Goal: Task Accomplishment & Management: Manage account settings

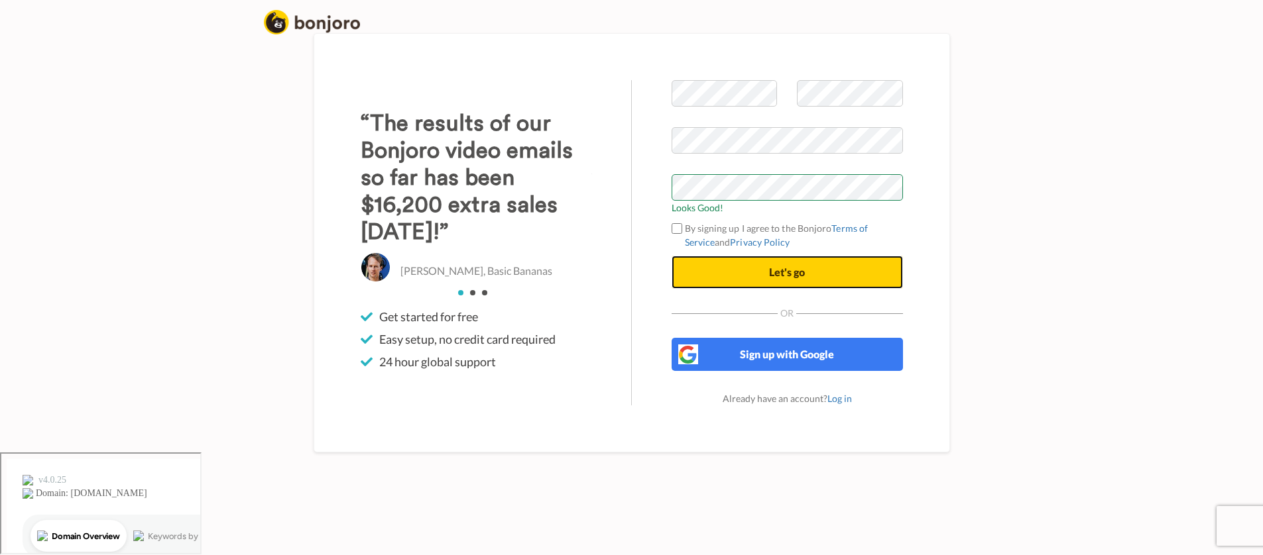
click at [837, 289] on button "Let's go" at bounding box center [786, 272] width 231 height 33
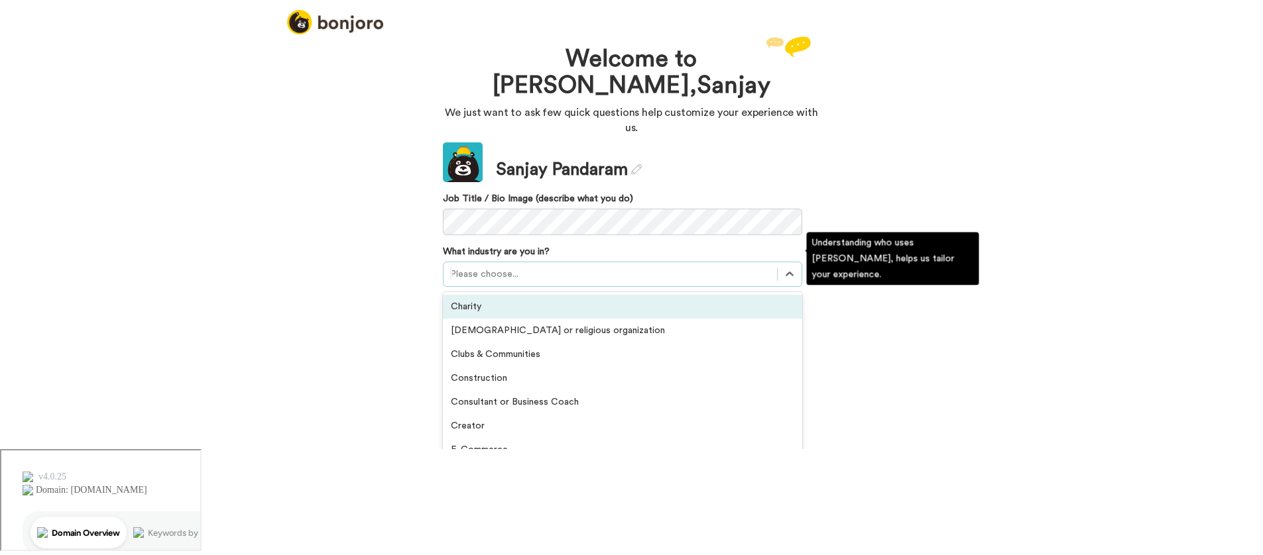
click at [471, 266] on div at bounding box center [610, 274] width 320 height 16
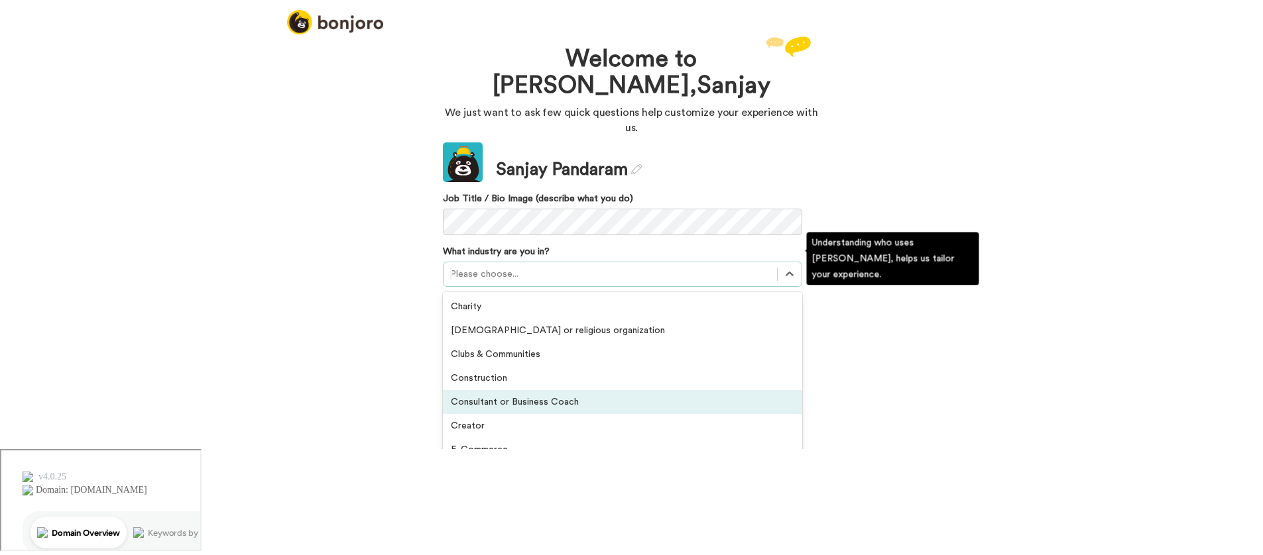
click at [728, 390] on div "Consultant or Business Coach" at bounding box center [622, 402] width 359 height 24
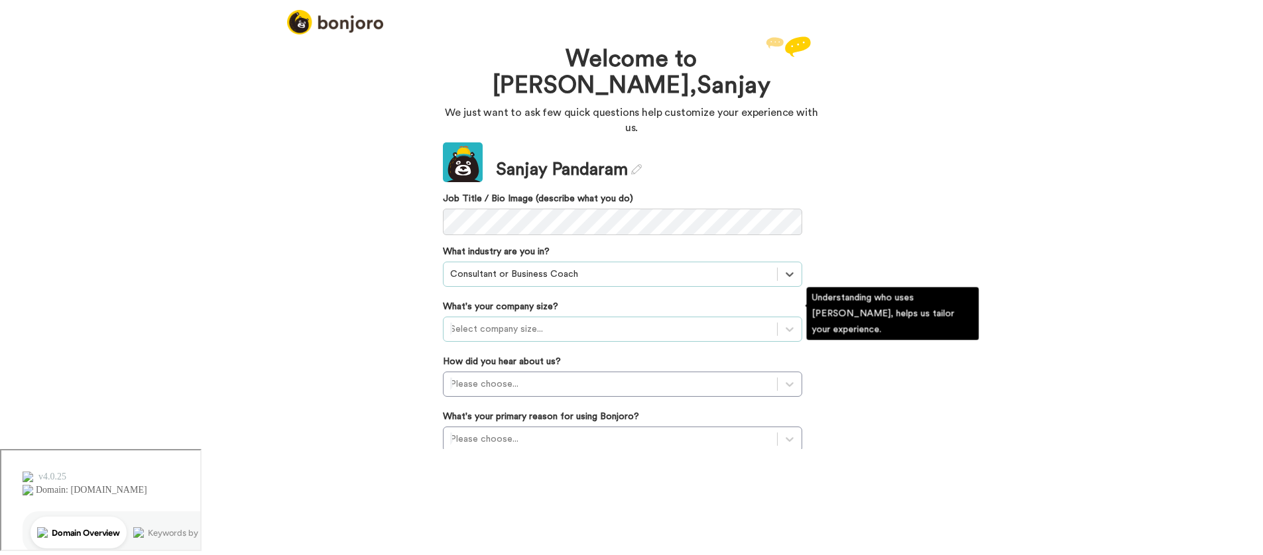
click at [595, 321] on div at bounding box center [610, 329] width 320 height 16
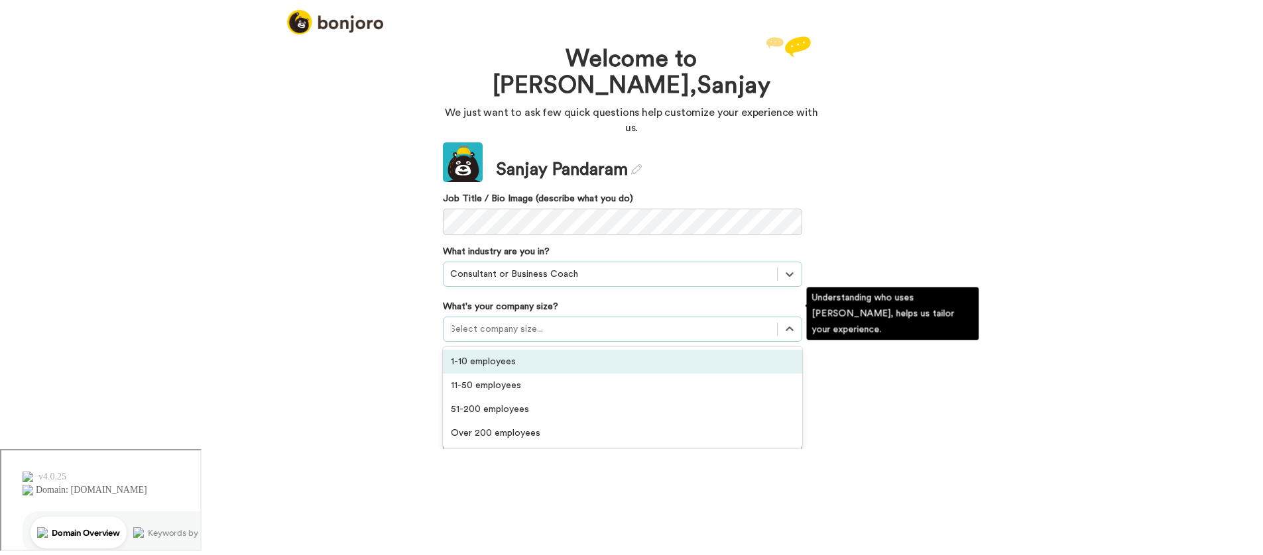
click at [578, 350] on div "1-10 employees" at bounding box center [622, 362] width 359 height 24
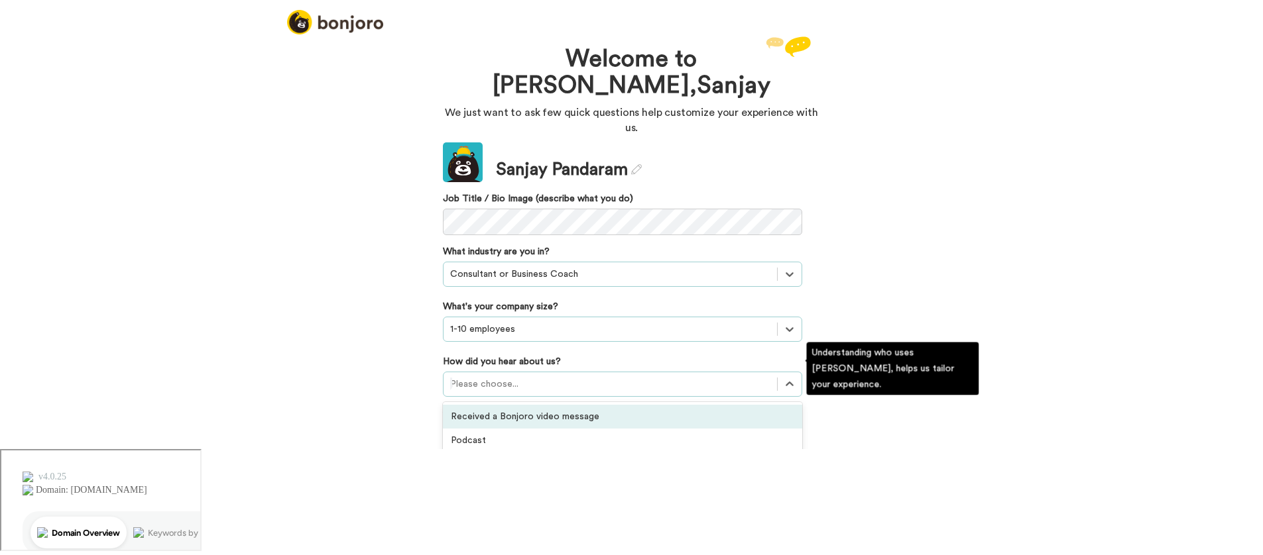
click at [575, 376] on div at bounding box center [610, 384] width 320 height 16
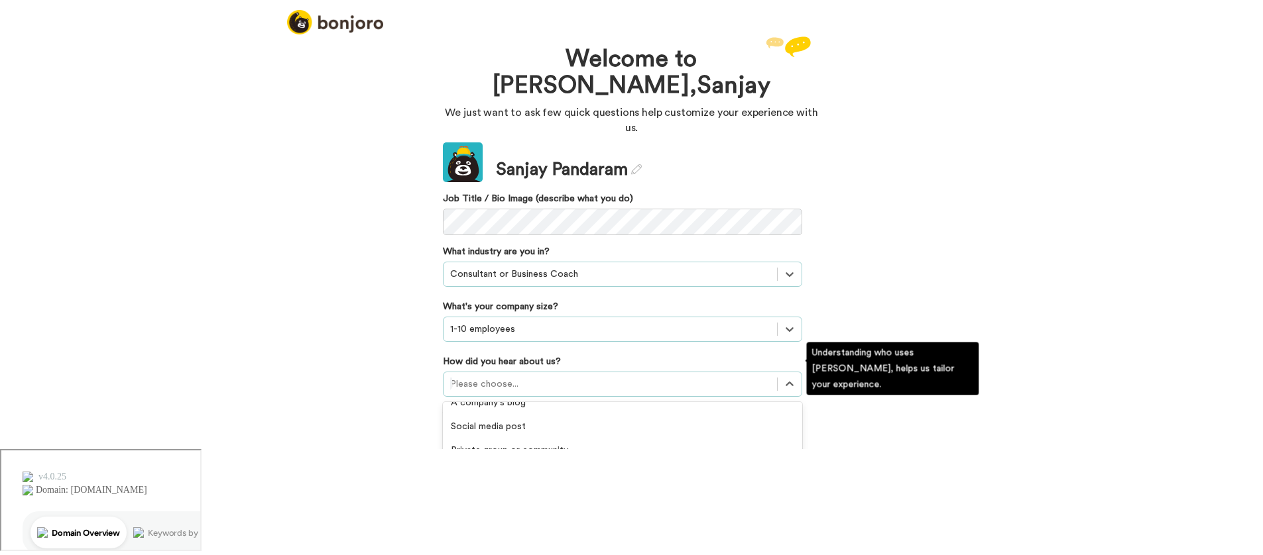
click at [618, 463] on div "Facebook ad" at bounding box center [622, 475] width 359 height 24
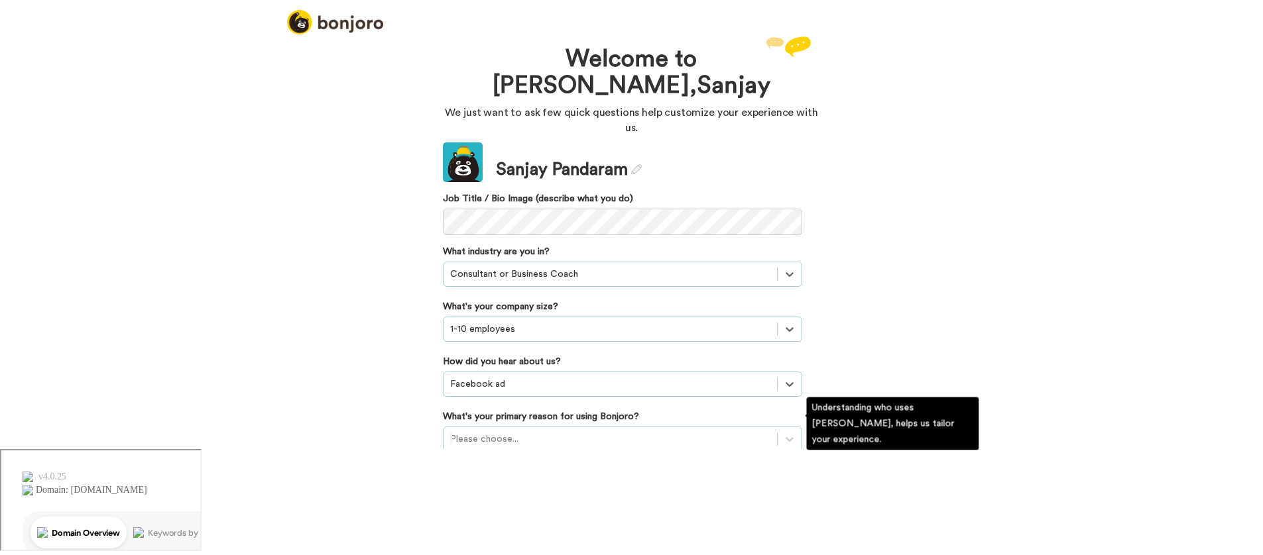
click at [599, 427] on div "Please choose..." at bounding box center [622, 439] width 359 height 25
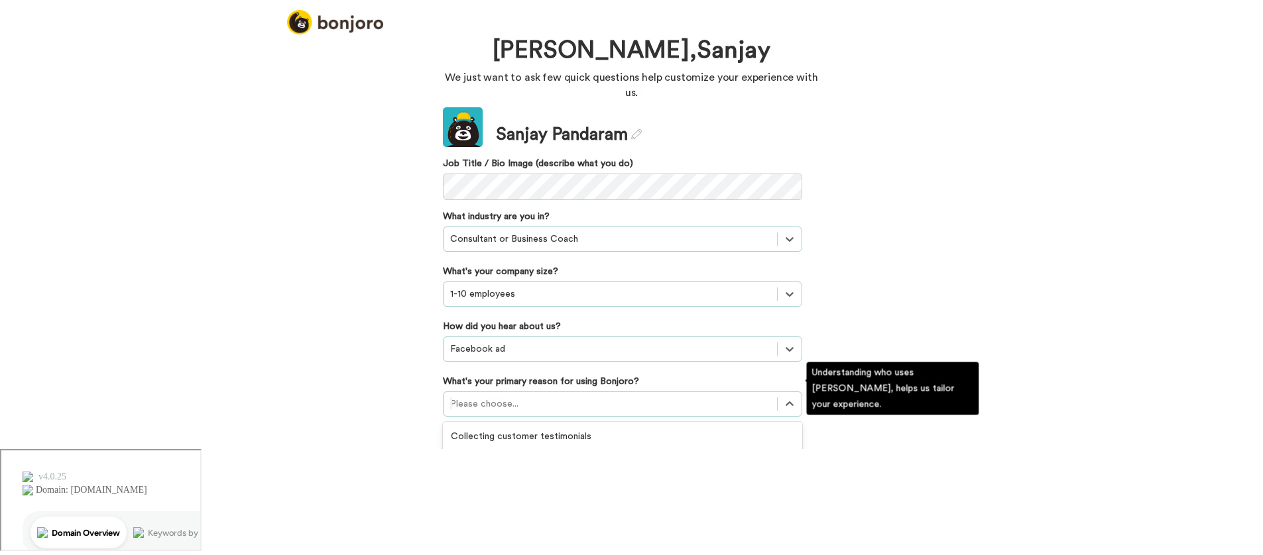
click at [632, 473] on div "Converting leads" at bounding box center [622, 485] width 359 height 24
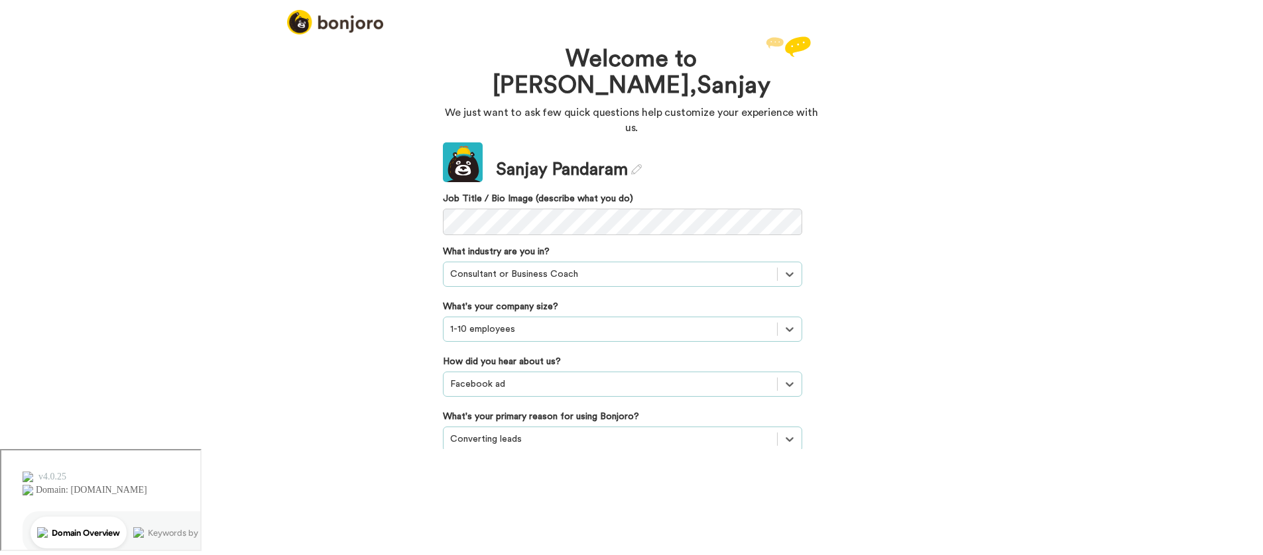
click at [650, 481] on button "Continue" at bounding box center [622, 493] width 359 height 25
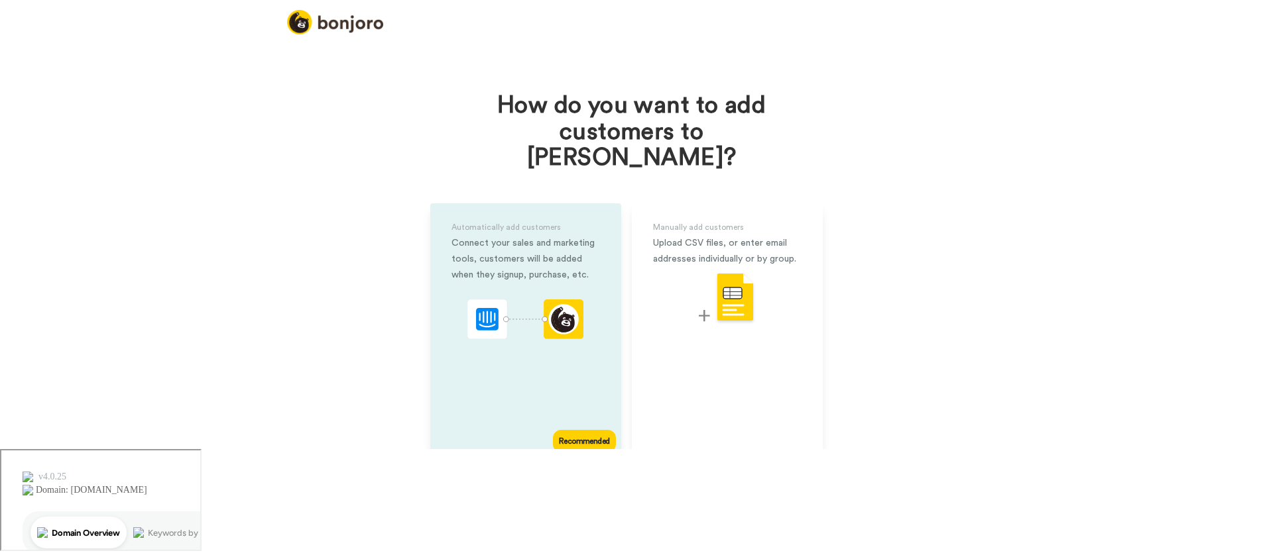
click at [513, 251] on div "Connect your sales and marketing tools, customers will be added when they signu…" at bounding box center [525, 259] width 148 height 48
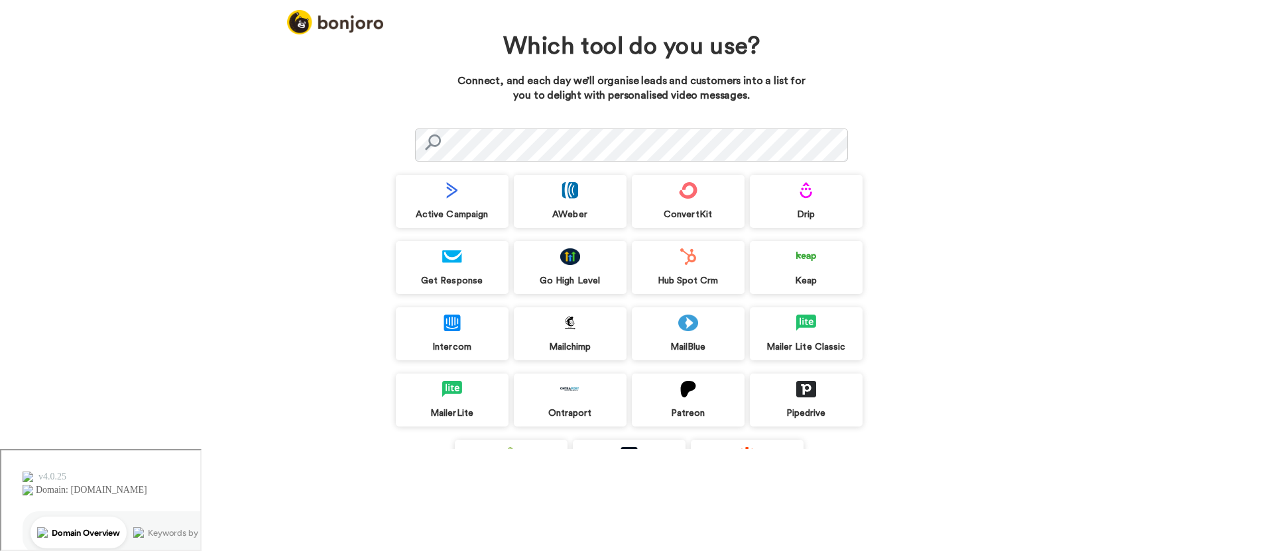
scroll to position [9, 0]
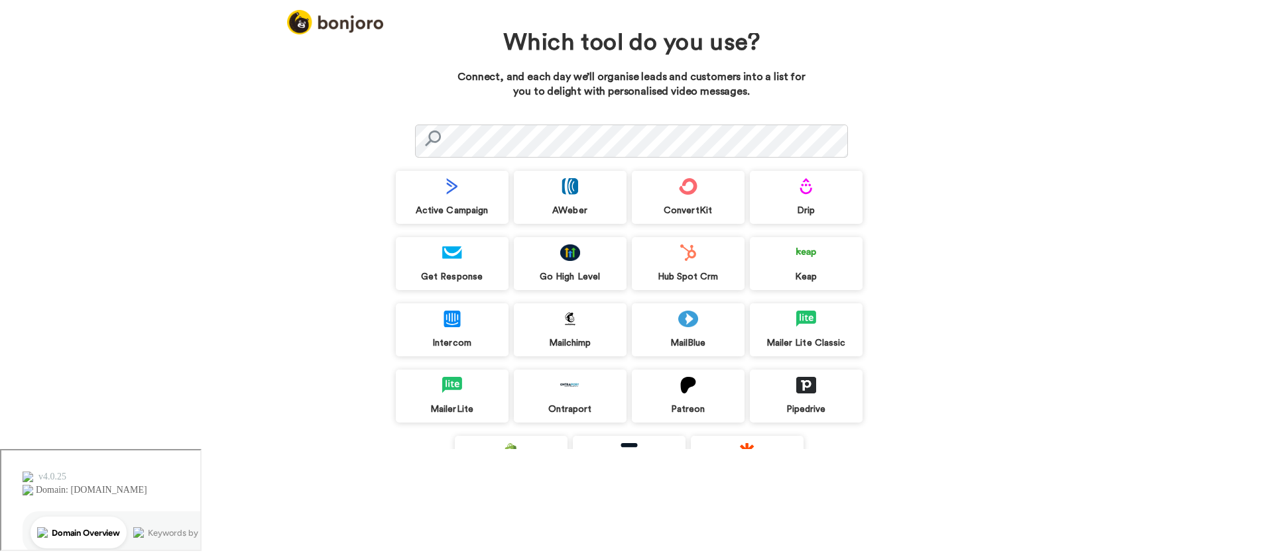
click at [571, 262] on div "Go High Level" at bounding box center [570, 263] width 113 height 53
click at [666, 539] on button "Connect now" at bounding box center [632, 542] width 472 height 27
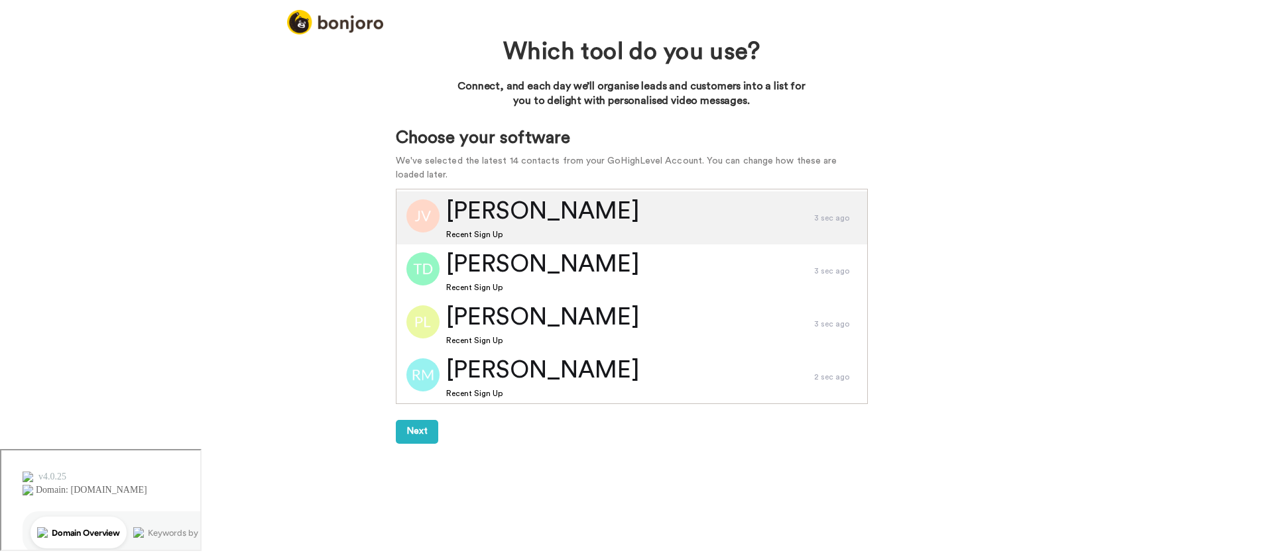
scroll to position [107, 0]
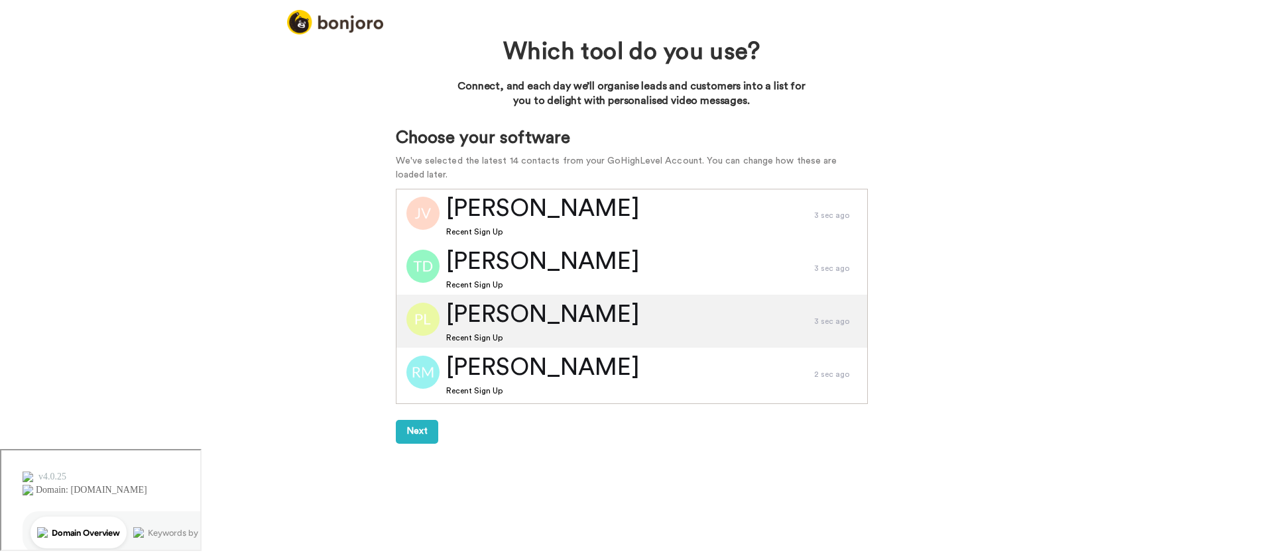
click at [659, 320] on div "Peter Learner Recent Sign Up" at bounding box center [605, 321] width 418 height 53
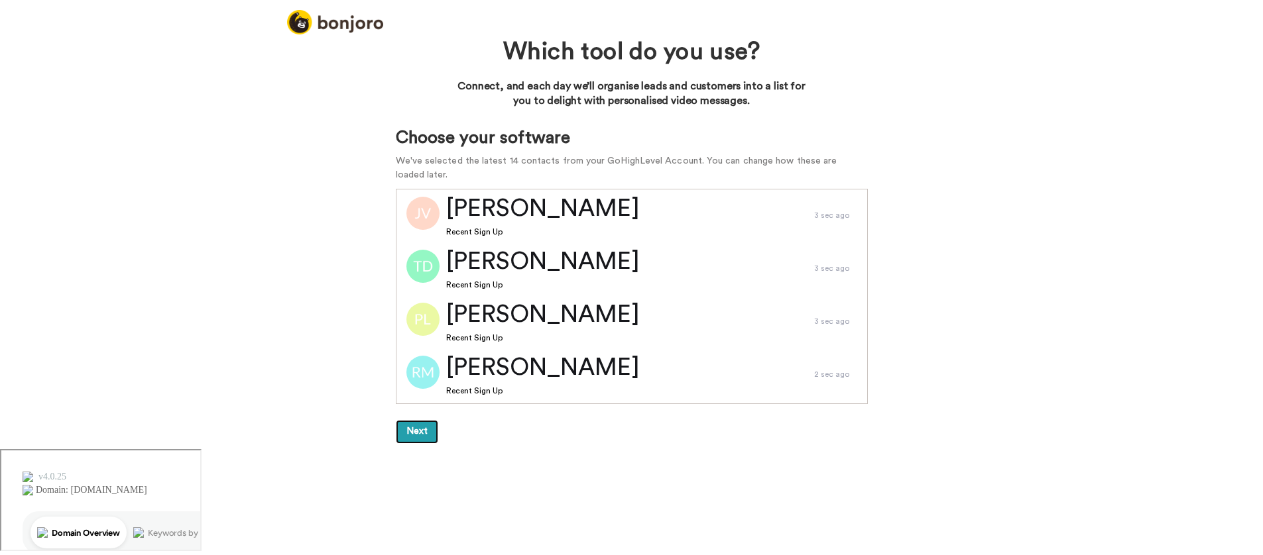
click at [414, 429] on button "Next" at bounding box center [417, 432] width 42 height 24
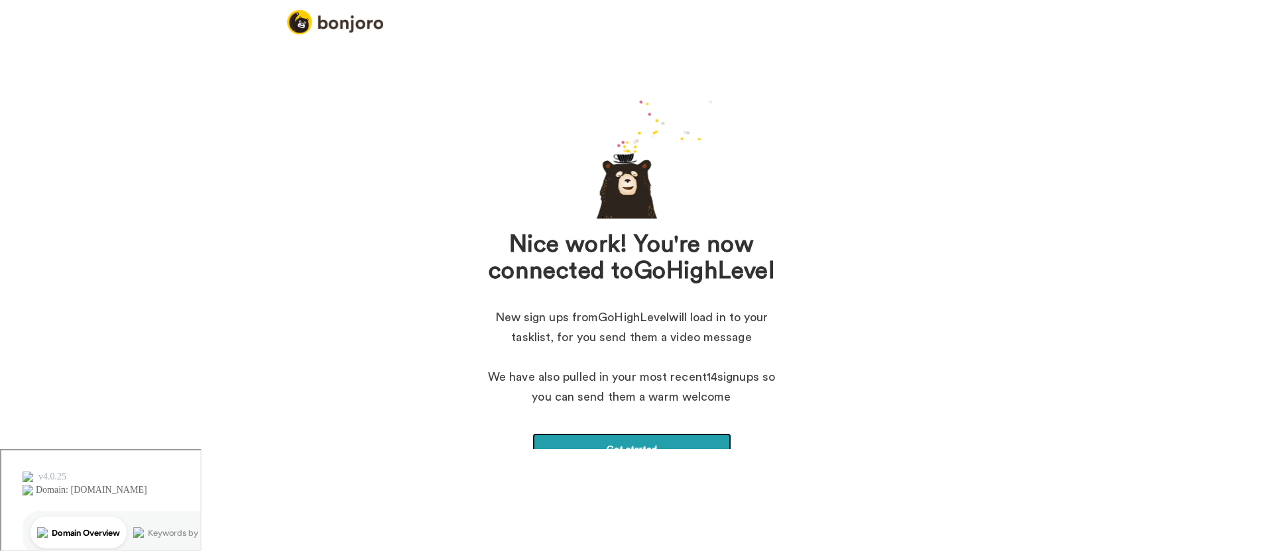
click at [677, 447] on link "Get started" at bounding box center [631, 449] width 199 height 33
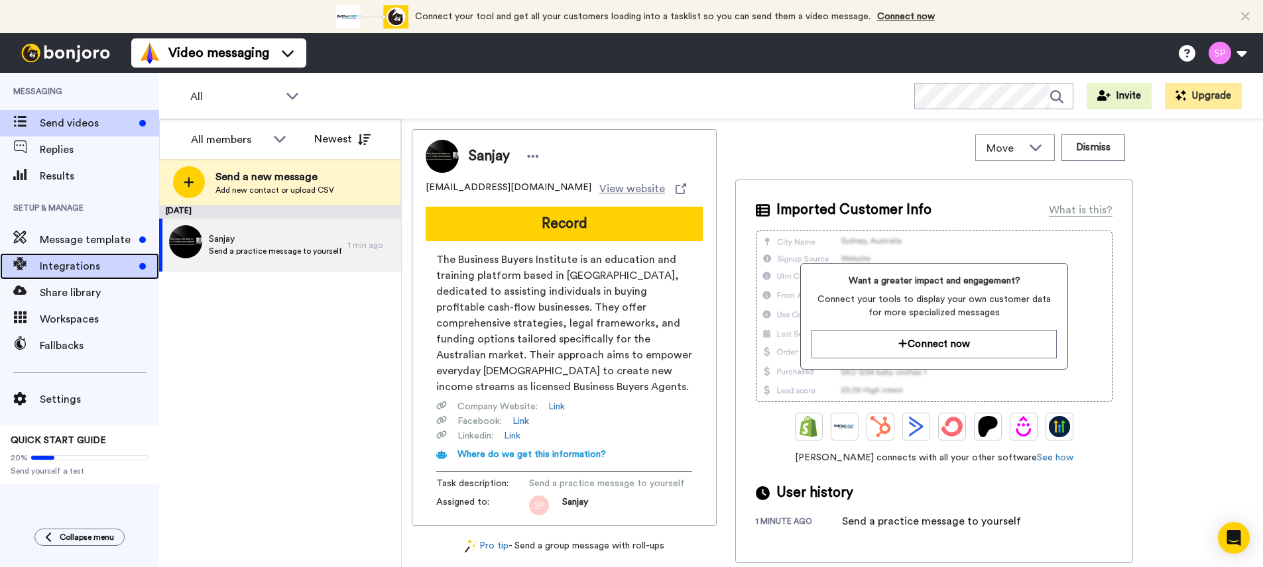
click at [70, 267] on span "Integrations" at bounding box center [87, 266] width 94 height 16
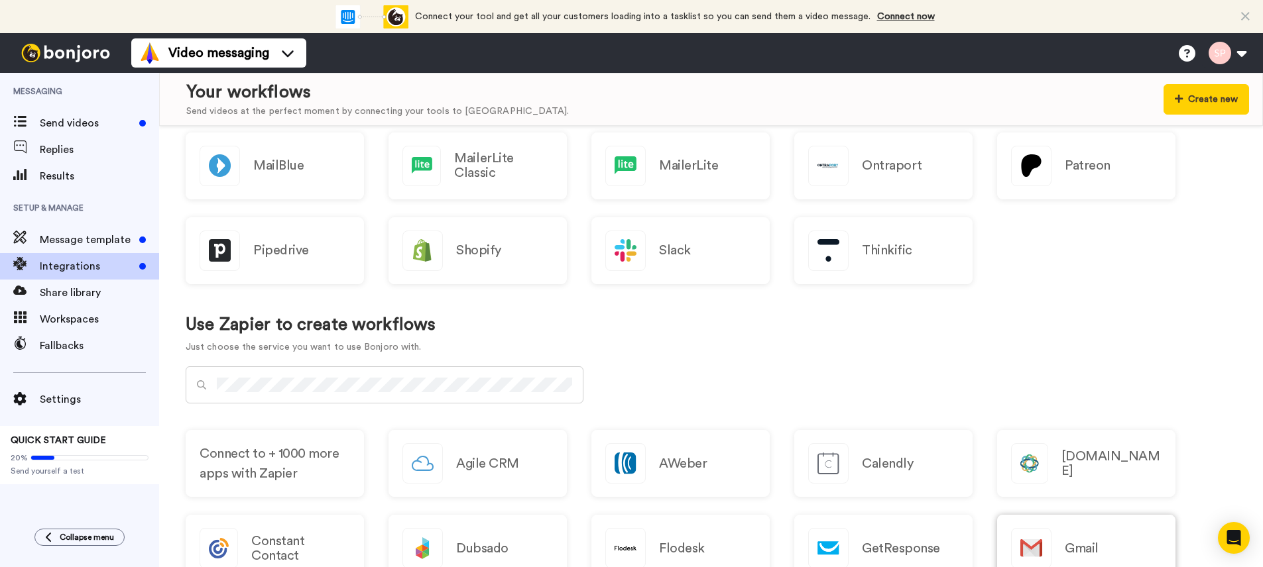
scroll to position [665, 0]
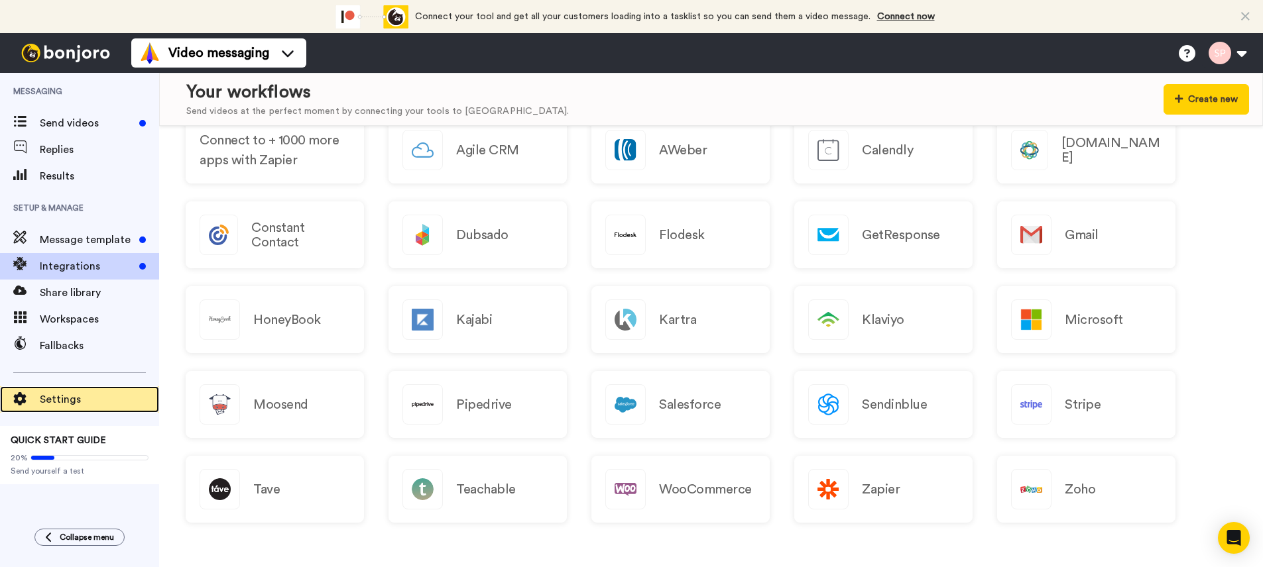
click at [112, 410] on div "Settings" at bounding box center [79, 399] width 159 height 27
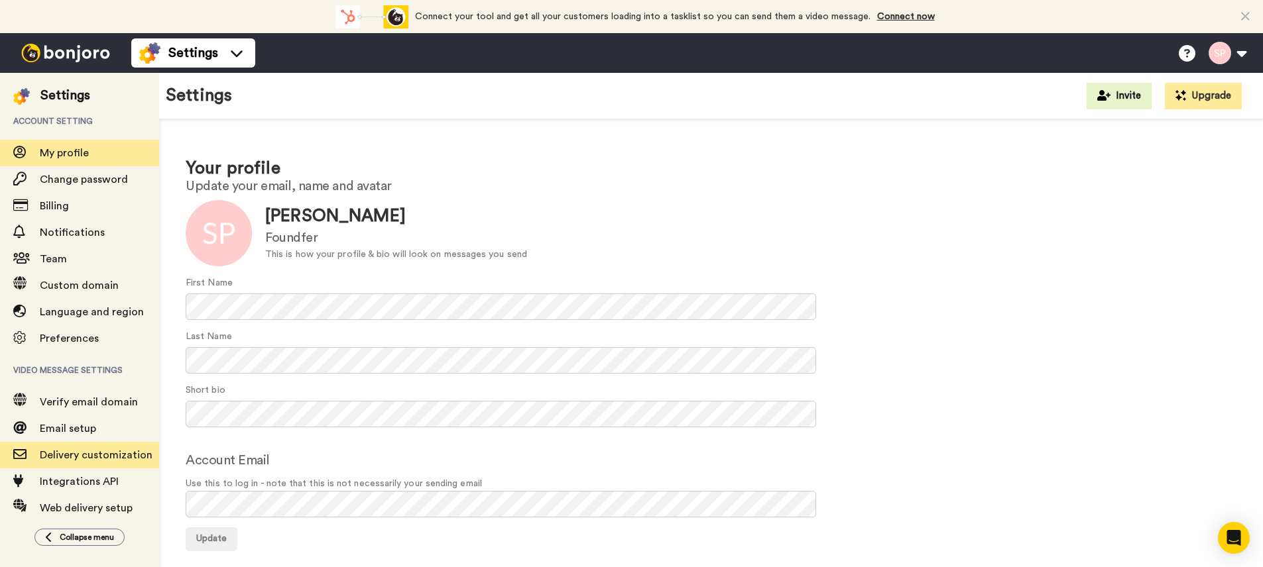
scroll to position [46, 0]
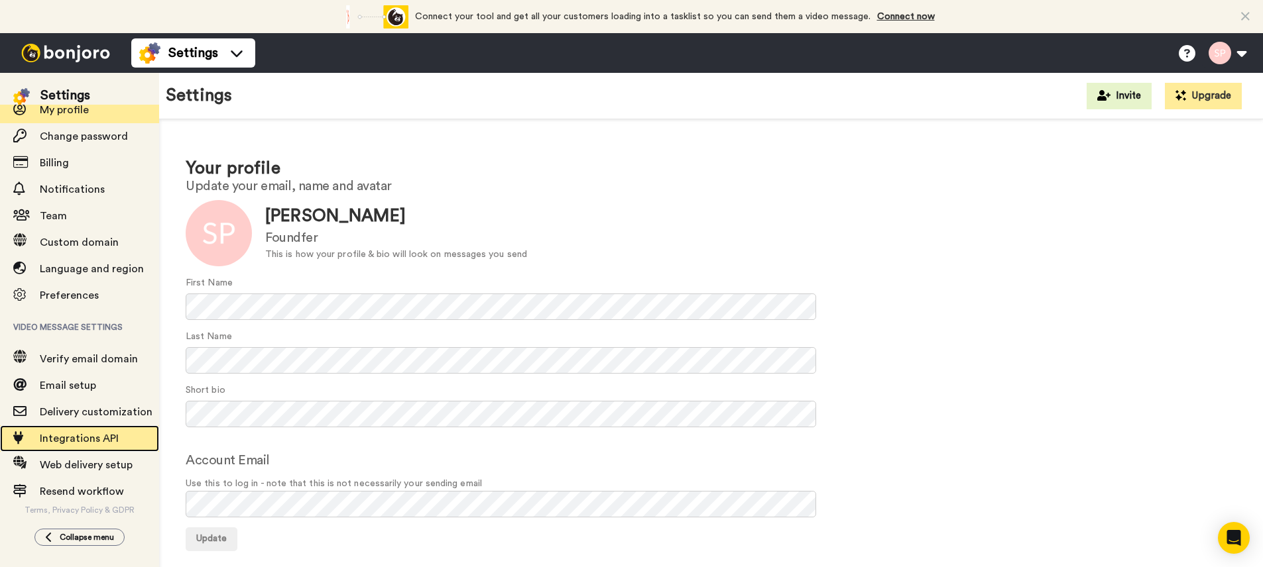
click at [115, 433] on span "Integrations API" at bounding box center [79, 438] width 79 height 11
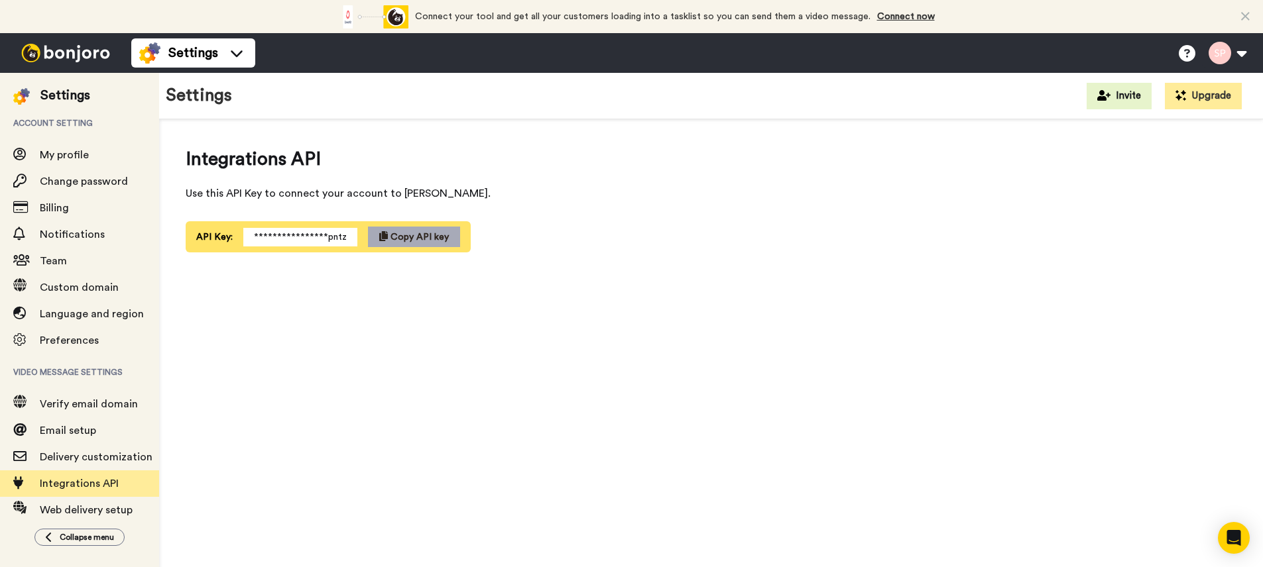
click at [410, 239] on span "Copy API key" at bounding box center [419, 237] width 58 height 9
click at [72, 156] on span "My profile" at bounding box center [64, 155] width 49 height 11
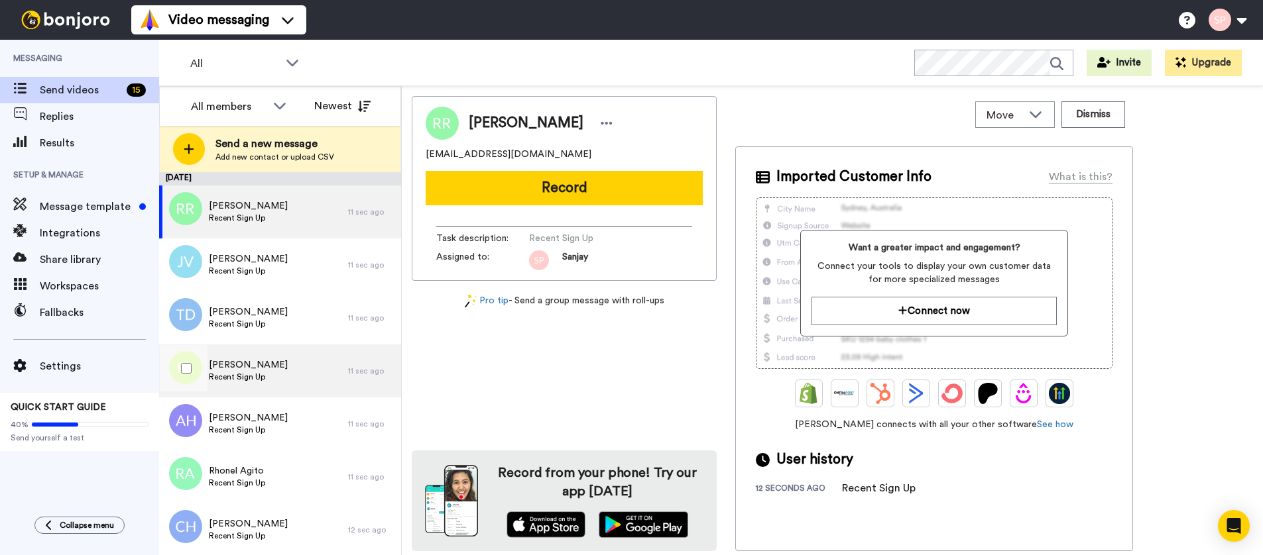
click at [285, 371] on div "[PERSON_NAME] Recent Sign Up" at bounding box center [253, 371] width 189 height 53
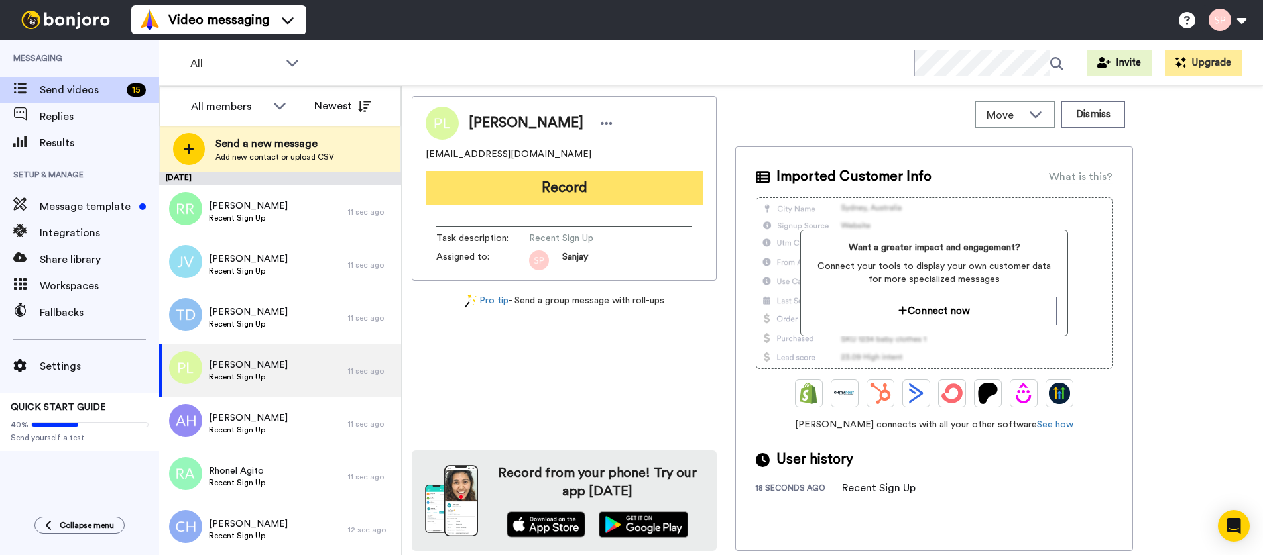
click at [592, 191] on button "Record" at bounding box center [564, 188] width 277 height 34
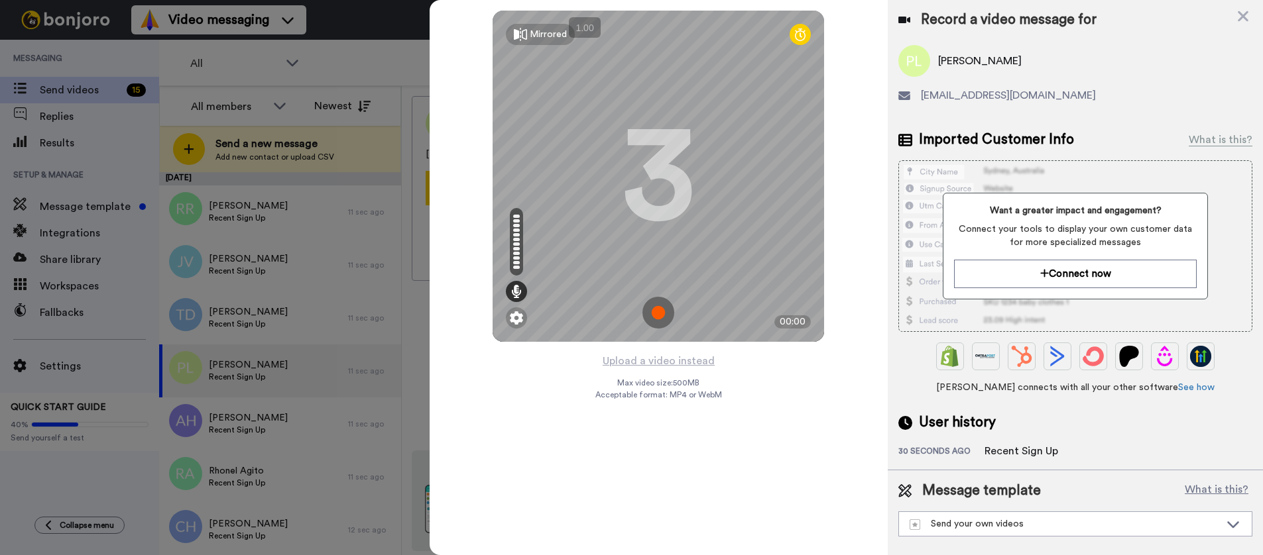
click at [658, 314] on img at bounding box center [658, 313] width 32 height 32
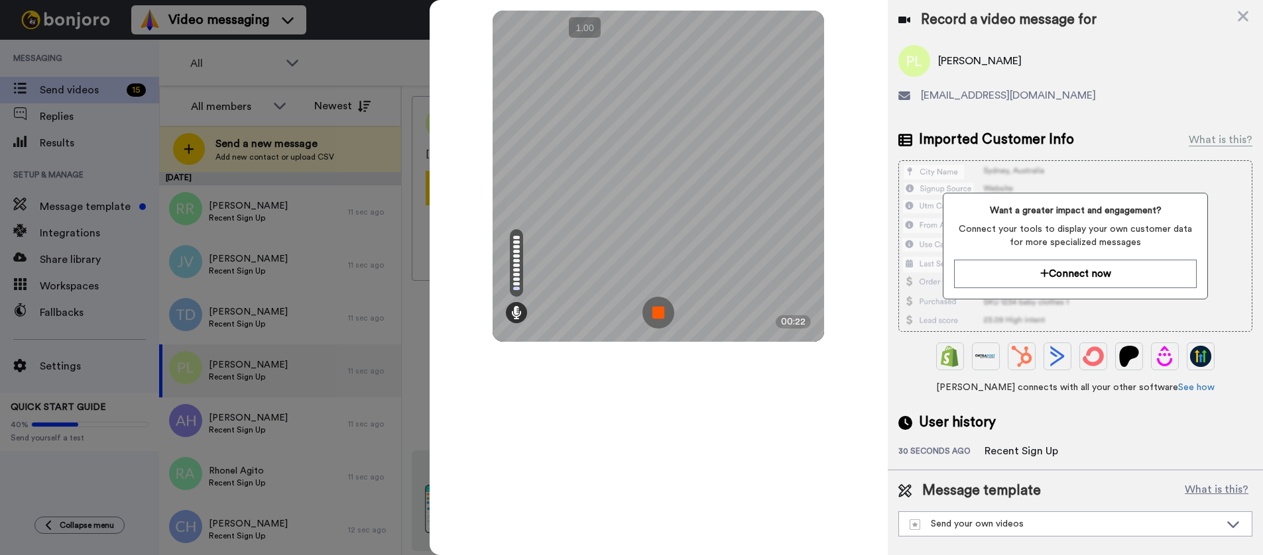
click at [661, 306] on img at bounding box center [658, 313] width 32 height 32
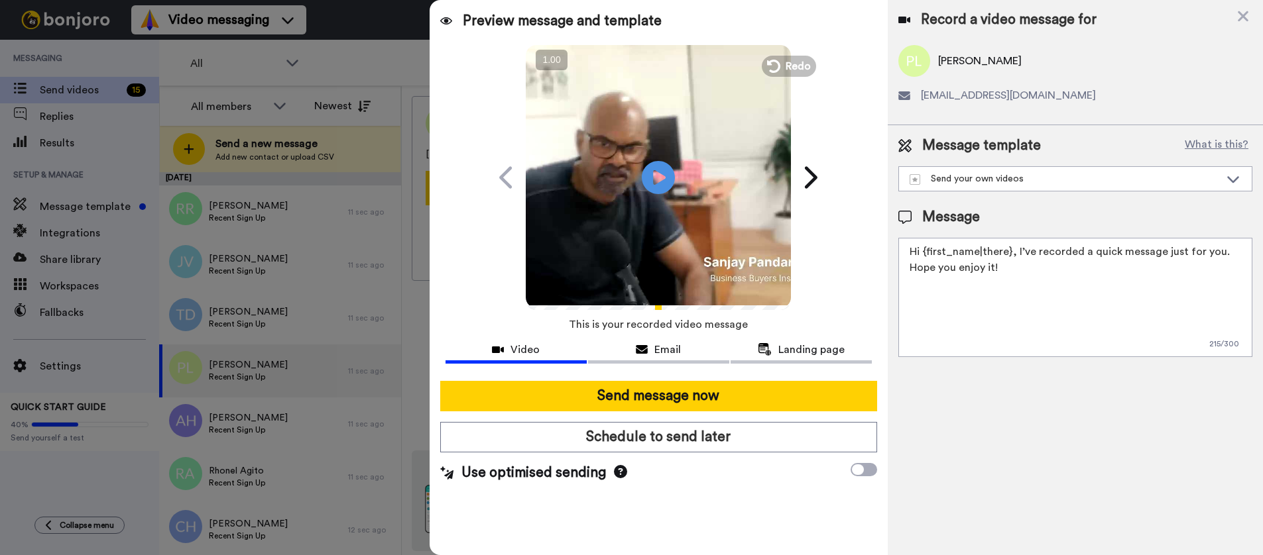
drag, startPoint x: 649, startPoint y: 402, endPoint x: 1106, endPoint y: 327, distance: 463.5
click at [1106, 332] on div "Preview message and template Play/Pause A personal message for you from me Sanj…" at bounding box center [846, 277] width 833 height 555
click at [1092, 178] on div "Send your own videos" at bounding box center [1064, 178] width 310 height 13
click at [1092, 158] on div "Message template What is this? Send your own videos Send your own videos" at bounding box center [1075, 164] width 354 height 56
click at [1009, 249] on textarea "Hi {first_name|there}, I’ve recorded a quick message just for you. Hope you enj…" at bounding box center [1075, 297] width 354 height 119
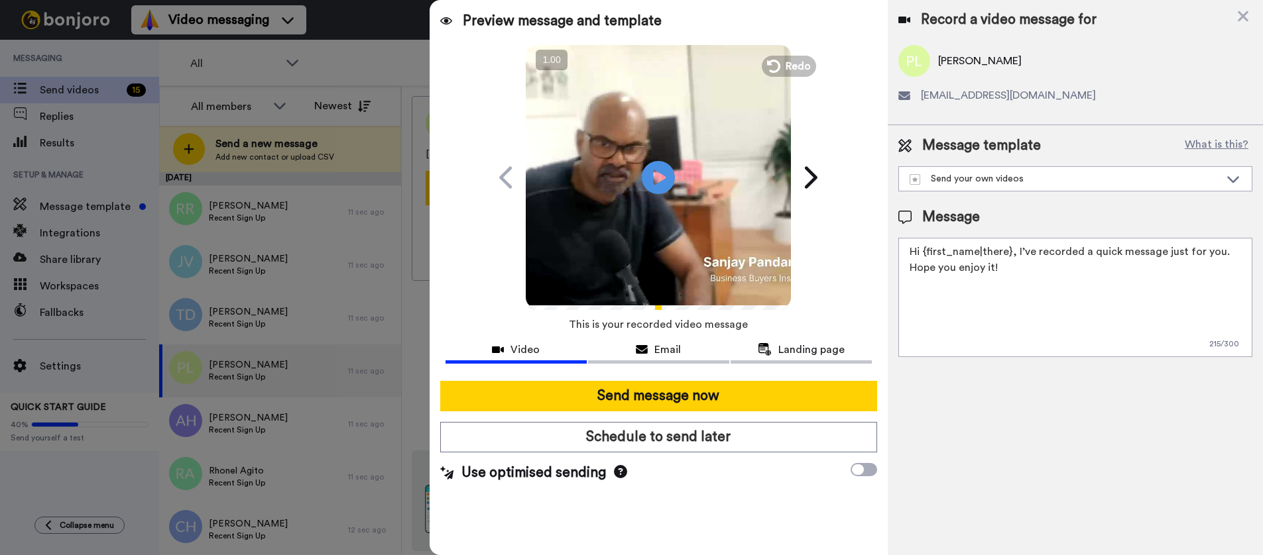
drag, startPoint x: 721, startPoint y: 398, endPoint x: 724, endPoint y: 368, distance: 30.0
click at [724, 368] on div "Preview message and template Play/Pause A personal message for you from me Sanj…" at bounding box center [659, 277] width 459 height 555
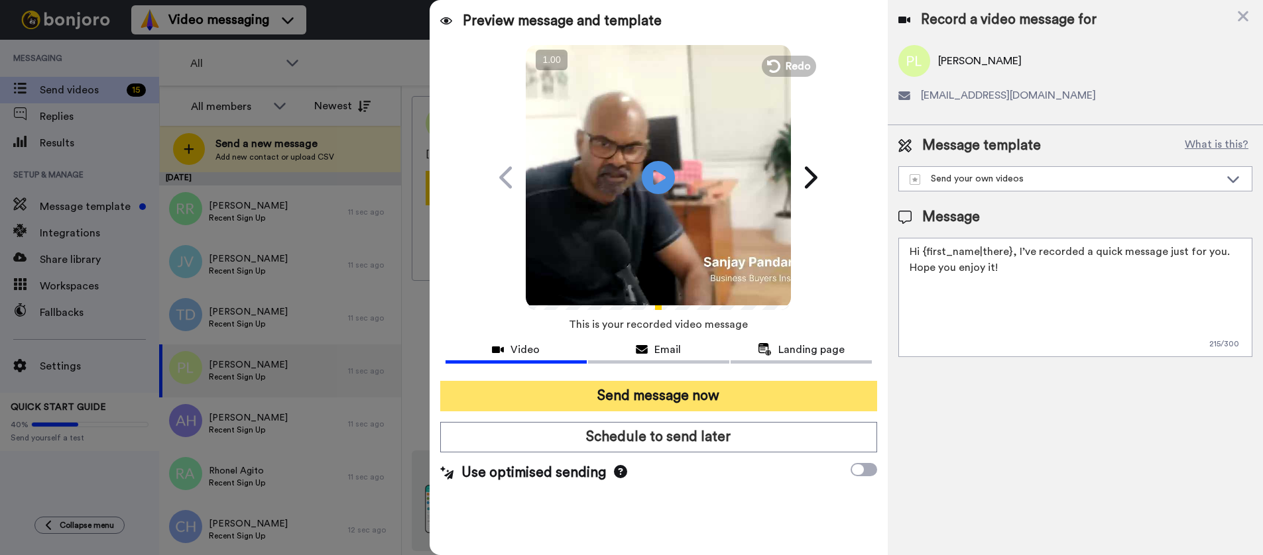
click at [706, 395] on button "Send message now" at bounding box center [658, 396] width 437 height 30
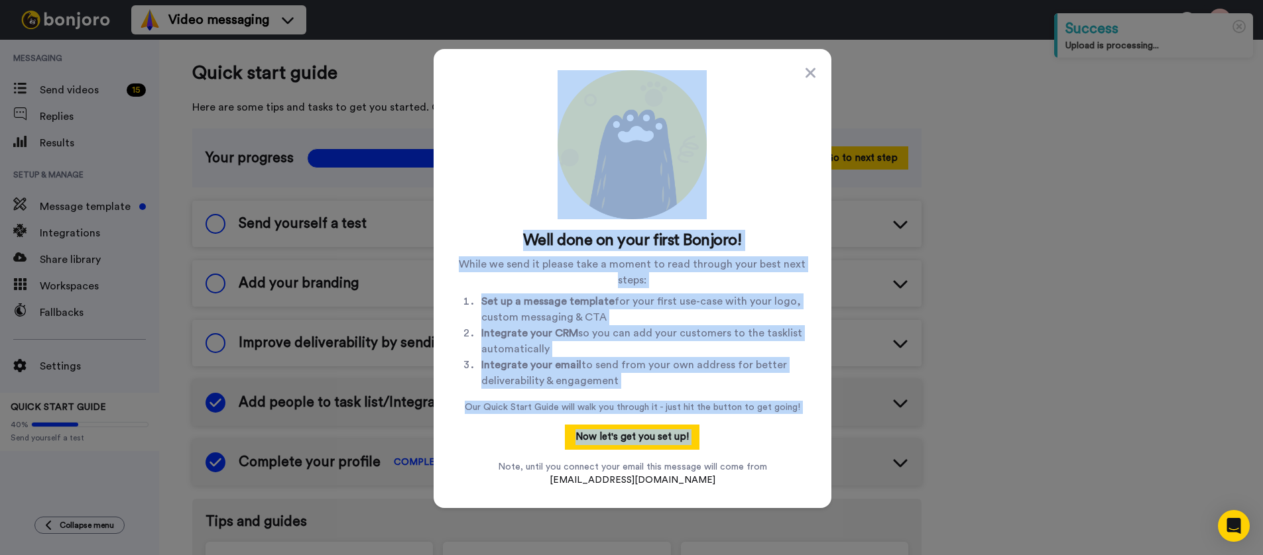
drag, startPoint x: 807, startPoint y: 69, endPoint x: 685, endPoint y: 458, distance: 407.7
click at [685, 458] on div "Well done on your first Bonjoro! While we send it please take a moment to read …" at bounding box center [632, 278] width 355 height 417
click at [681, 442] on button "Now let's get you set up!" at bounding box center [632, 437] width 135 height 25
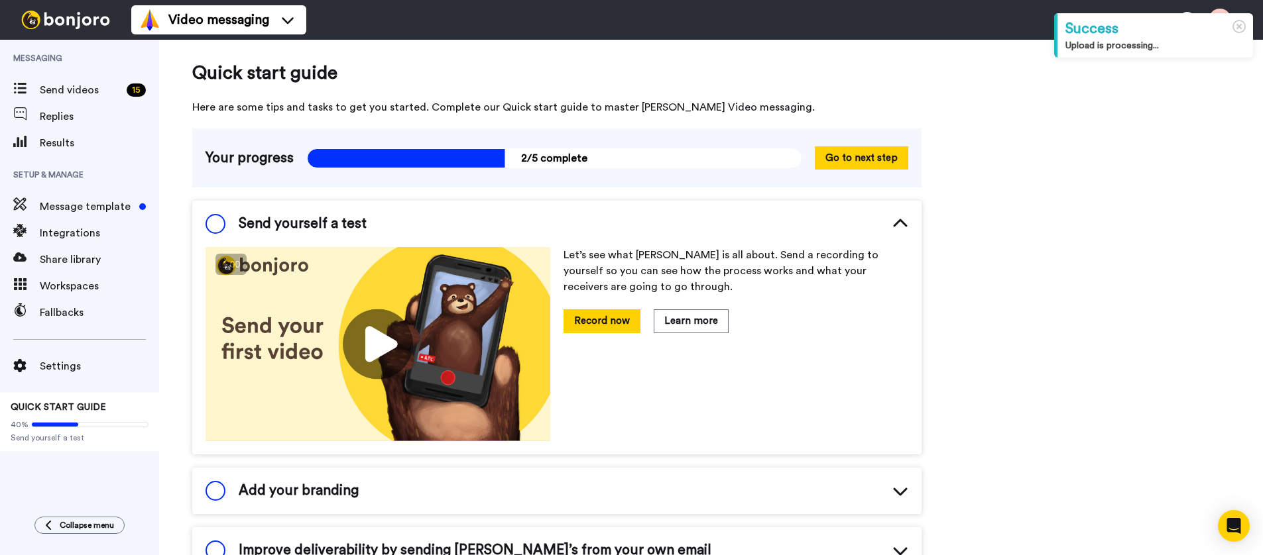
scroll to position [30, 0]
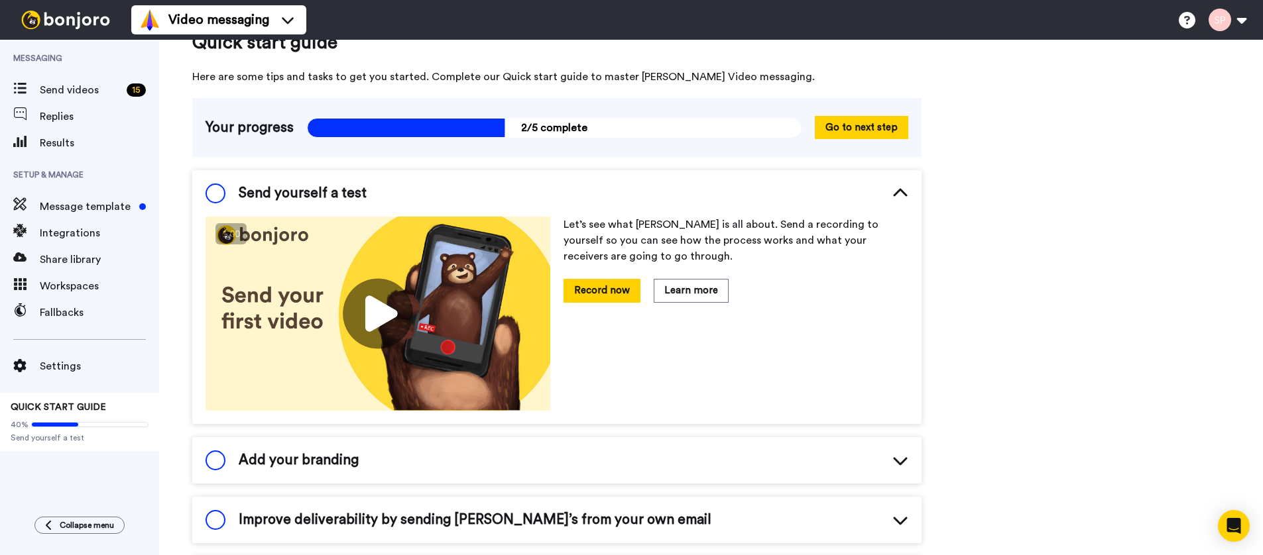
click at [231, 192] on div "Send yourself a test" at bounding box center [285, 194] width 161 height 20
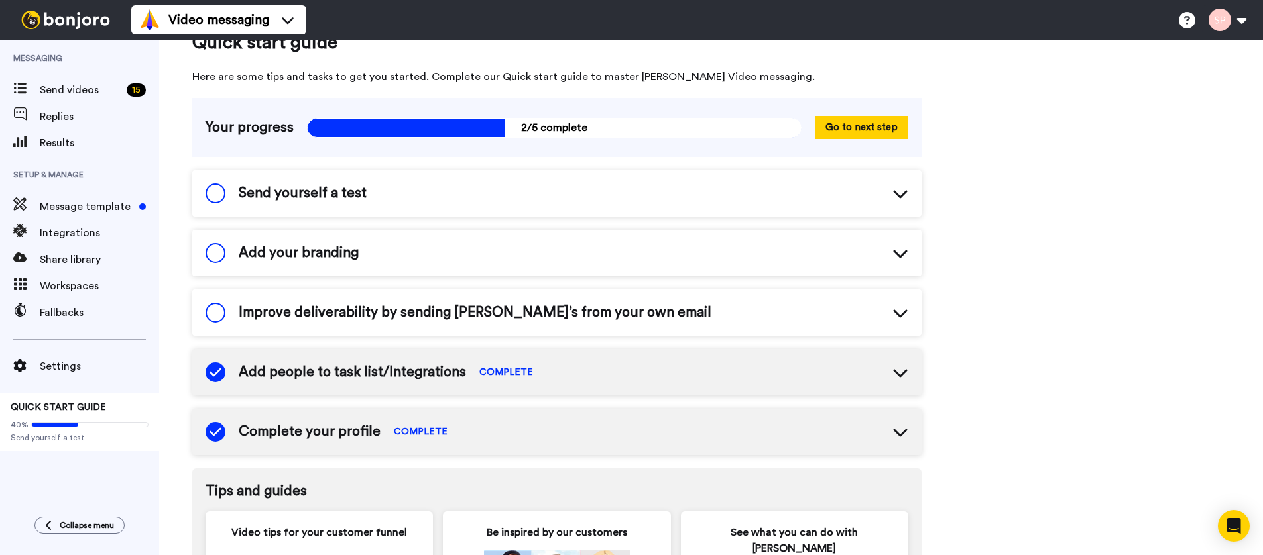
click at [294, 195] on span "Send yourself a test" at bounding box center [303, 194] width 128 height 20
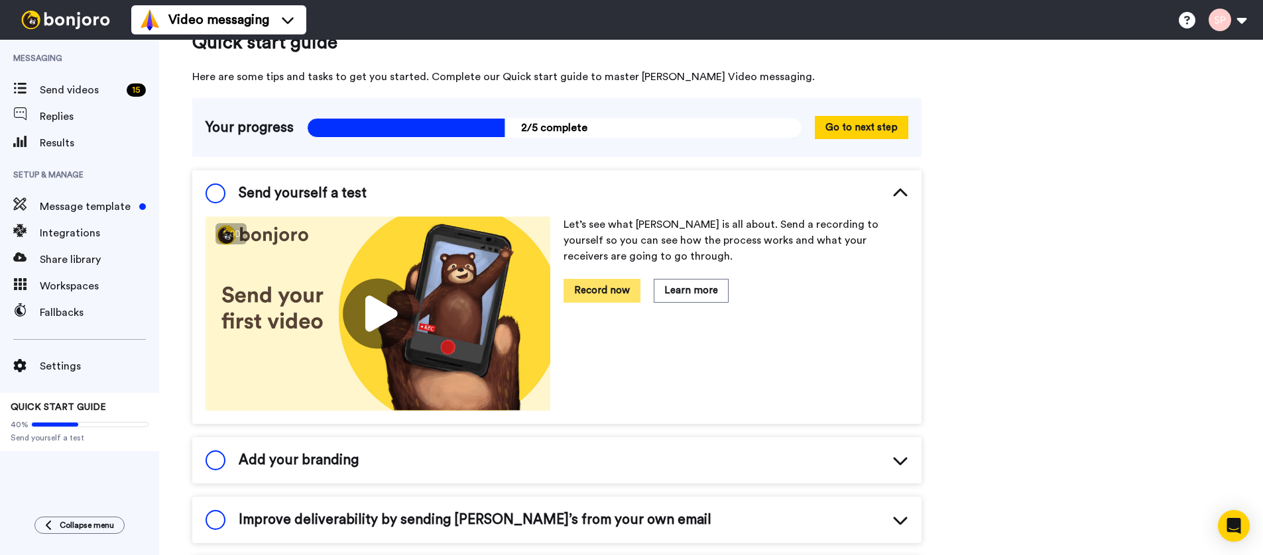
click at [609, 296] on button "Record now" at bounding box center [601, 290] width 77 height 23
click at [289, 456] on span "Add your branding" at bounding box center [299, 461] width 120 height 20
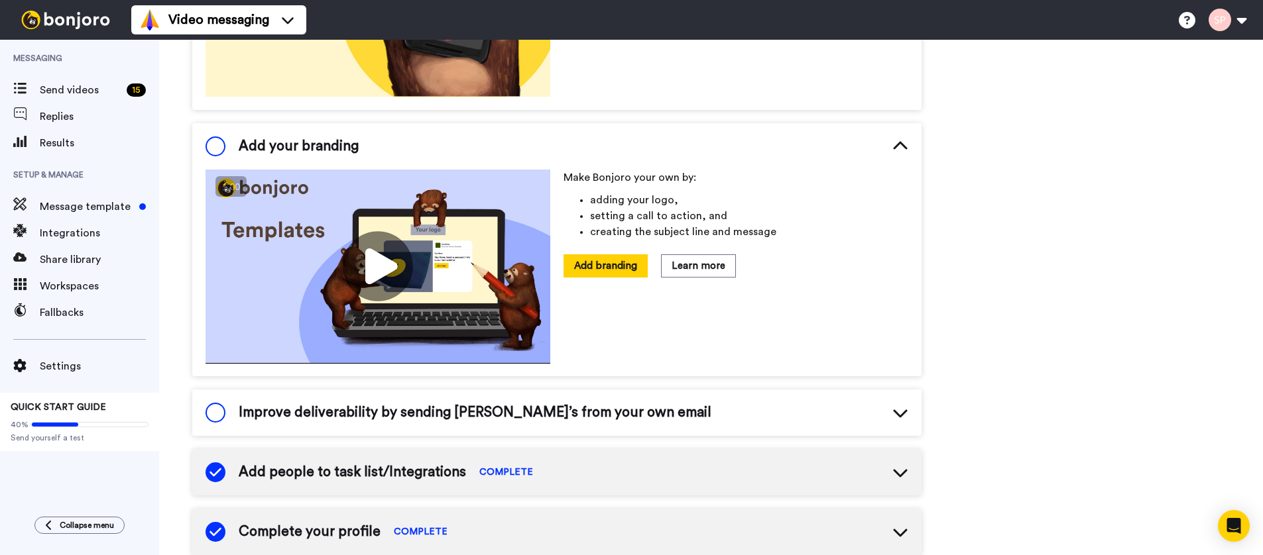
scroll to position [350, 0]
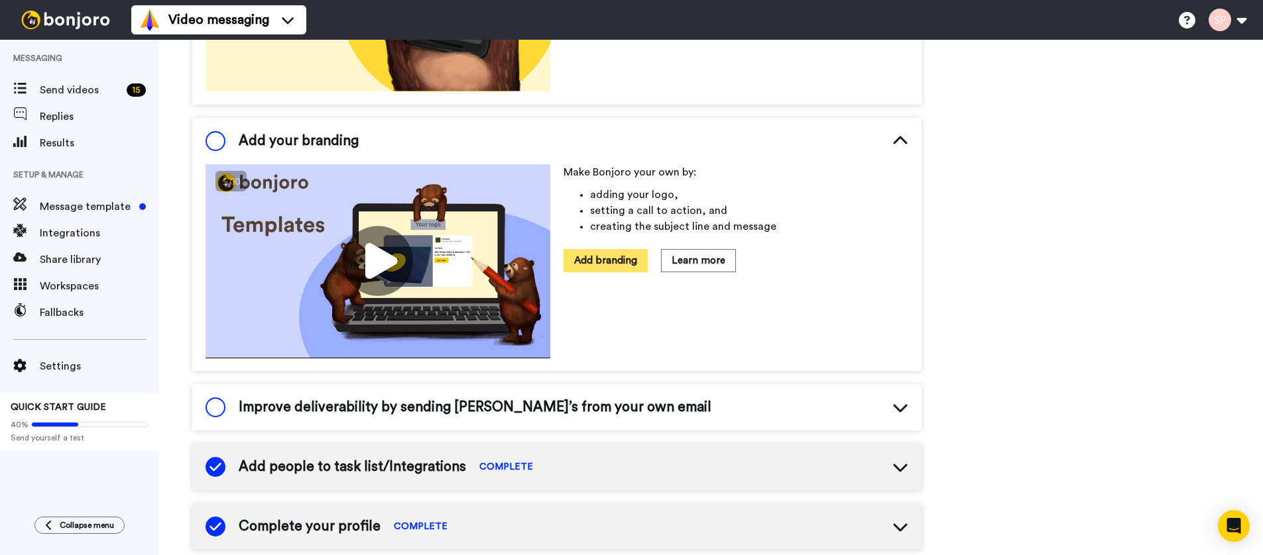
click at [612, 257] on button "Add branding" at bounding box center [605, 260] width 84 height 23
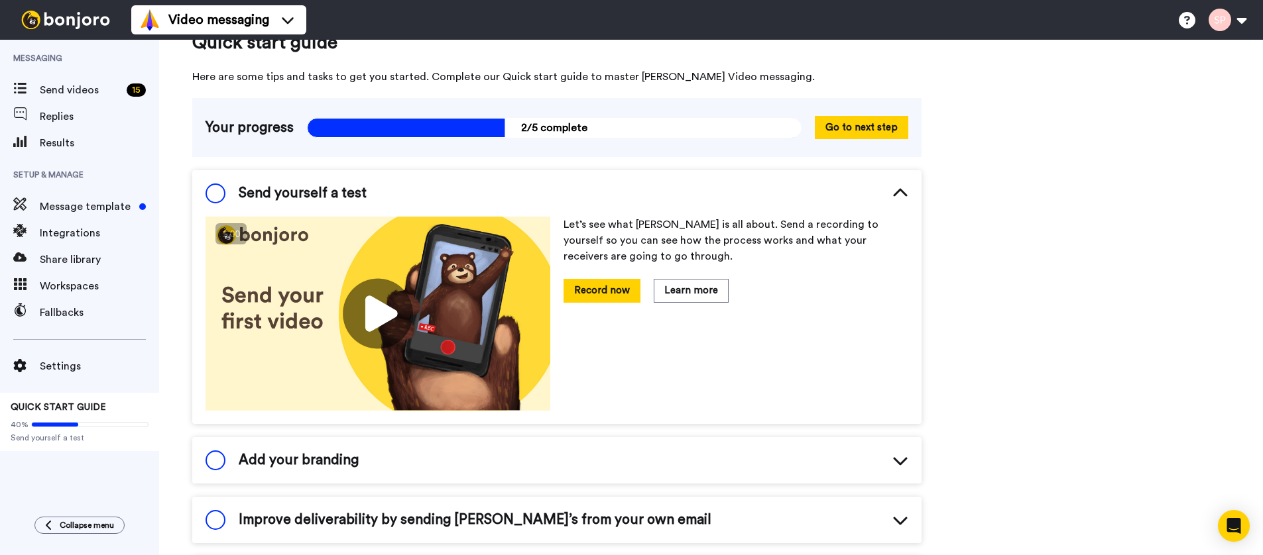
click at [213, 194] on span at bounding box center [215, 194] width 20 height 20
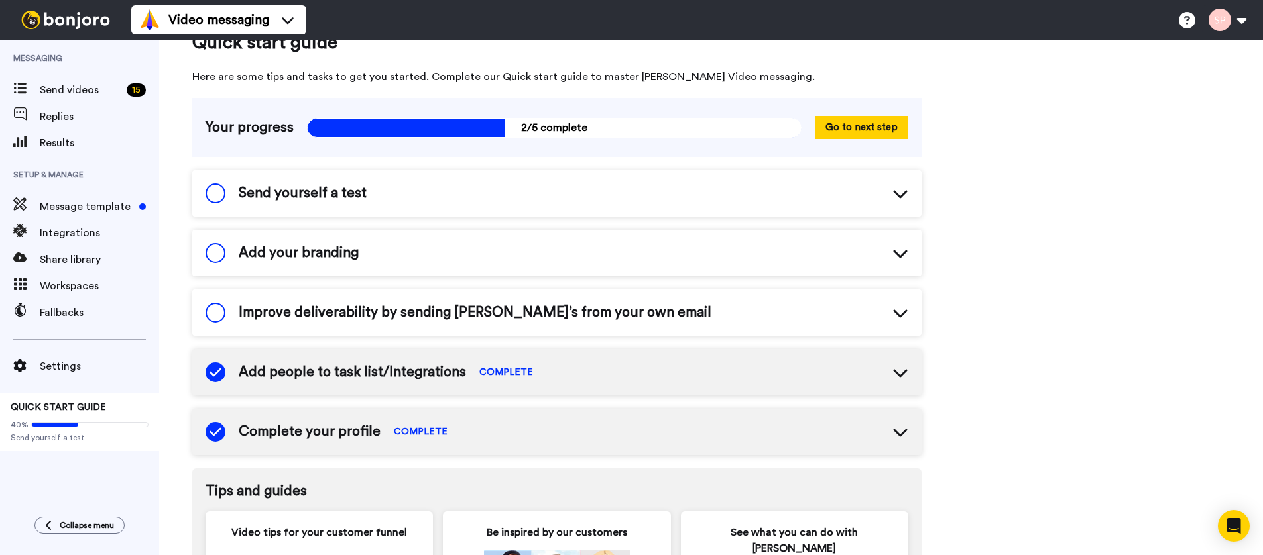
click at [289, 200] on span "Send yourself a test" at bounding box center [303, 194] width 128 height 20
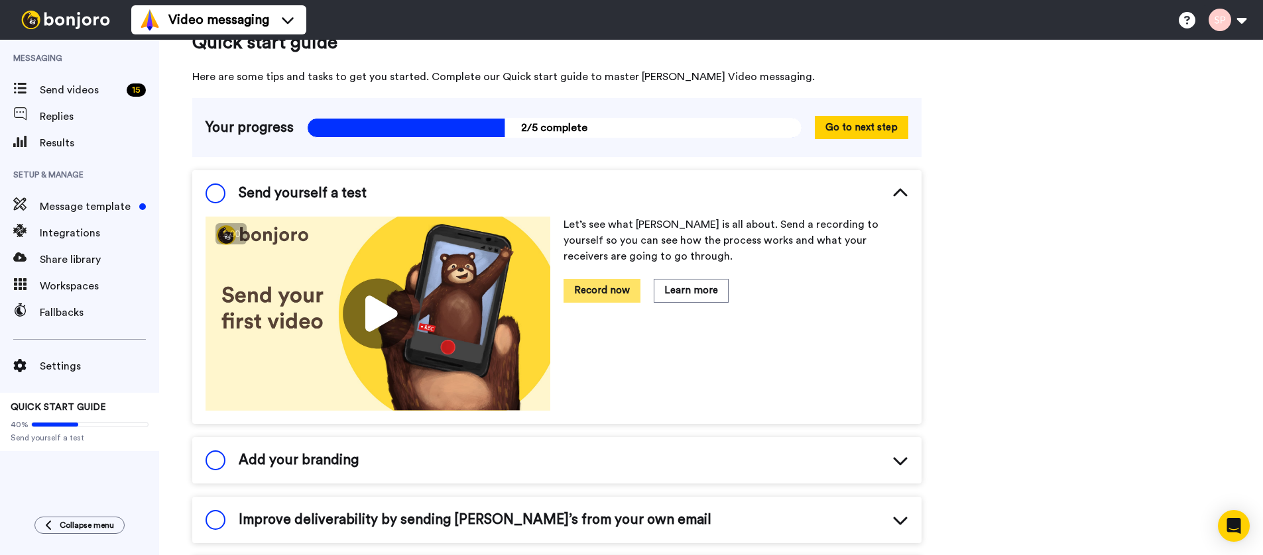
click at [597, 290] on button "Record now" at bounding box center [601, 290] width 77 height 23
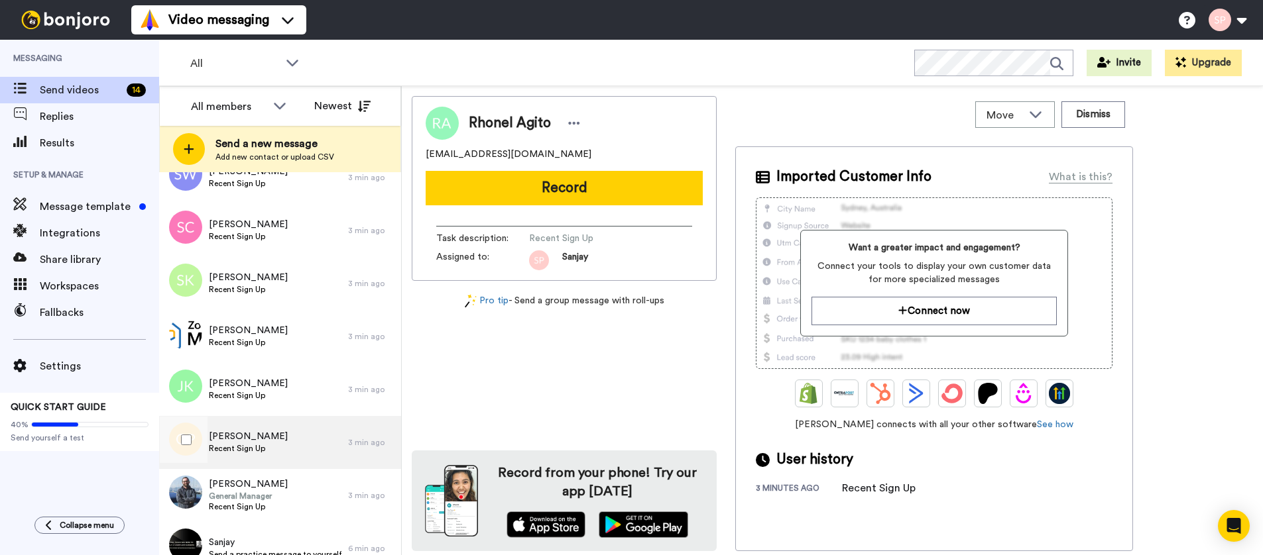
scroll to position [373, 0]
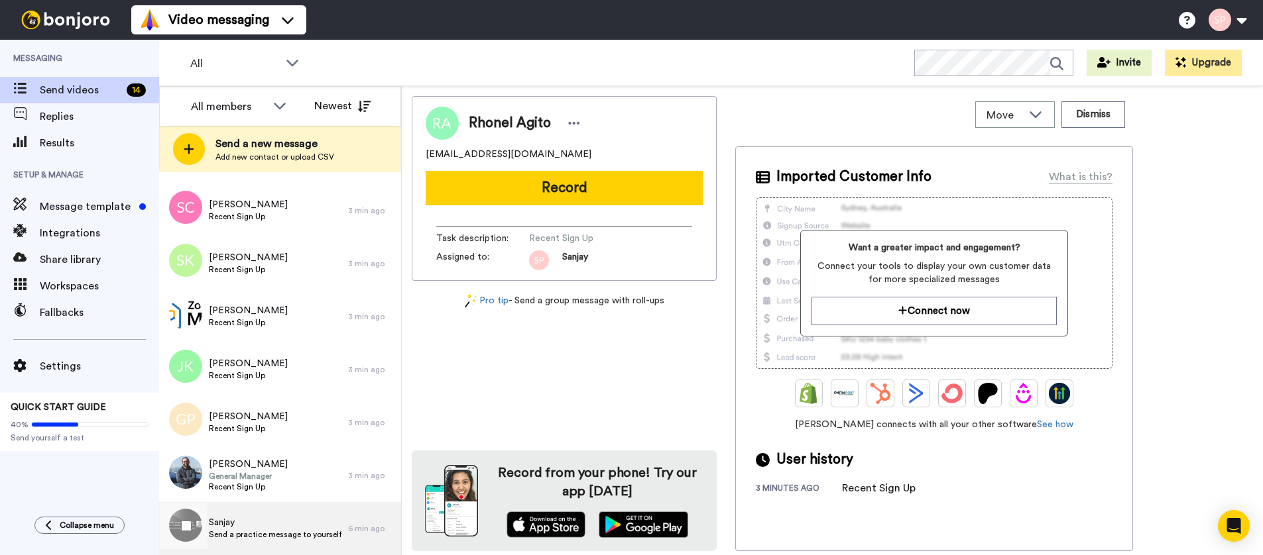
click at [331, 528] on span "Sanjay" at bounding box center [275, 522] width 133 height 13
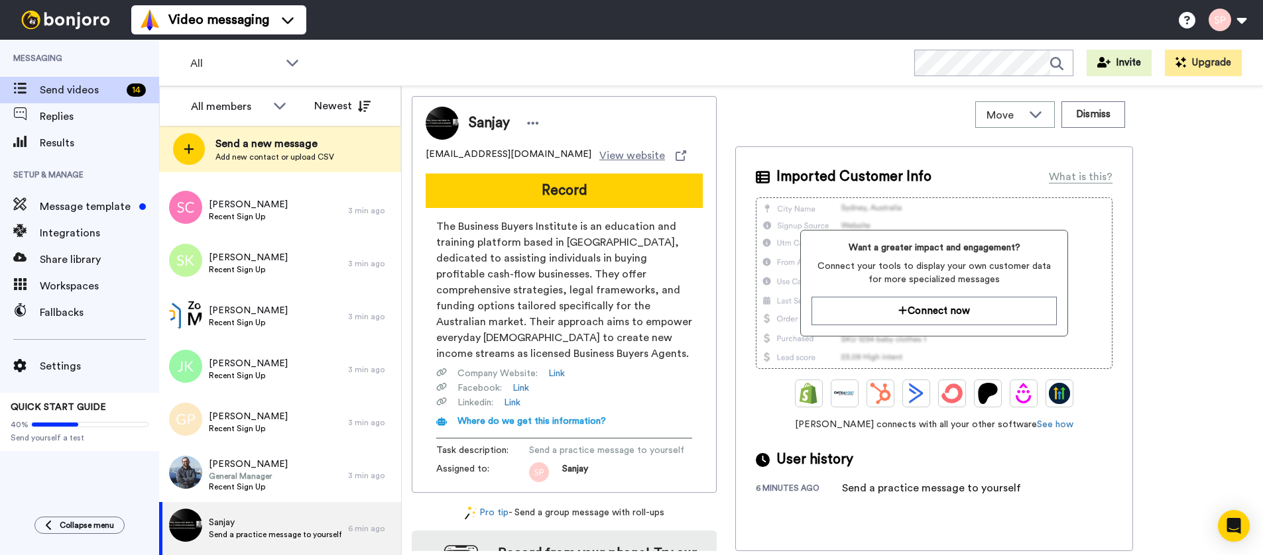
click at [512, 191] on button "Record" at bounding box center [564, 191] width 277 height 34
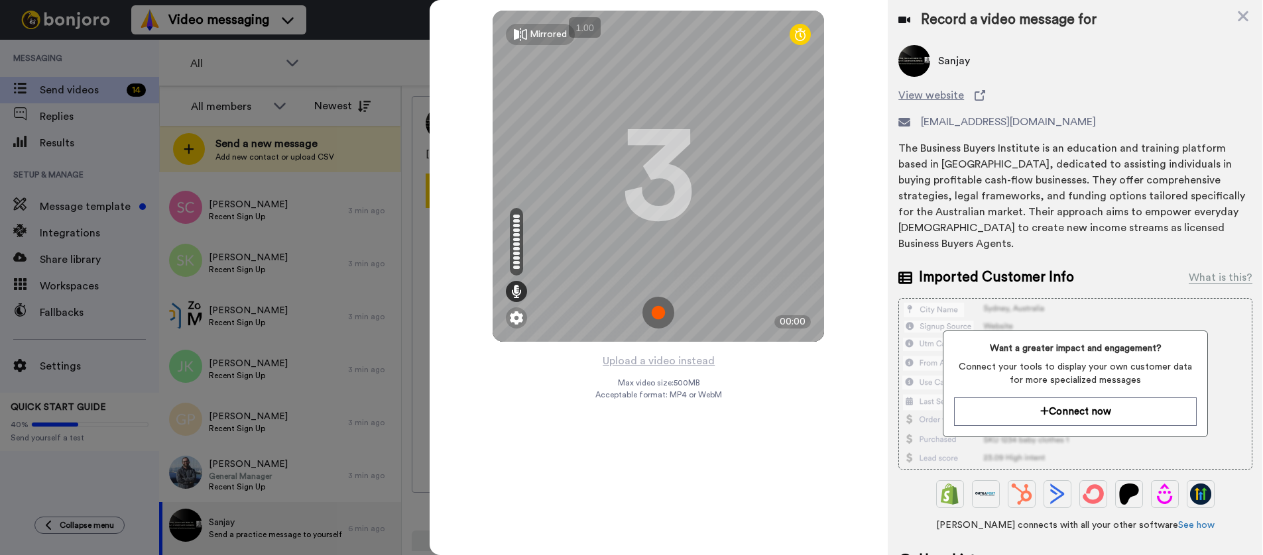
click at [657, 310] on img at bounding box center [658, 313] width 32 height 32
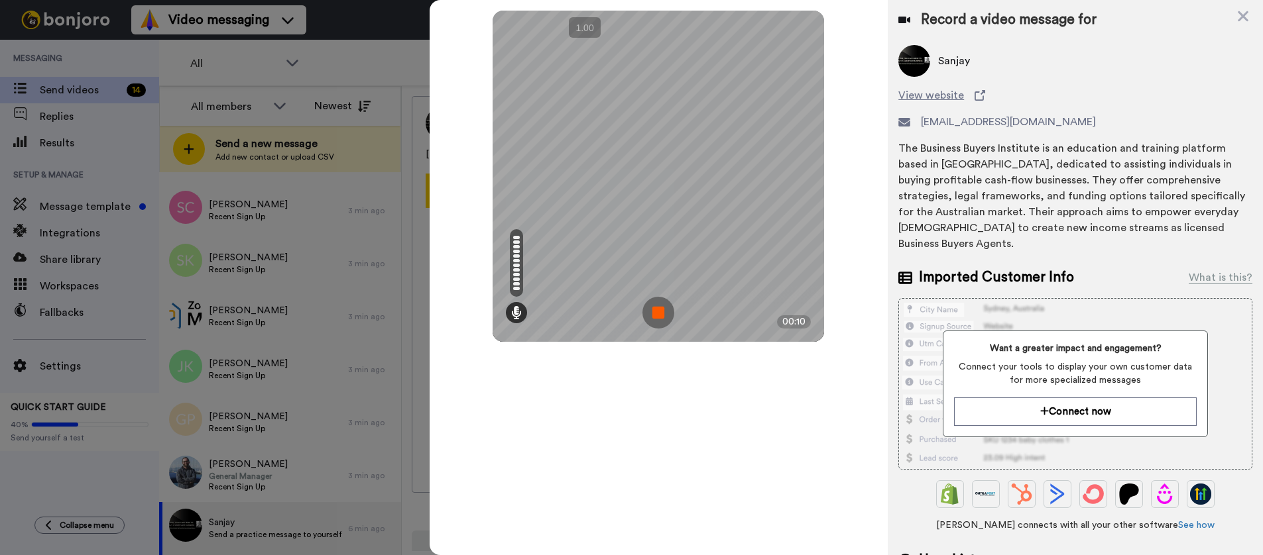
click at [667, 309] on img at bounding box center [658, 313] width 32 height 32
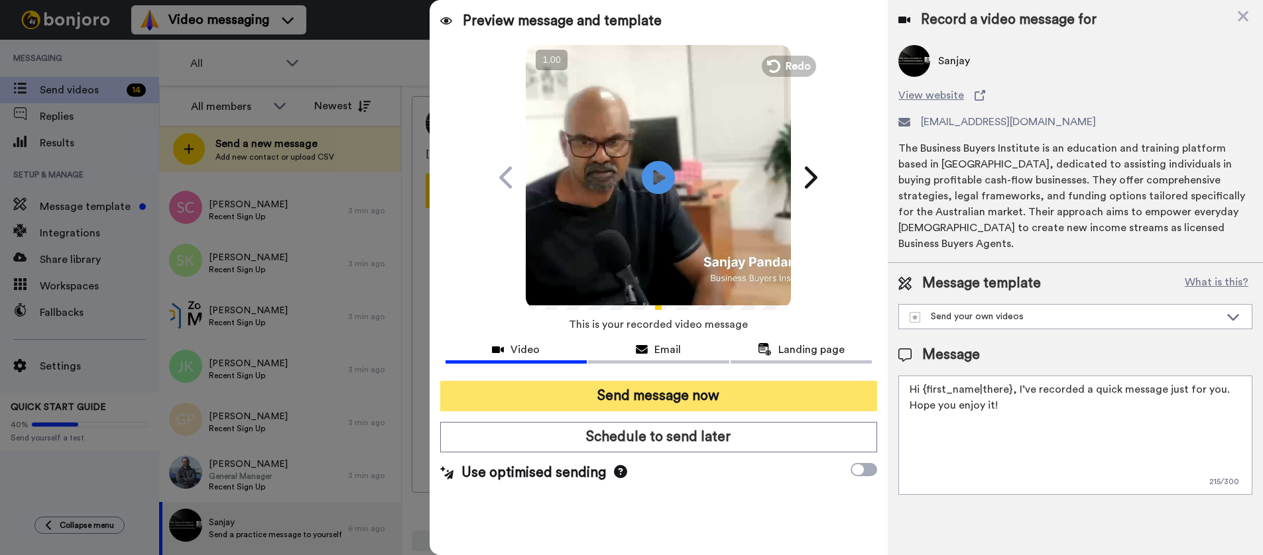
click at [661, 396] on button "Send message now" at bounding box center [658, 396] width 437 height 30
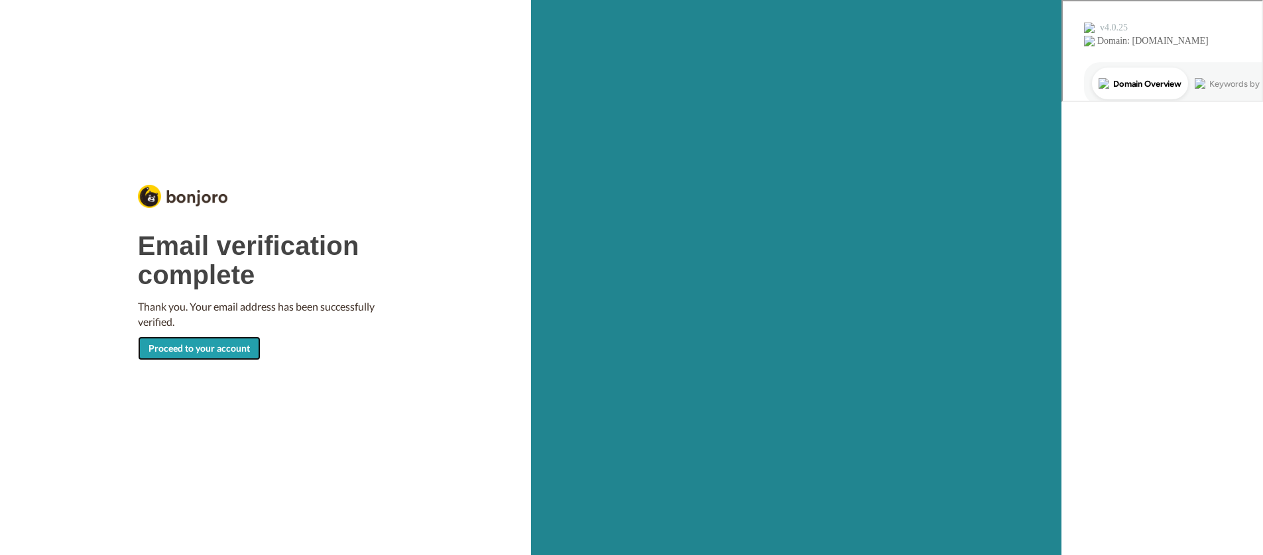
click at [260, 349] on link "Proceed to your account" at bounding box center [199, 349] width 123 height 24
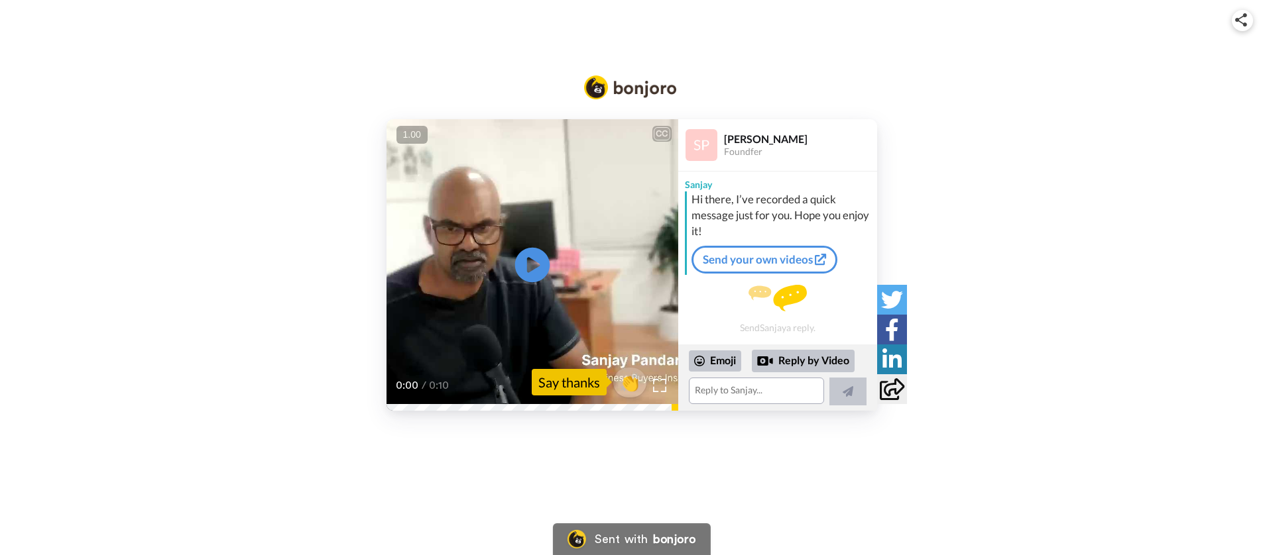
click at [532, 262] on icon "Play/Pause" at bounding box center [531, 265] width 35 height 63
click at [1051, 172] on div "CC Play/Pause 0:10 / 0:10 👏 Say thanks Sanjay Pandaram Foundfer Sanjay Hi there…" at bounding box center [631, 265] width 1263 height 292
drag, startPoint x: 768, startPoint y: 146, endPoint x: 773, endPoint y: 168, distance: 22.5
click at [768, 147] on div "Foundfer" at bounding box center [800, 151] width 152 height 11
click at [736, 141] on div "Sanjay Pandaram" at bounding box center [800, 139] width 152 height 13
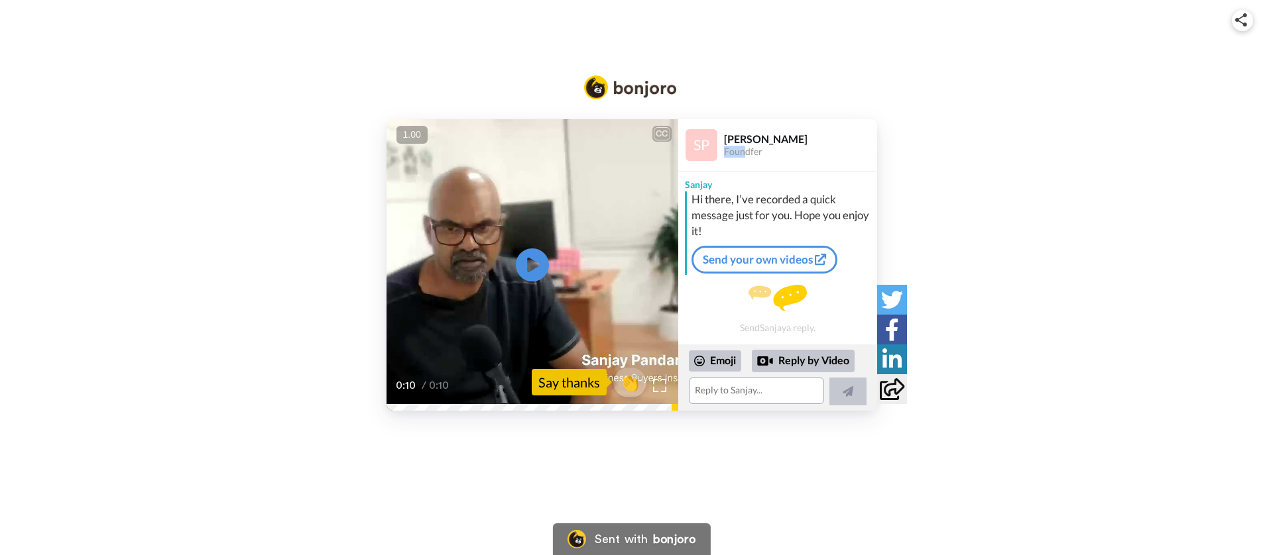
drag, startPoint x: 746, startPoint y: 146, endPoint x: 756, endPoint y: 144, distance: 10.1
click at [752, 144] on div "Sanjay Pandaram Foundfer" at bounding box center [800, 145] width 152 height 25
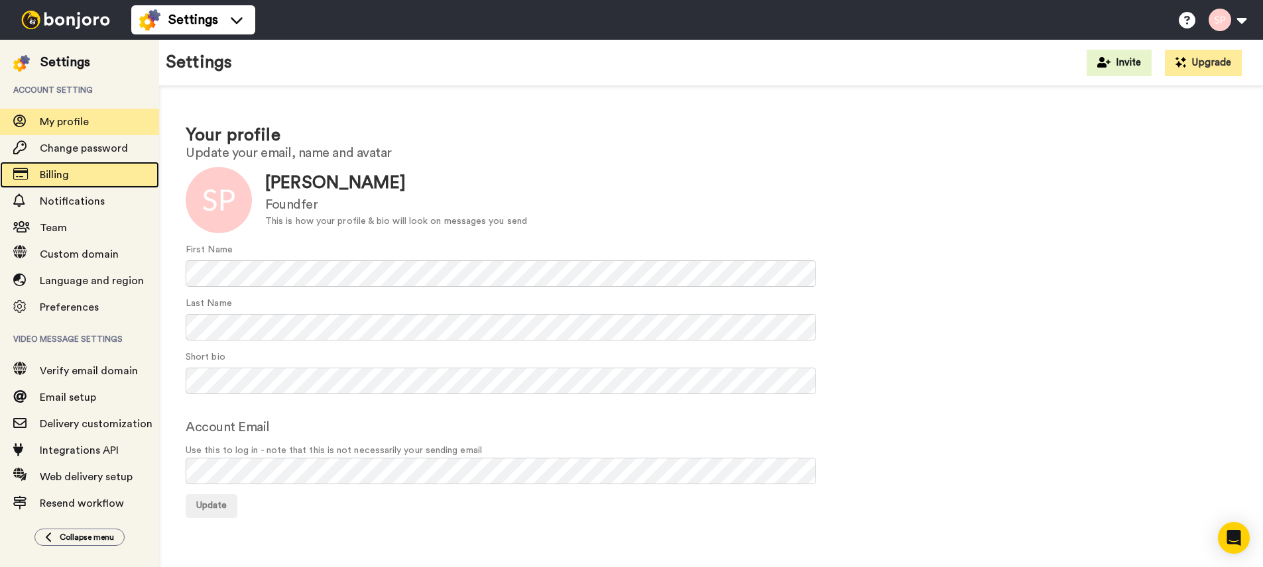
click at [68, 178] on span "Billing" at bounding box center [54, 175] width 29 height 11
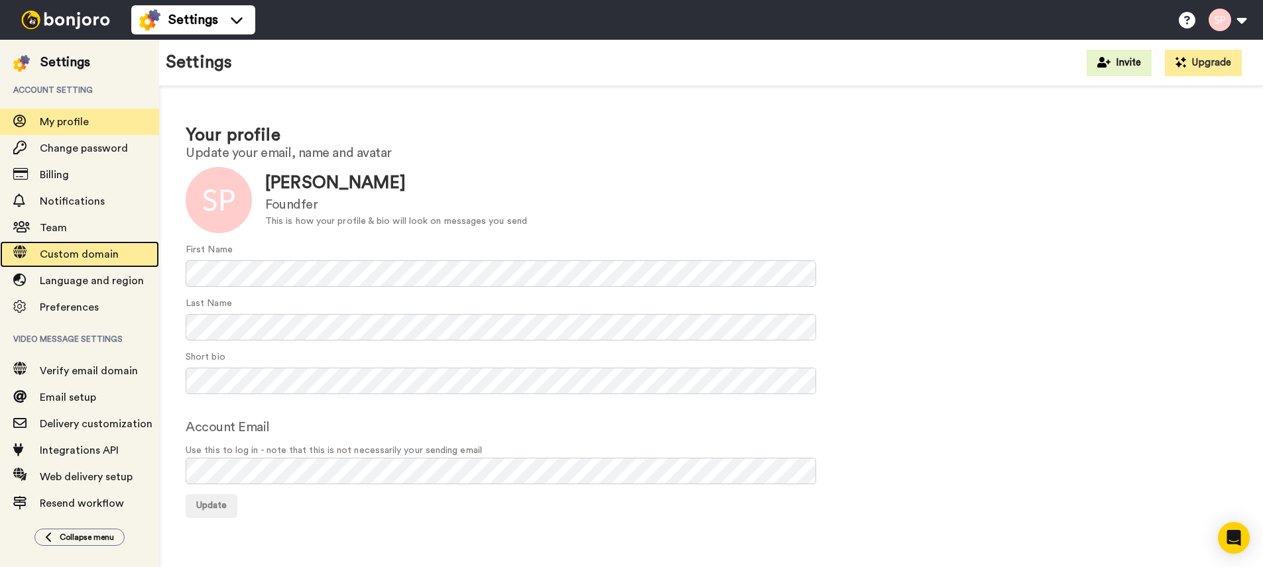
click at [78, 249] on span "Custom domain" at bounding box center [79, 254] width 79 height 11
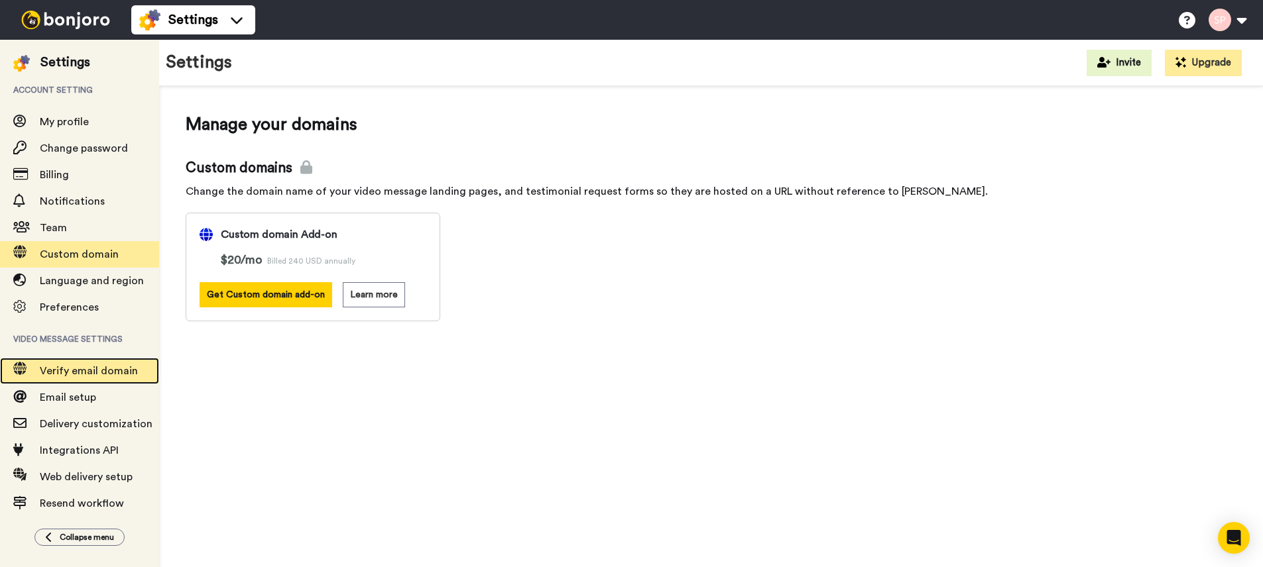
click at [92, 376] on span "Verify email domain" at bounding box center [89, 371] width 98 height 11
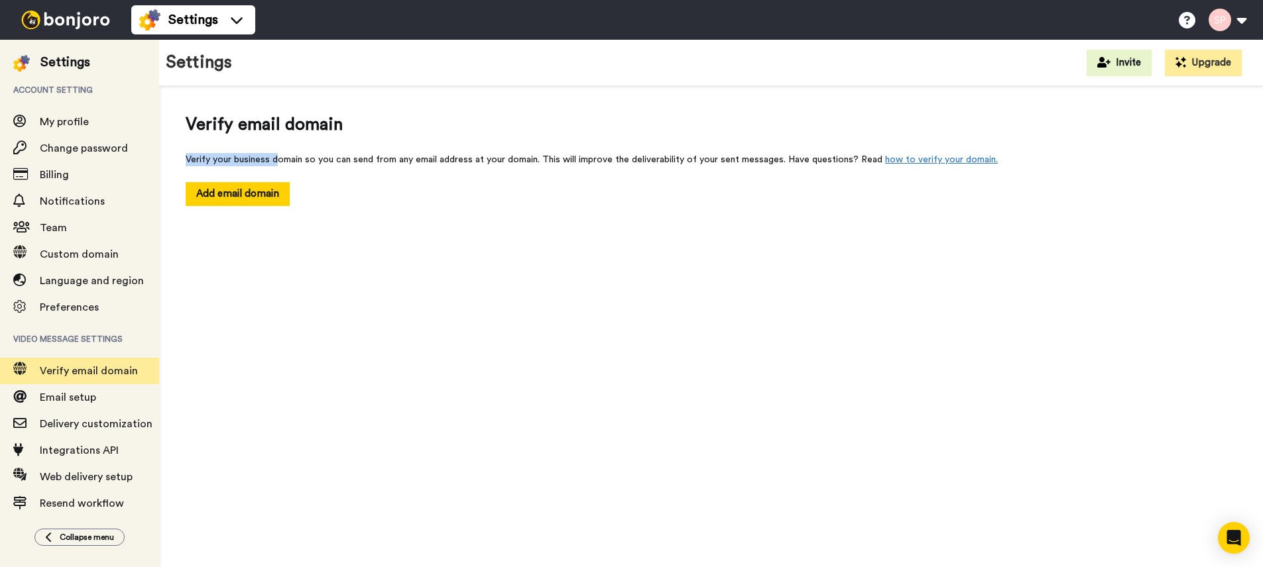
drag, startPoint x: 276, startPoint y: 157, endPoint x: 579, endPoint y: 152, distance: 303.6
click at [579, 153] on div "Verify your business domain so you can send from any email address at your doma…" at bounding box center [711, 159] width 1051 height 13
click at [490, 211] on div "Verify email domain Verify your business domain so you can send from any email …" at bounding box center [711, 159] width 1104 height 146
click at [269, 190] on button "Add email domain" at bounding box center [238, 193] width 104 height 23
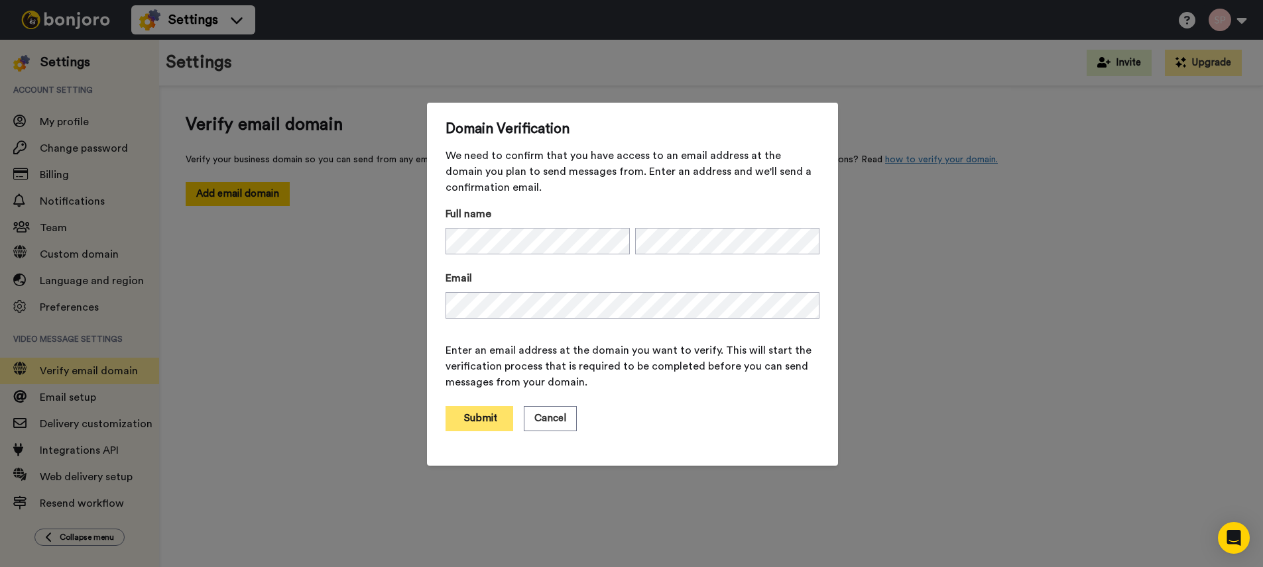
click at [492, 419] on button "Submit" at bounding box center [479, 418] width 68 height 25
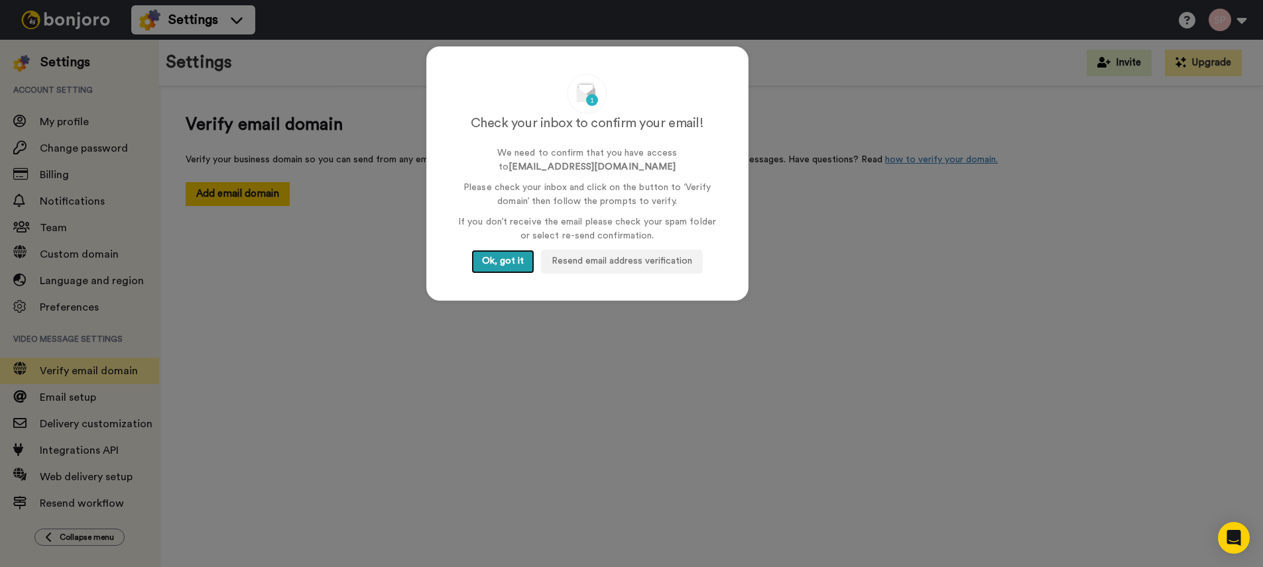
click at [512, 258] on button "Ok, got it" at bounding box center [502, 262] width 63 height 24
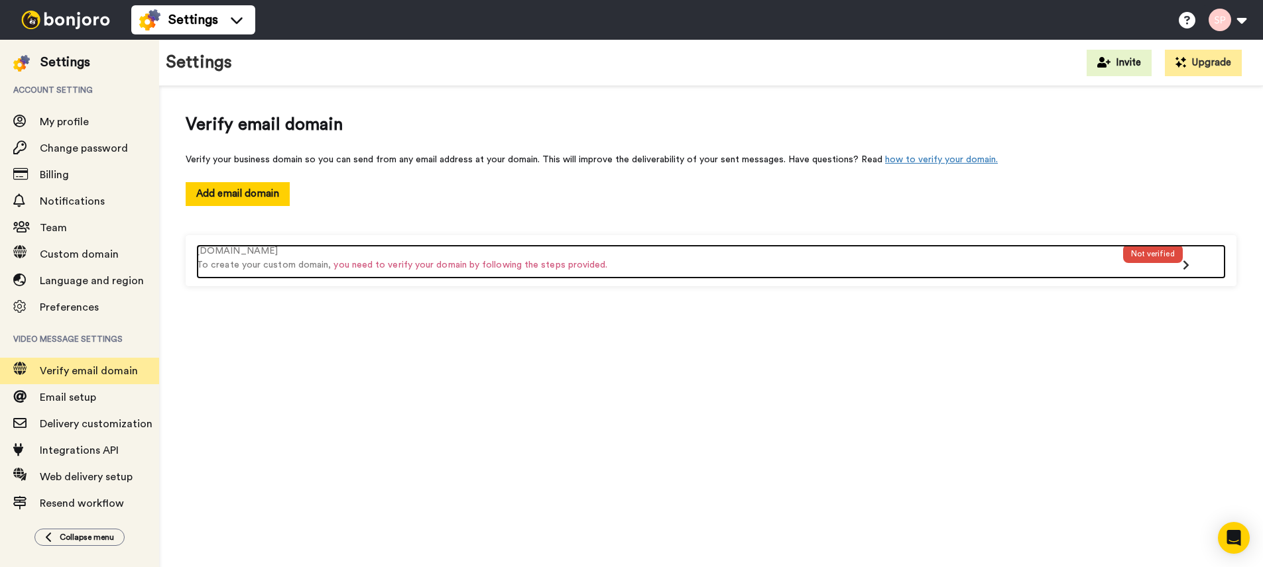
click at [1186, 267] on icon at bounding box center [1185, 265] width 7 height 11
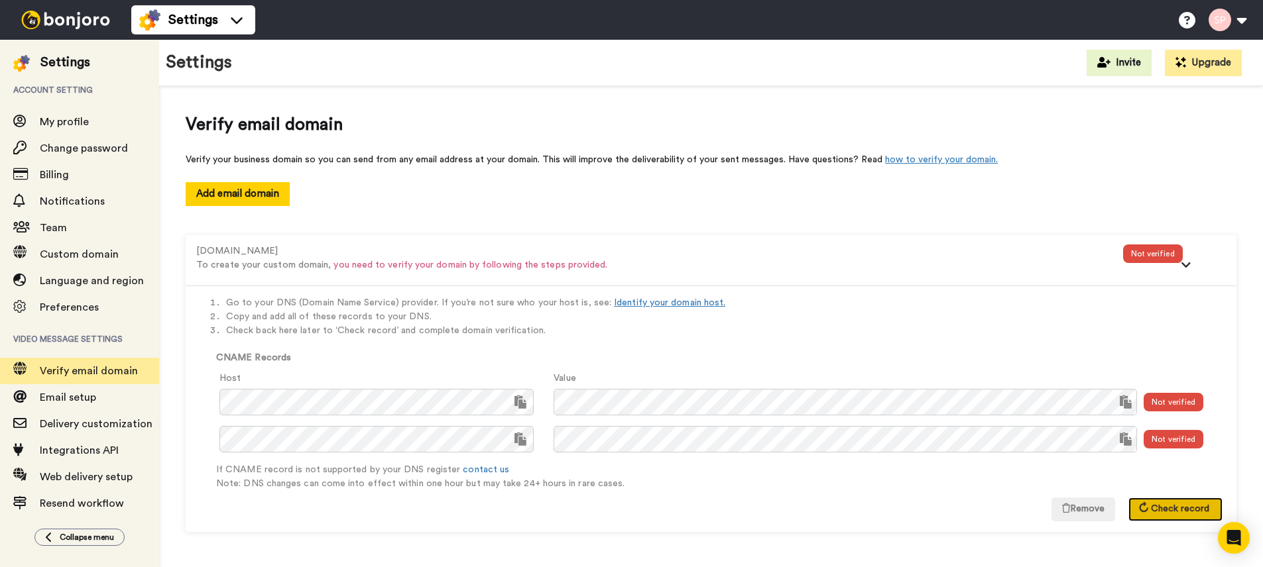
drag, startPoint x: 1164, startPoint y: 512, endPoint x: 1161, endPoint y: 520, distance: 9.2
click at [1164, 512] on span "Check record" at bounding box center [1180, 508] width 58 height 9
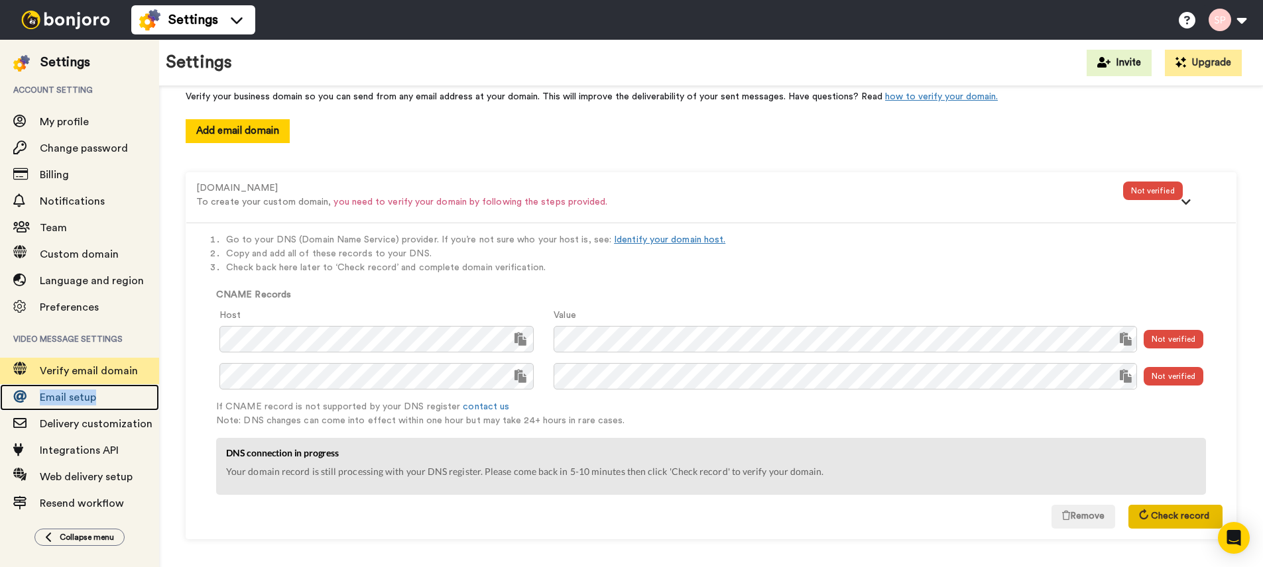
scroll to position [67, 0]
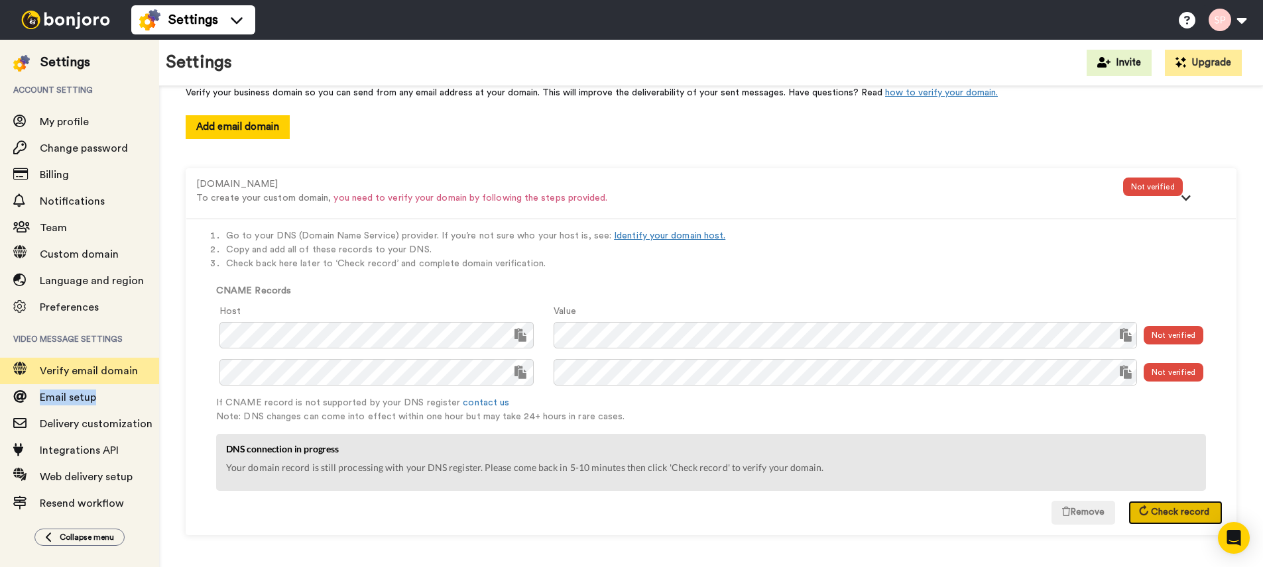
click at [1191, 515] on span "Check record" at bounding box center [1180, 512] width 58 height 9
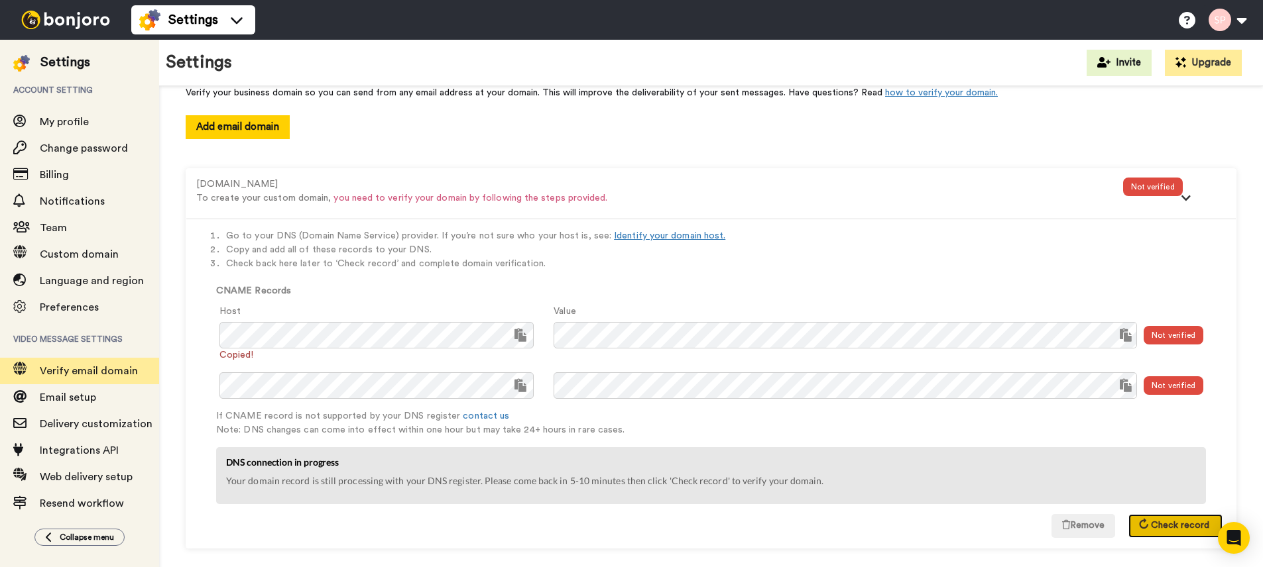
click at [1162, 523] on span "Check record" at bounding box center [1180, 525] width 58 height 9
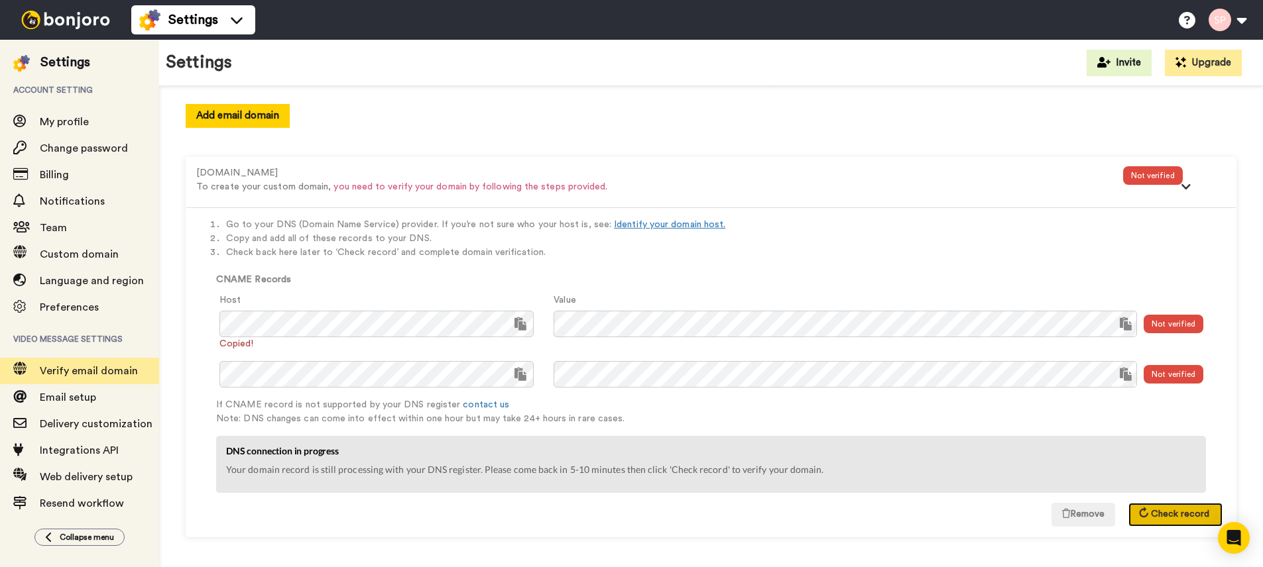
scroll to position [80, 0]
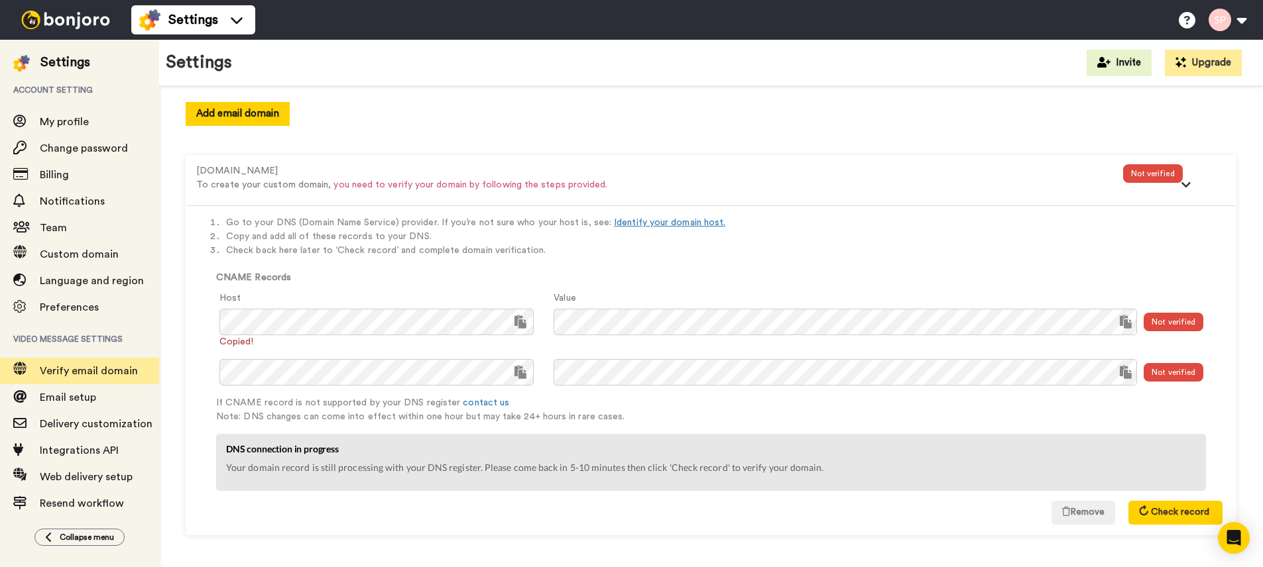
click at [1194, 325] on div "Not verified" at bounding box center [1173, 322] width 60 height 19
click at [1169, 513] on span "Check record" at bounding box center [1180, 512] width 58 height 9
click at [1149, 512] on icon at bounding box center [1143, 511] width 13 height 13
click at [1202, 514] on span "Check record" at bounding box center [1180, 512] width 58 height 9
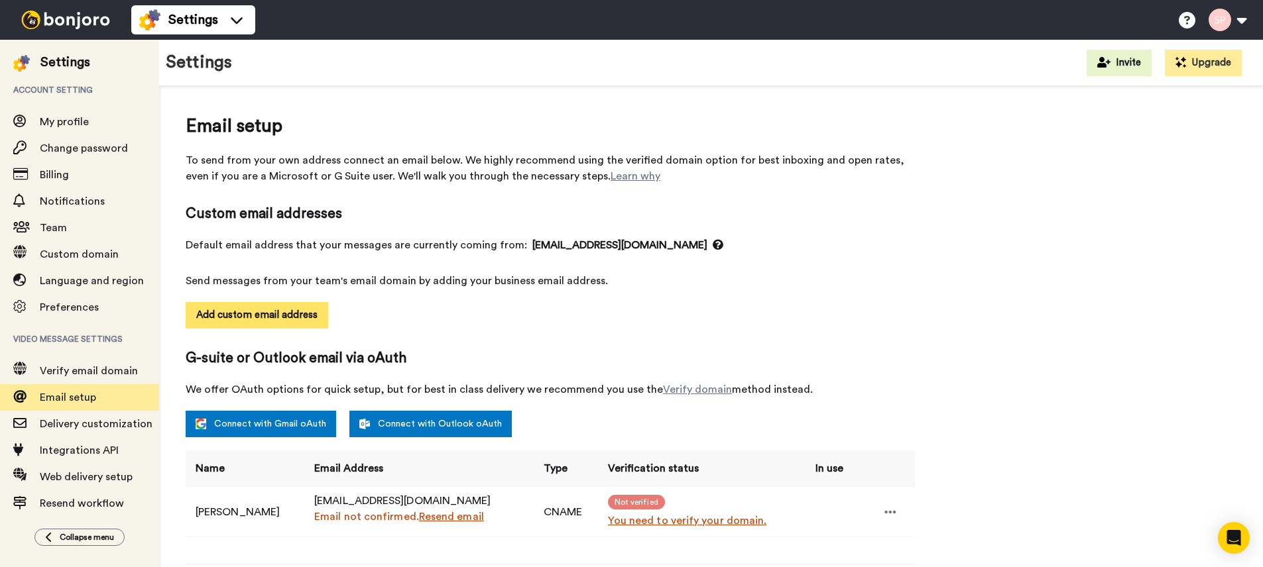
click at [288, 312] on button "Add custom email address" at bounding box center [257, 315] width 143 height 27
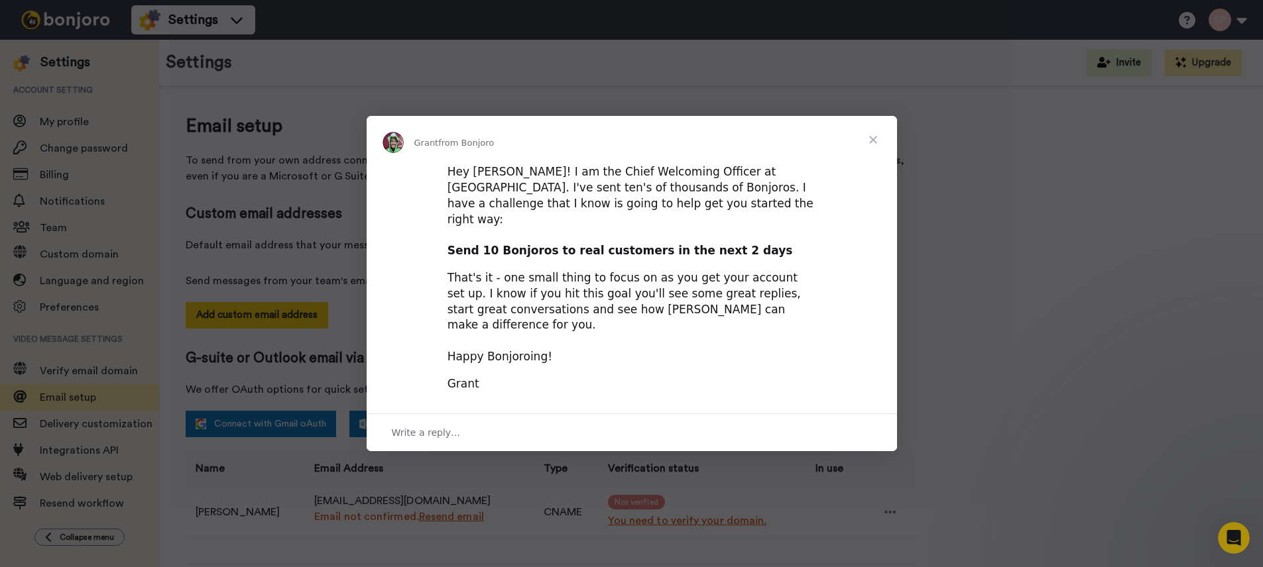
click at [874, 153] on span "Close" at bounding box center [873, 140] width 48 height 48
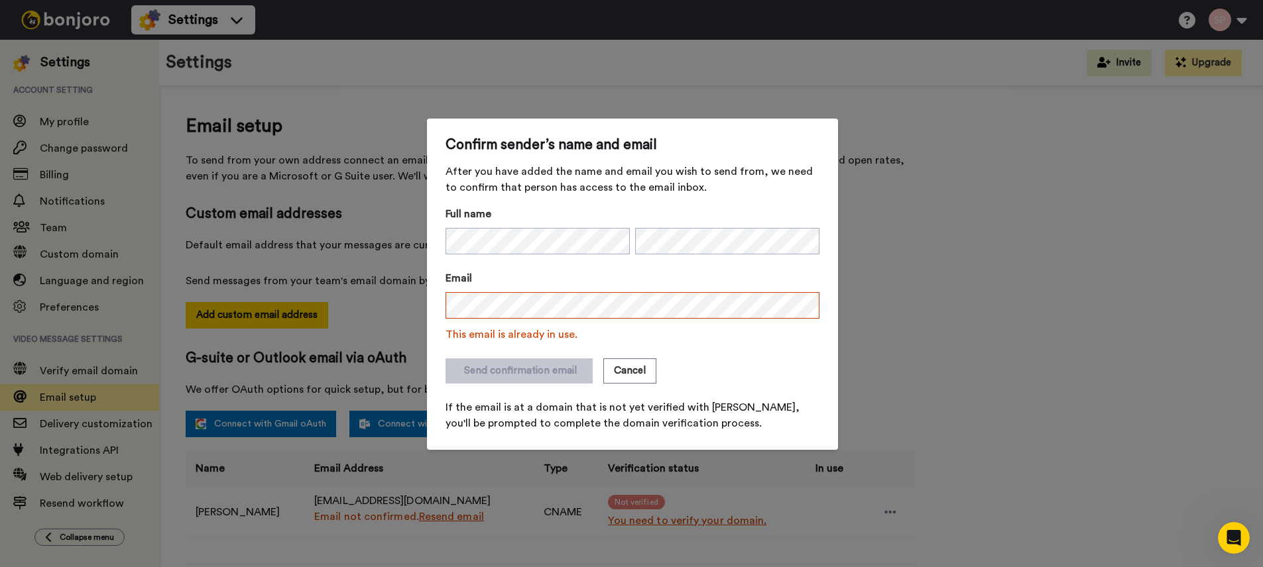
click at [546, 349] on form "Full name Email This email is already in use. Send confirmation email Cancel If…" at bounding box center [632, 318] width 374 height 225
click at [1015, 347] on div "Confirm sender’s name and email After you have added the name and email you wis…" at bounding box center [631, 283] width 1263 height 567
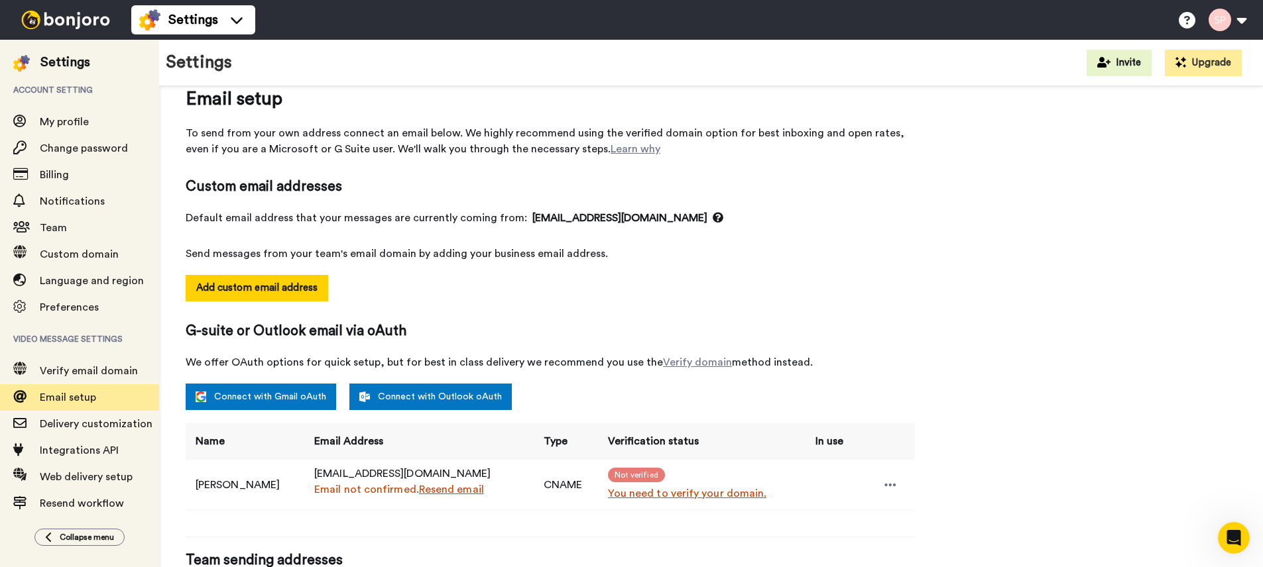
scroll to position [115, 0]
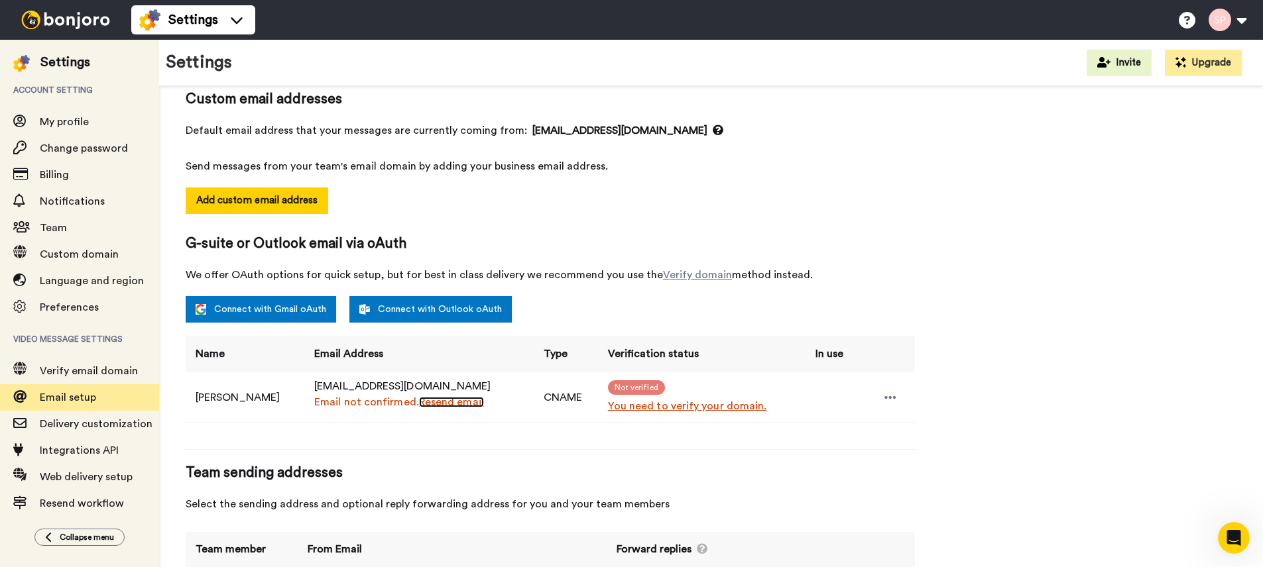
click at [466, 402] on link "Resend email" at bounding box center [451, 402] width 65 height 11
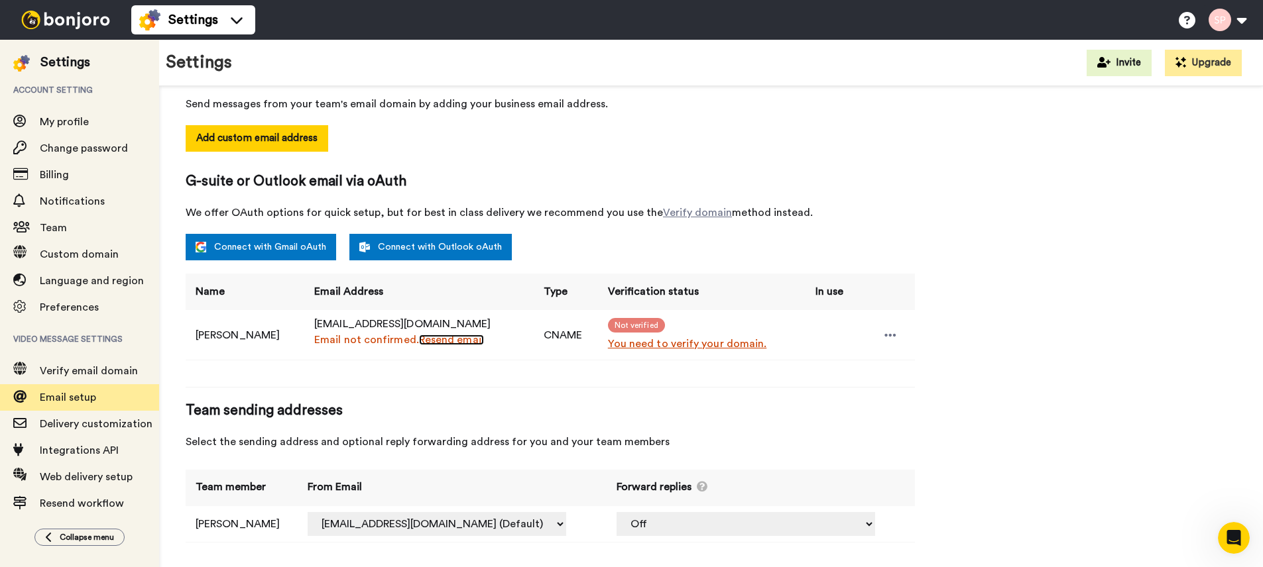
scroll to position [186, 0]
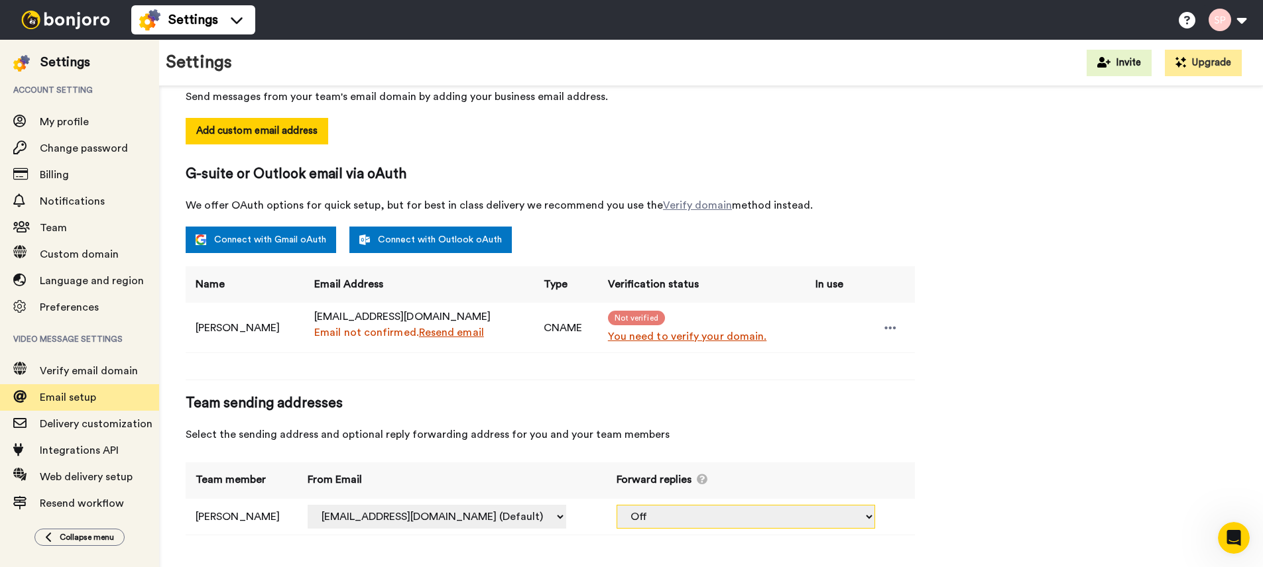
click at [875, 516] on select "Off support@businessbuyersinstitute.com.au (CNAME)" at bounding box center [745, 517] width 258 height 24
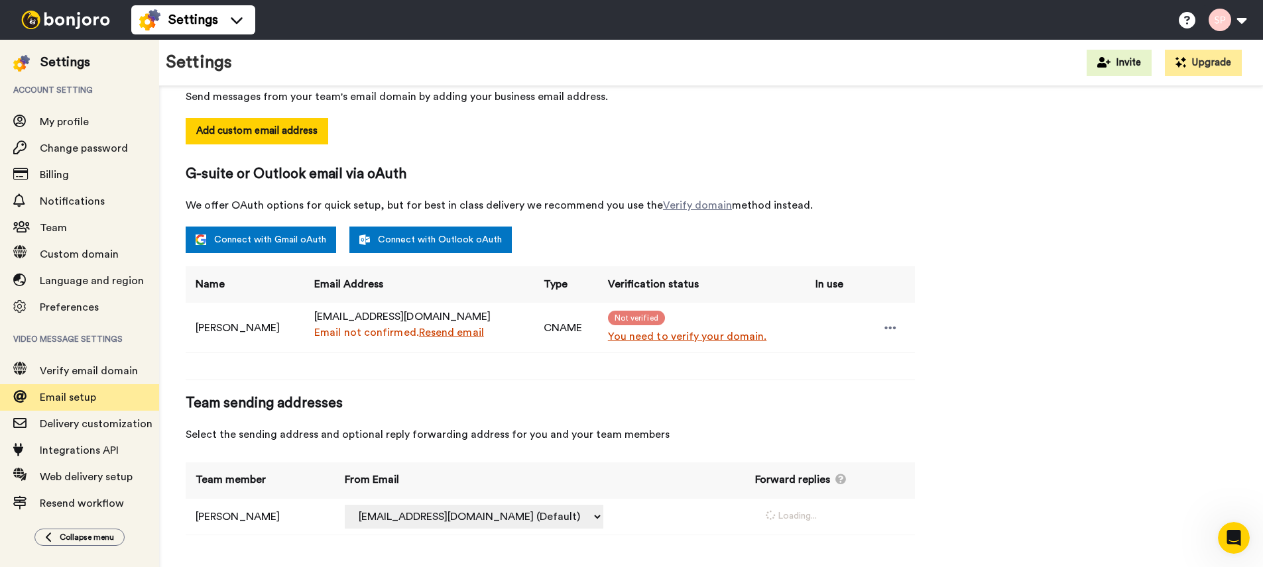
select select "164372"
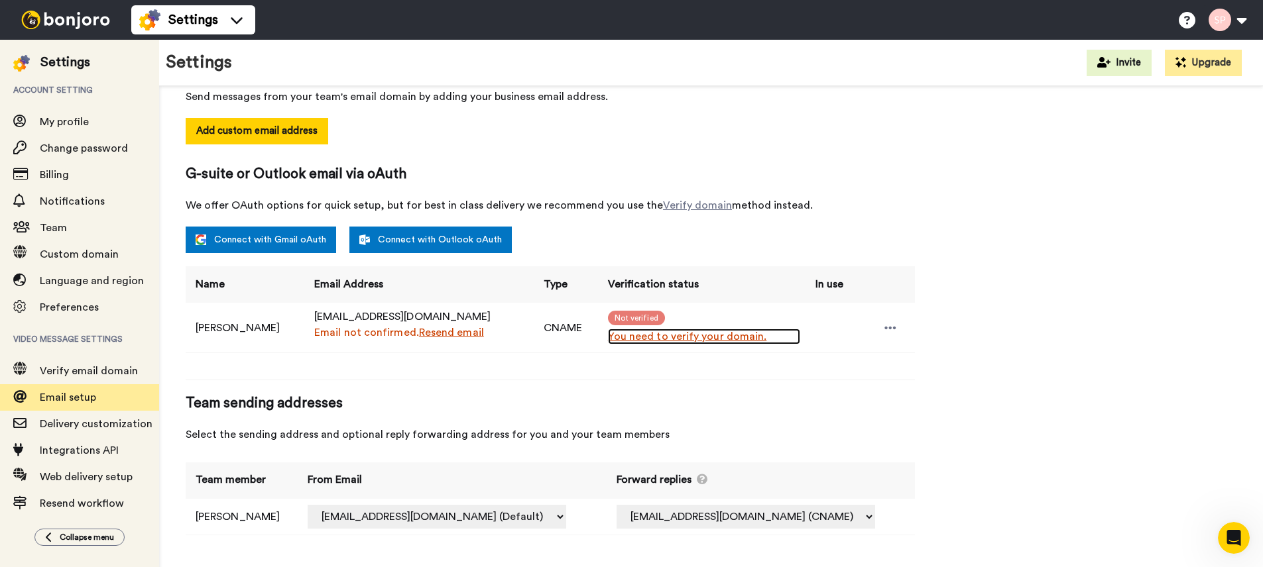
click at [660, 335] on link "You need to verify your domain." at bounding box center [704, 337] width 192 height 16
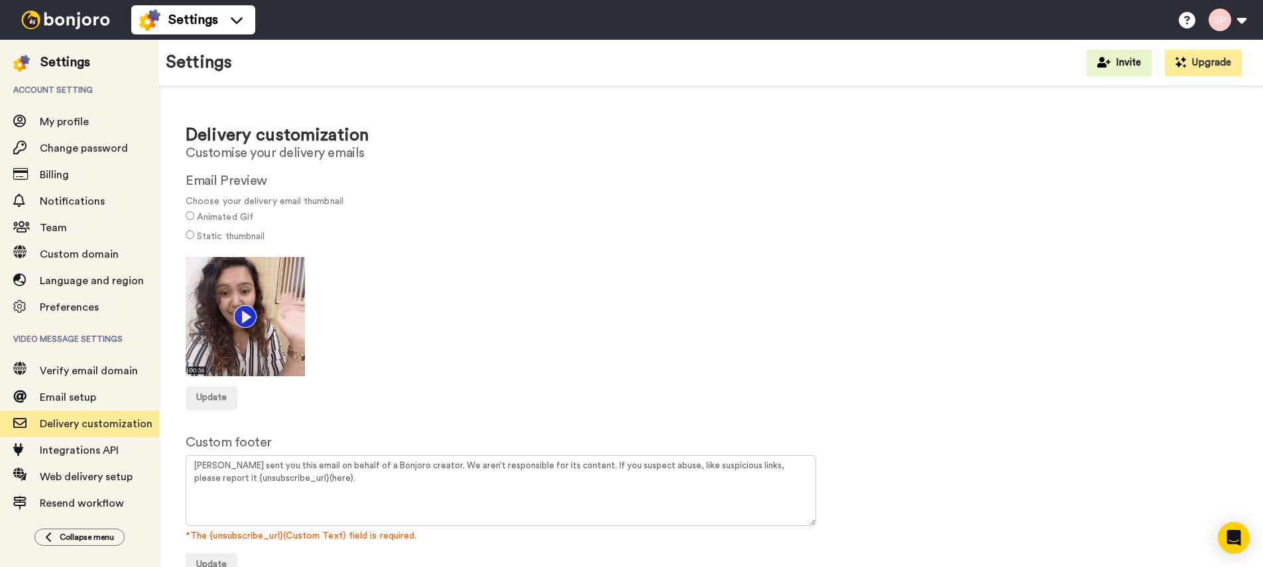
click at [245, 240] on label "Static thumbnail" at bounding box center [231, 237] width 68 height 14
click at [247, 221] on label "Animated Gif" at bounding box center [225, 218] width 56 height 14
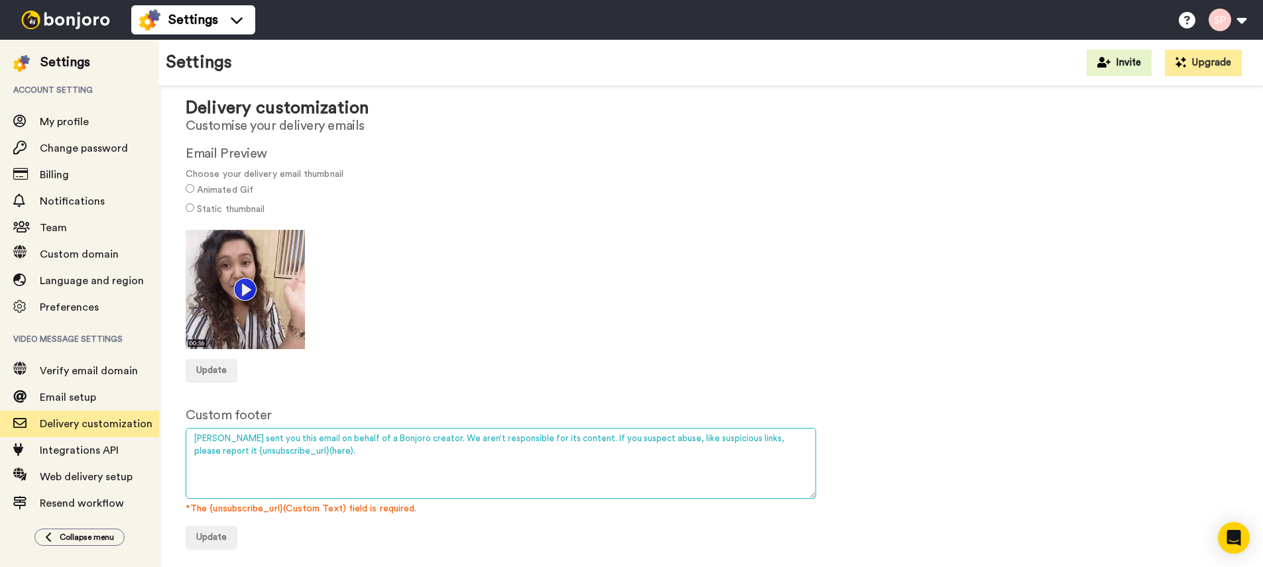
click at [263, 447] on textarea "Bonjoro sent you this email on behalf of a Bonjoro creator. We aren’t responsib…" at bounding box center [501, 463] width 630 height 71
click at [325, 459] on textarea "Bonjoro sent you this email on behalf of a Bonjoro creator. We aren’t responsib…" at bounding box center [501, 463] width 630 height 71
drag, startPoint x: 357, startPoint y: 439, endPoint x: 404, endPoint y: 442, distance: 47.2
click at [404, 442] on textarea "Bonjoro sent you this email on behalf of a Bonjoro creator. We aren’t responsib…" at bounding box center [501, 463] width 630 height 71
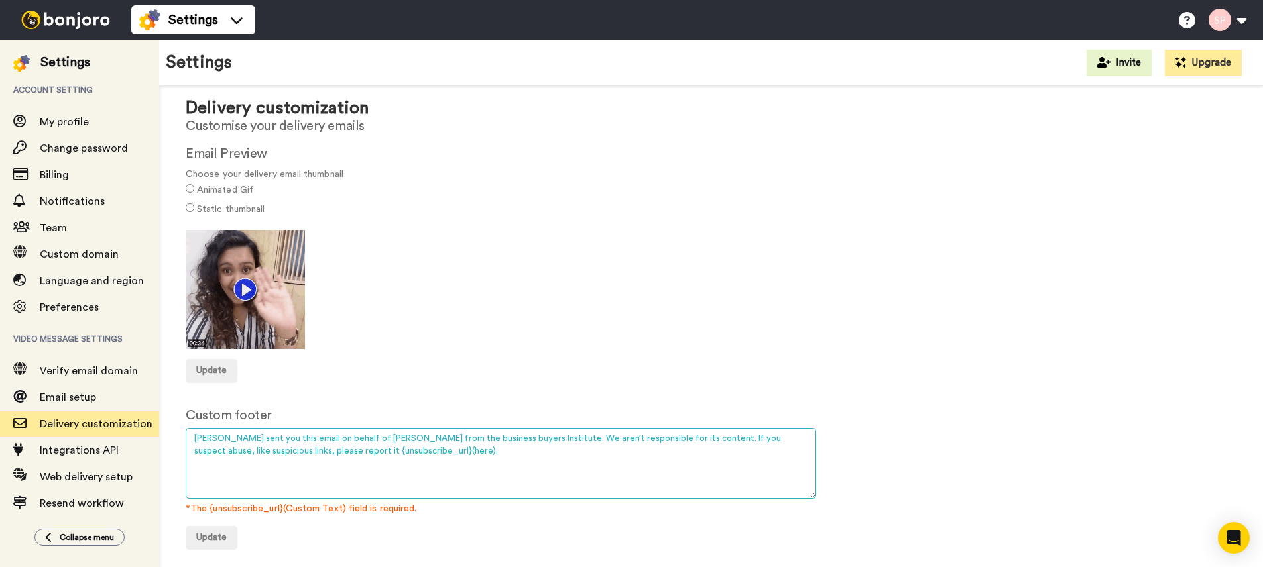
click at [489, 439] on textarea "Bonjoro sent you this email on behalf of a Bonjoro creator. We aren’t responsib…" at bounding box center [501, 463] width 630 height 71
click at [459, 440] on textarea "Bonjoro sent you this email on behalf of a Bonjoro creator. We aren’t responsib…" at bounding box center [501, 463] width 630 height 71
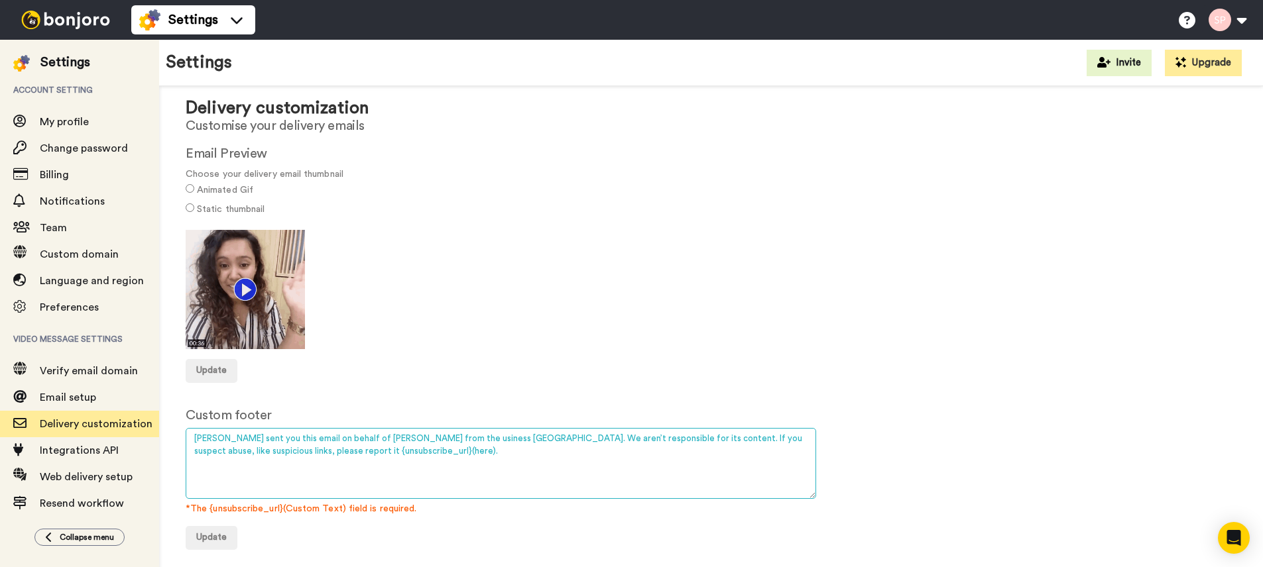
type textarea "Bonjoro sent you this email on behalf of Sanjay Pandaram from the Business Buye…"
click at [661, 471] on textarea "Bonjoro sent you this email on behalf of a Bonjoro creator. We aren’t responsib…" at bounding box center [501, 463] width 630 height 71
drag, startPoint x: 553, startPoint y: 437, endPoint x: 419, endPoint y: 447, distance: 134.3
click at [418, 449] on textarea "Bonjoro sent you this email on behalf of a Bonjoro creator. We aren’t responsib…" at bounding box center [501, 463] width 630 height 71
drag, startPoint x: 507, startPoint y: 463, endPoint x: 576, endPoint y: 466, distance: 69.0
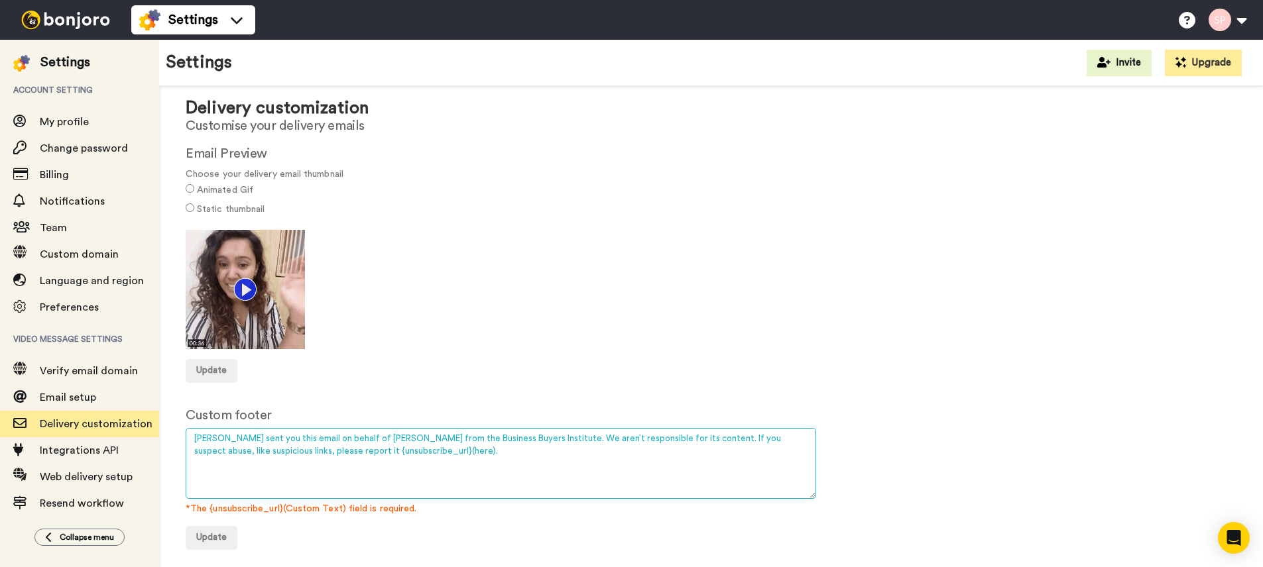
click at [508, 463] on textarea "Bonjoro sent you this email on behalf of a Bonjoro creator. We aren’t responsib…" at bounding box center [501, 463] width 630 height 71
drag, startPoint x: 697, startPoint y: 440, endPoint x: 692, endPoint y: 467, distance: 27.7
click at [692, 467] on textarea "Bonjoro sent you this email on behalf of a Bonjoro creator. We aren’t responsib…" at bounding box center [501, 463] width 630 height 71
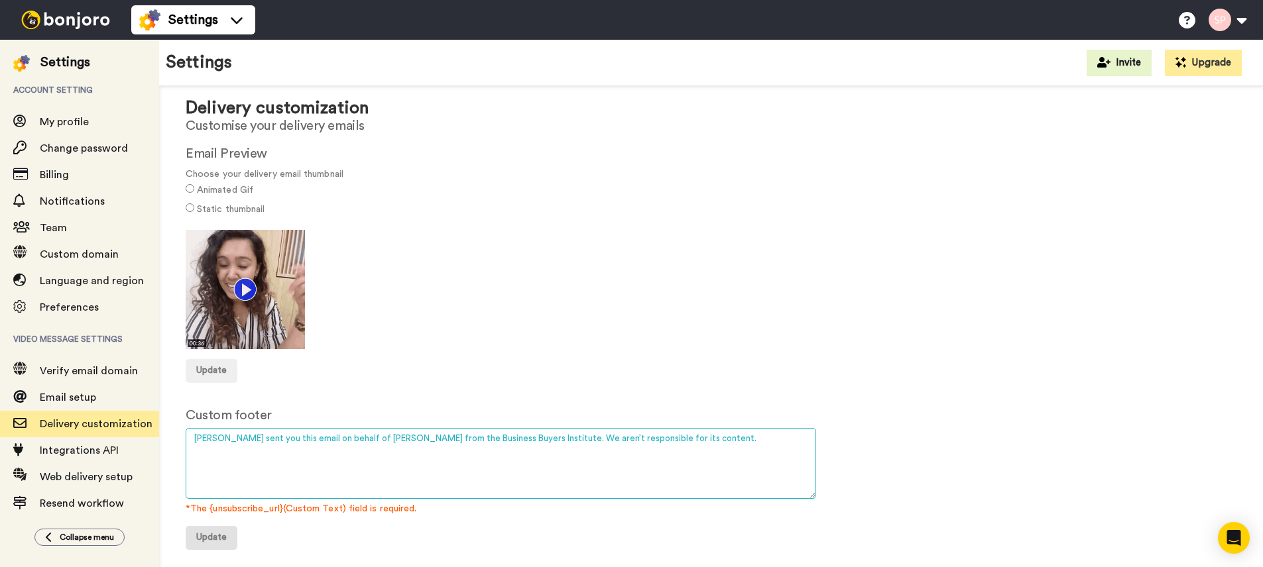
type textarea "Bonjoro sent you this email on behalf of Sanjay Pandaram from the Business Buye…"
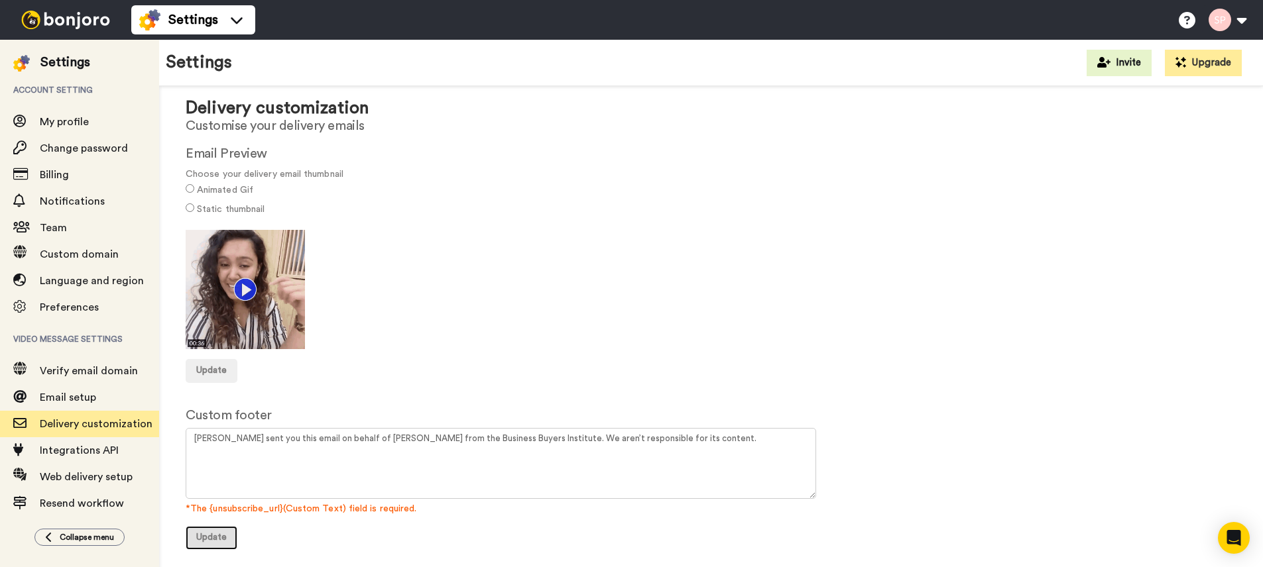
click at [225, 536] on span "Update" at bounding box center [211, 537] width 30 height 9
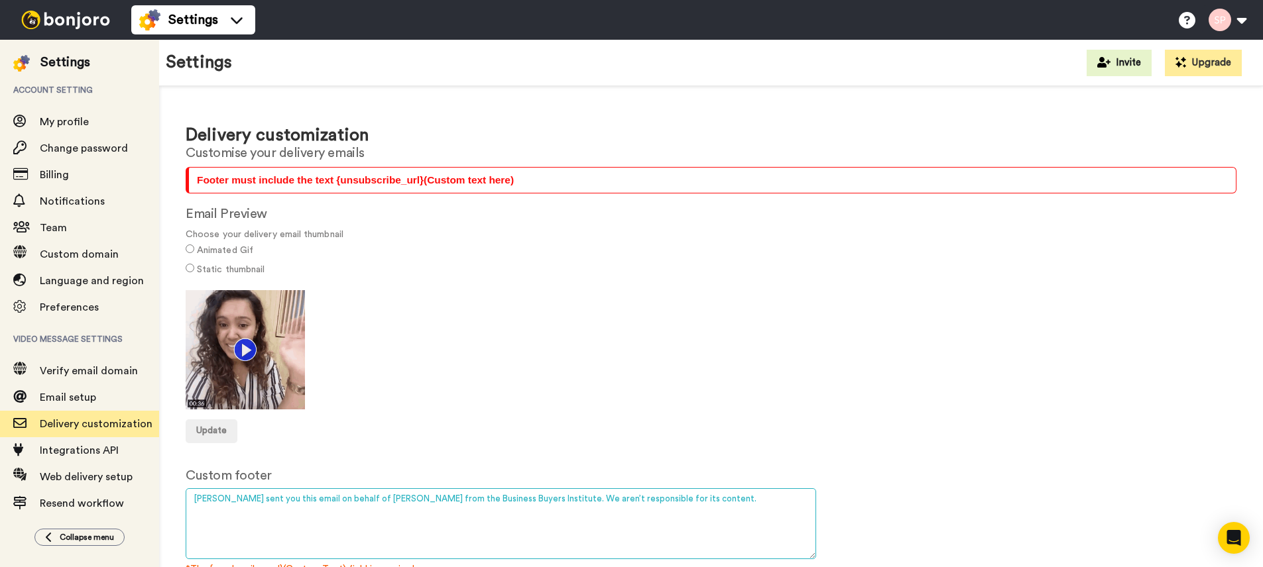
click at [560, 542] on textarea "[PERSON_NAME] sent you this email on behalf of [PERSON_NAME] from the Business …" at bounding box center [501, 523] width 630 height 71
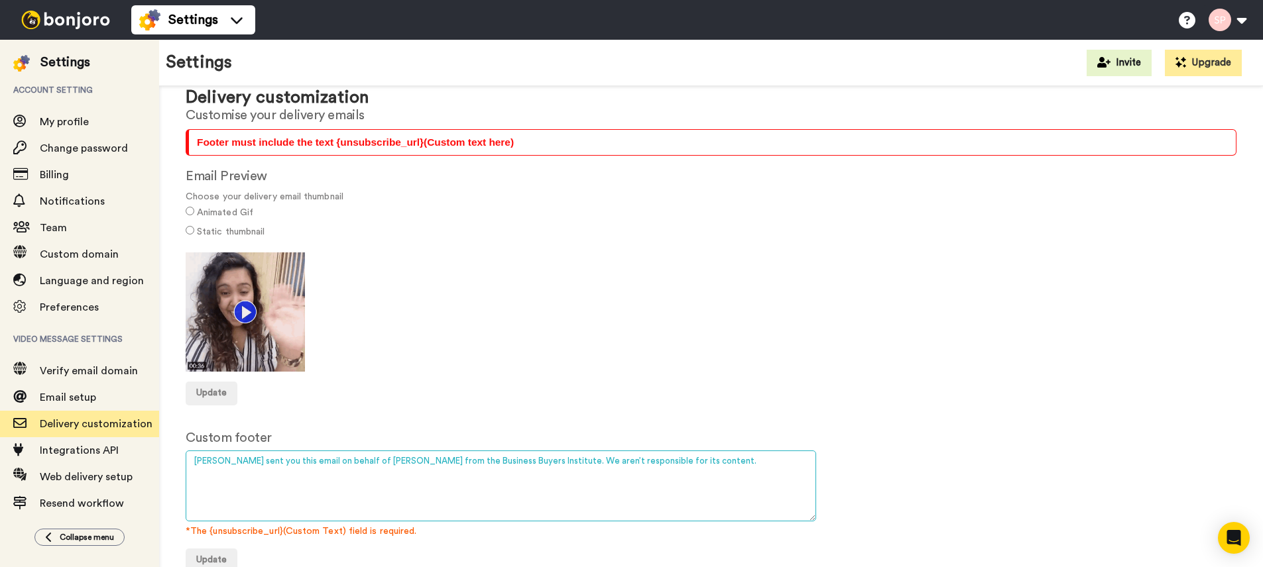
scroll to position [60, 0]
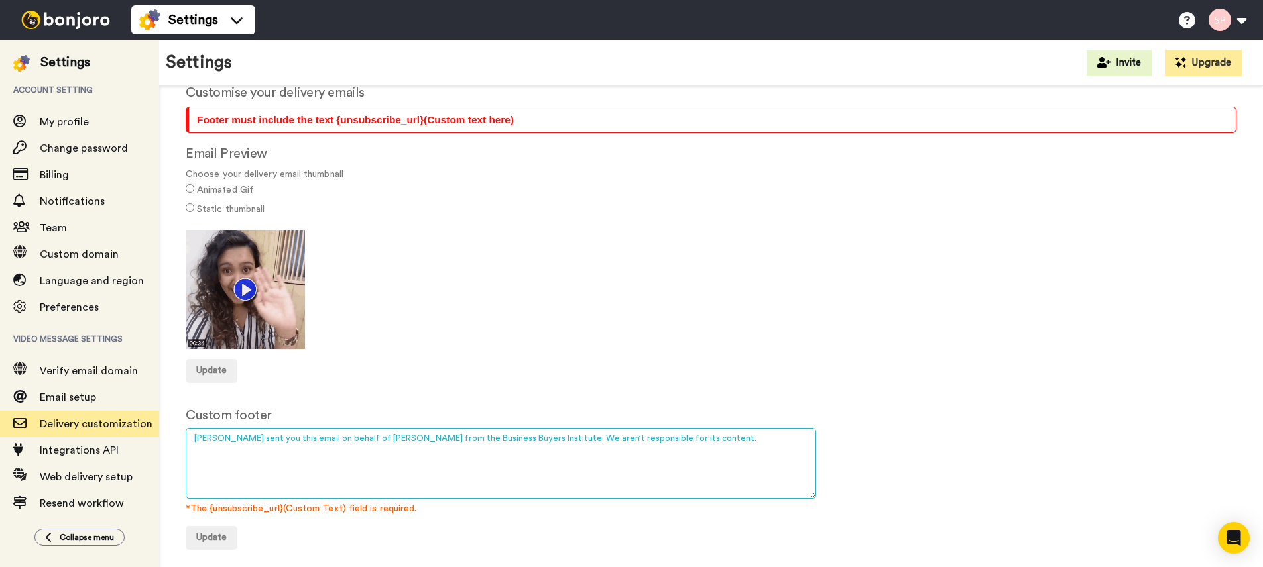
click at [682, 455] on textarea "[PERSON_NAME] sent you this email on behalf of [PERSON_NAME] from the Business …" at bounding box center [501, 463] width 630 height 71
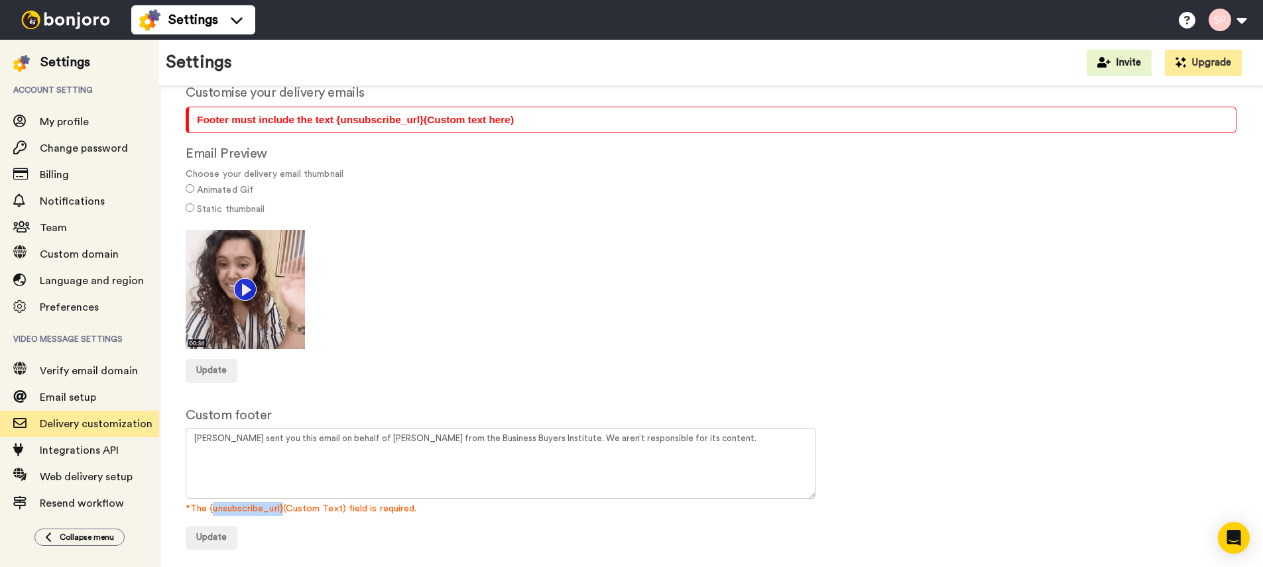
drag, startPoint x: 210, startPoint y: 508, endPoint x: 282, endPoint y: 506, distance: 72.3
click at [282, 506] on span "*The {unsubscribe_url}(Custom Text) field is required." at bounding box center [711, 509] width 1051 height 14
drag, startPoint x: 230, startPoint y: 514, endPoint x: 205, endPoint y: 510, distance: 24.8
click at [229, 514] on span "*The {unsubscribe_url}(Custom Text) field is required." at bounding box center [711, 509] width 1051 height 14
drag, startPoint x: 205, startPoint y: 509, endPoint x: 282, endPoint y: 504, distance: 77.0
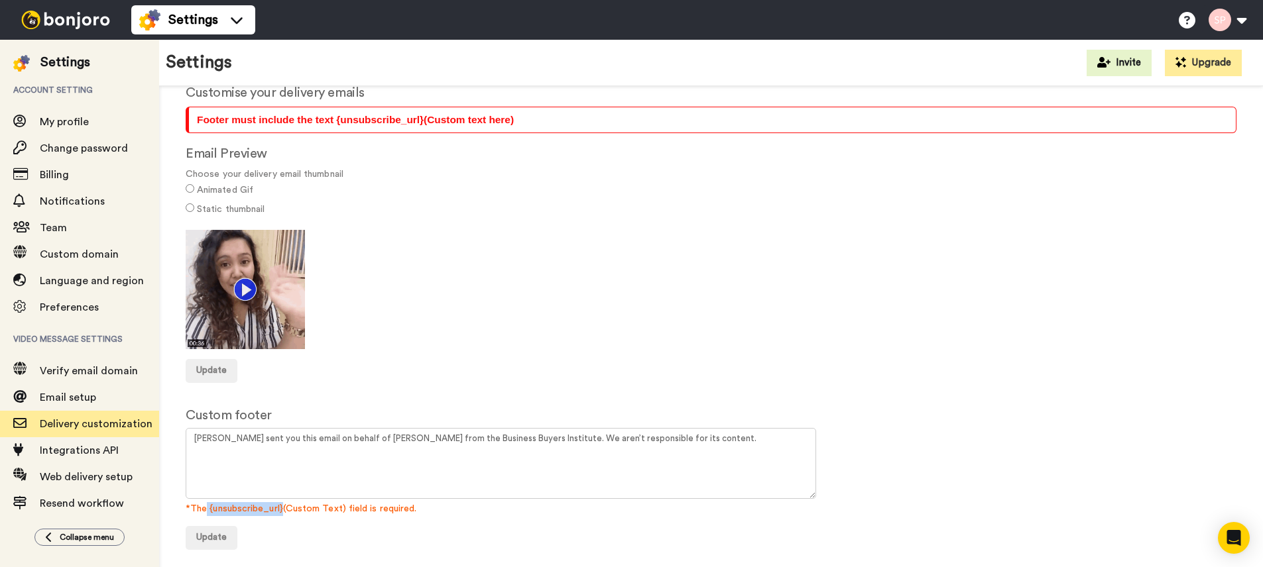
click at [282, 504] on span "*The {unsubscribe_url}(Custom Text) field is required." at bounding box center [711, 509] width 1051 height 14
copy span "{unsubscribe_url}"
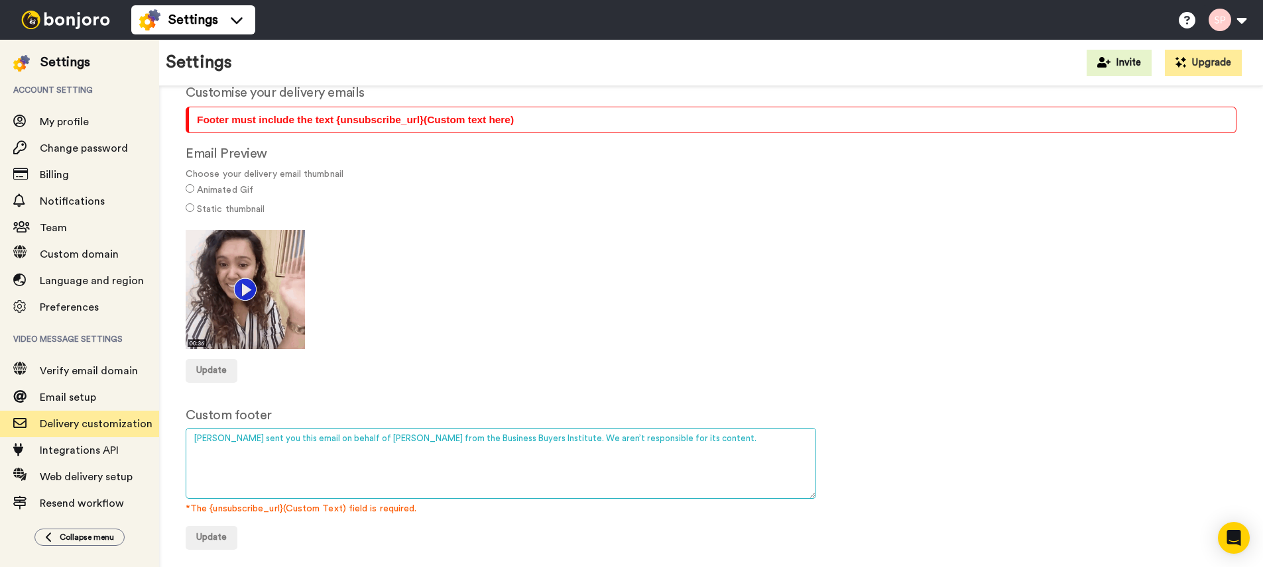
click at [704, 437] on textarea "[PERSON_NAME] sent you this email on behalf of [PERSON_NAME] from the Business …" at bounding box center [501, 463] width 630 height 71
paste textarea "{unsubscribe_url}"
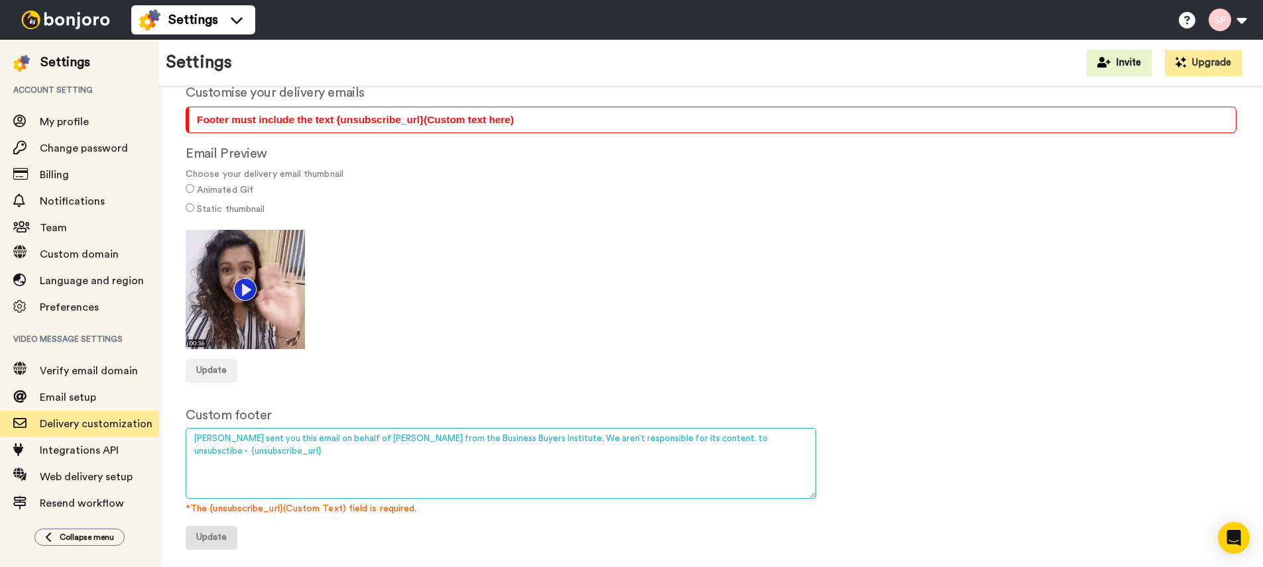
type textarea "[PERSON_NAME] sent you this email on behalf of [PERSON_NAME] from the Business …"
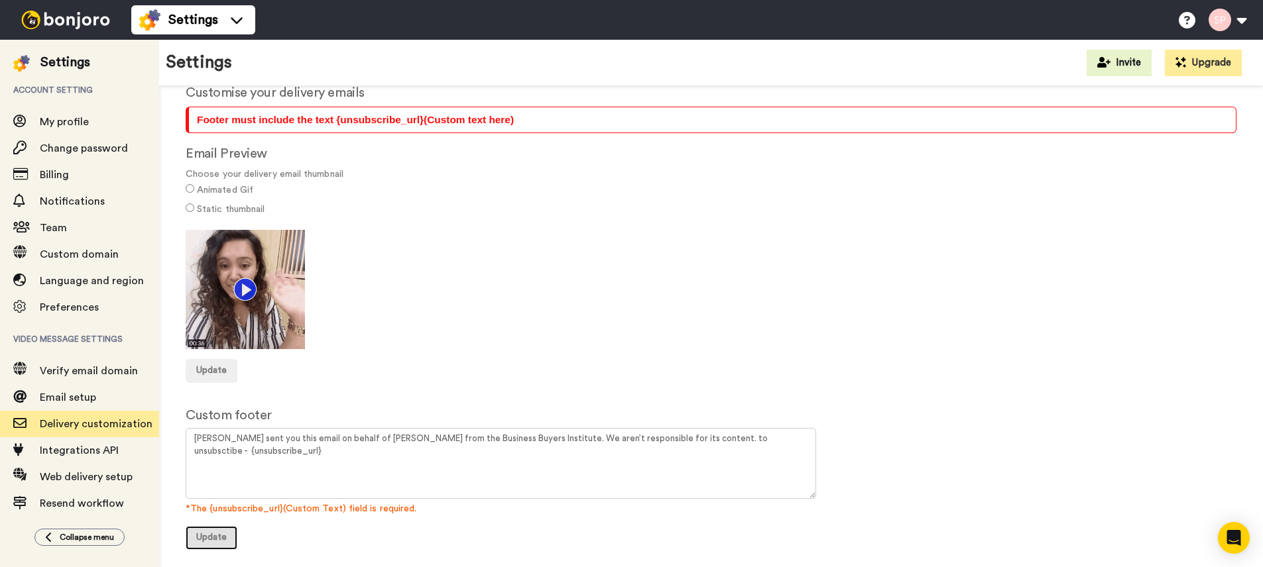
click at [218, 536] on span "Update" at bounding box center [211, 537] width 30 height 9
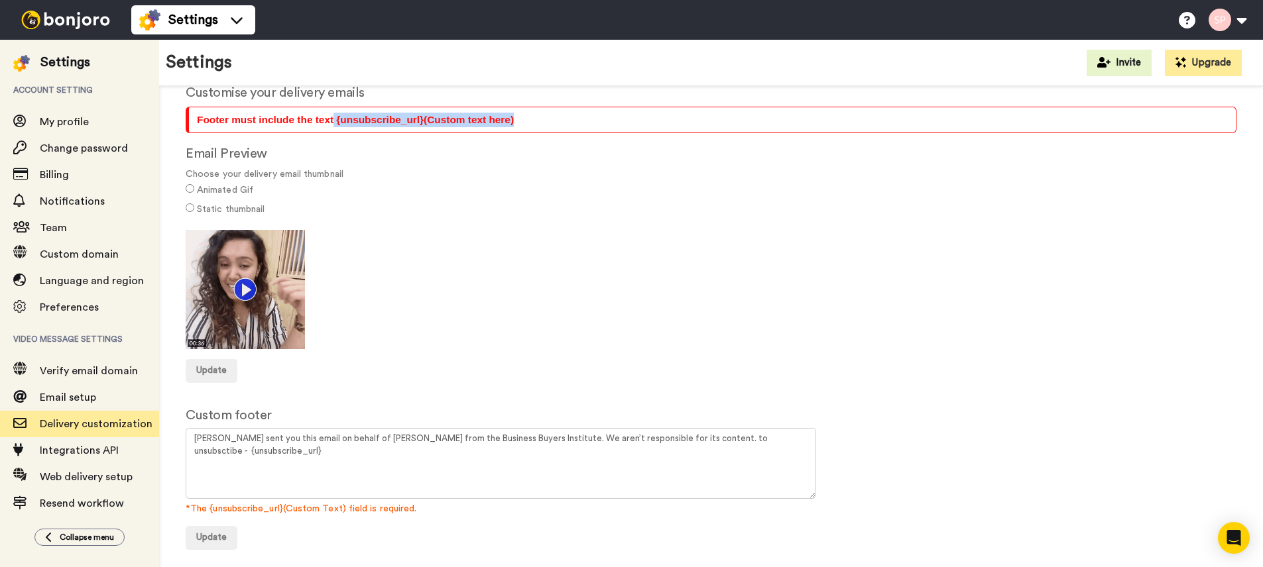
drag, startPoint x: 520, startPoint y: 119, endPoint x: 335, endPoint y: 122, distance: 185.0
click at [335, 123] on div "Footer must include the text {unsubscribe_url}(Custom text here)" at bounding box center [712, 120] width 1031 height 15
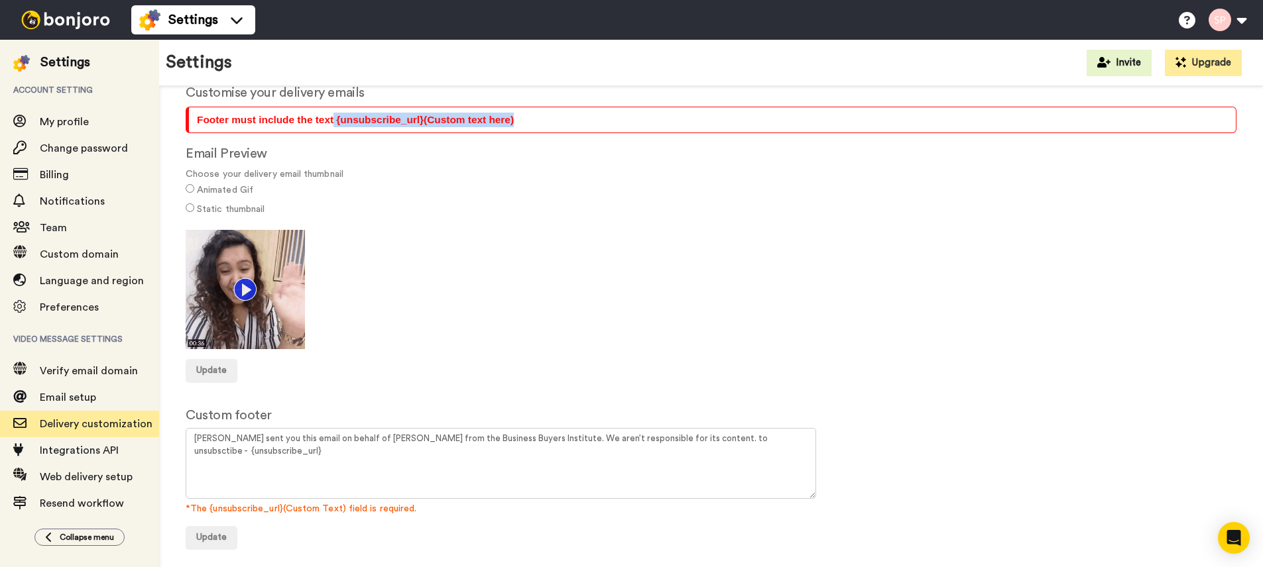
copy div "{unsubscribe_url}(Custom text here)"
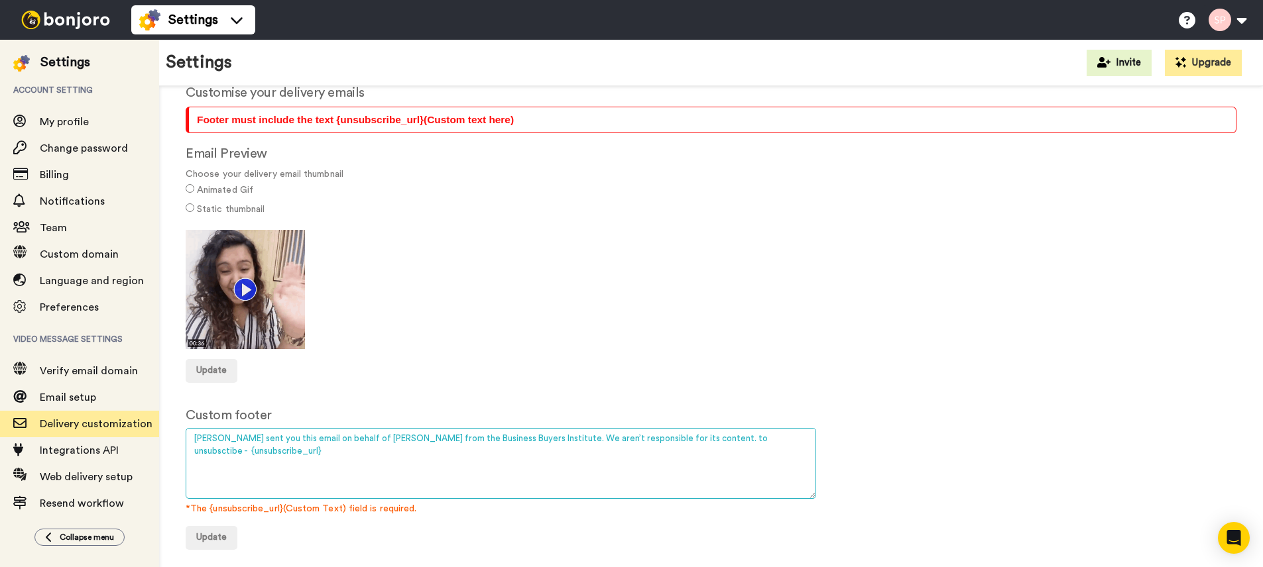
drag, startPoint x: 288, startPoint y: 451, endPoint x: 189, endPoint y: 452, distance: 99.4
click at [189, 452] on textarea "[PERSON_NAME] sent you this email on behalf of [PERSON_NAME] from the Business …" at bounding box center [501, 463] width 630 height 71
paste textarea "{unsubscribe_url}(Custom text here)"
type textarea "[PERSON_NAME] sent you this email on behalf of [PERSON_NAME] from the Business …"
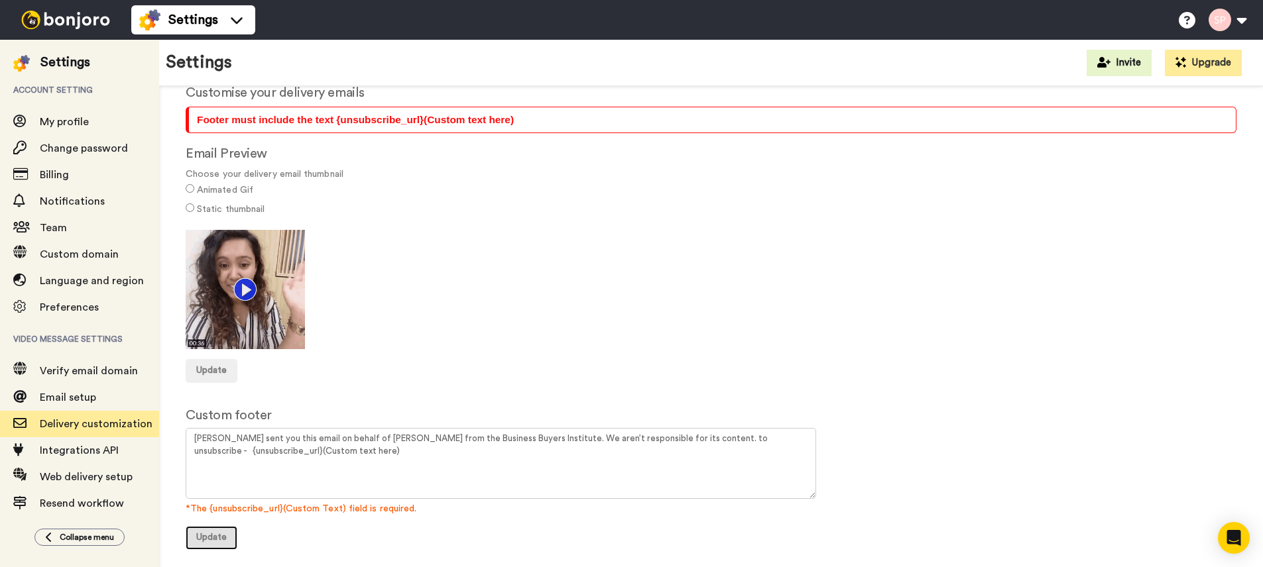
click at [216, 534] on span "Update" at bounding box center [211, 537] width 30 height 9
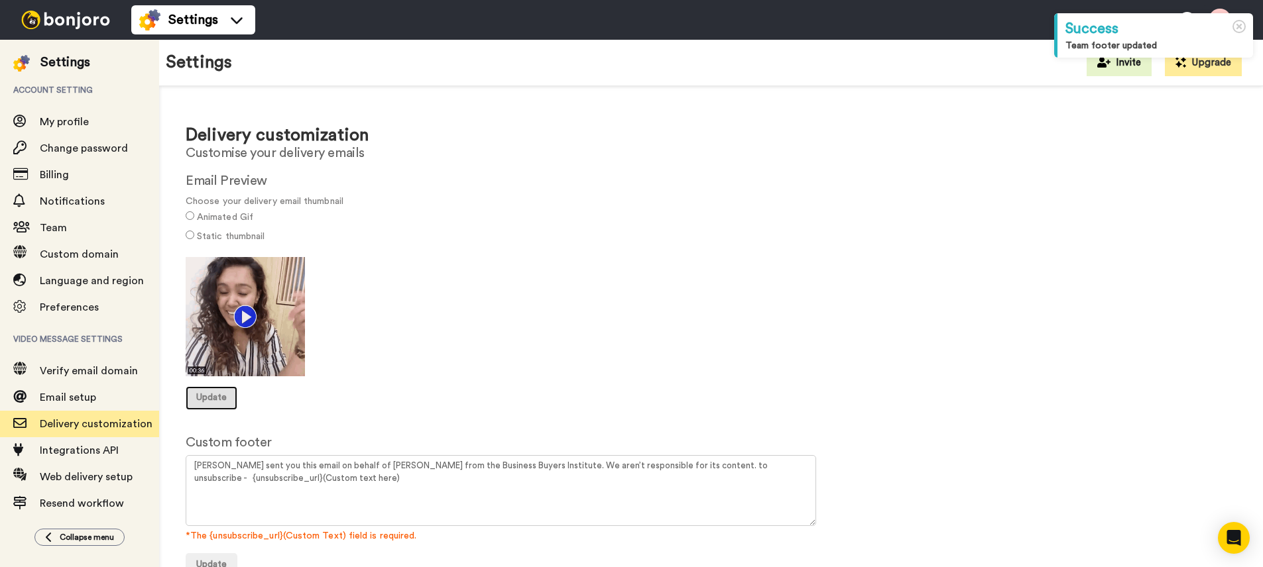
click at [223, 397] on span "Update" at bounding box center [211, 397] width 30 height 9
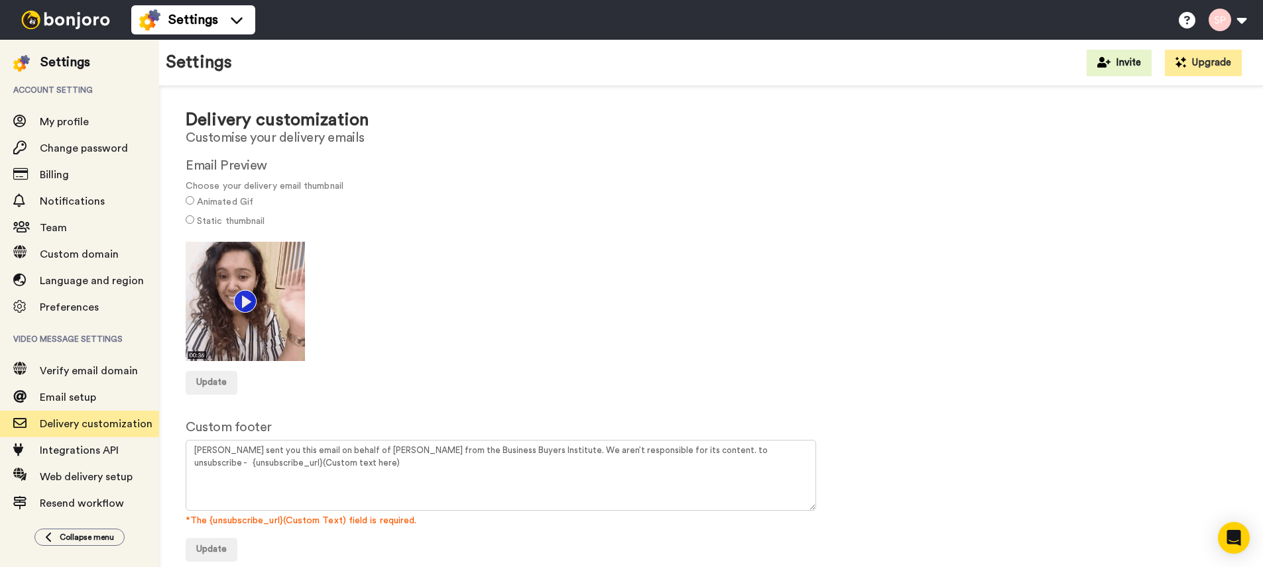
scroll to position [27, 0]
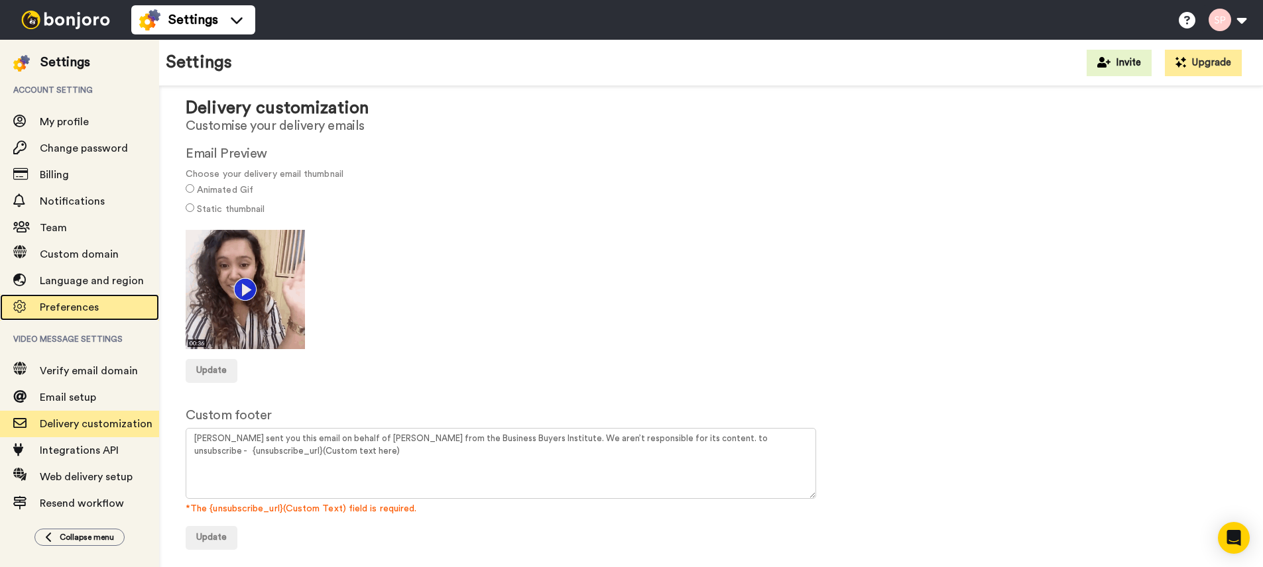
click at [85, 308] on span "Preferences" at bounding box center [69, 307] width 59 height 11
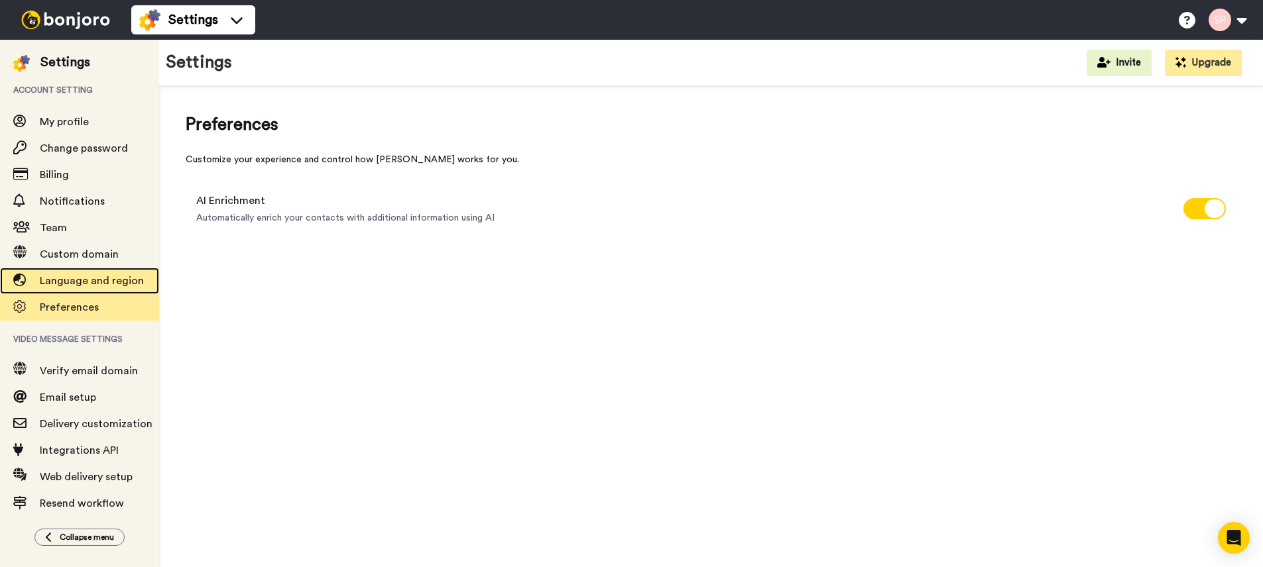
click at [87, 281] on span "Language and region" at bounding box center [92, 281] width 104 height 11
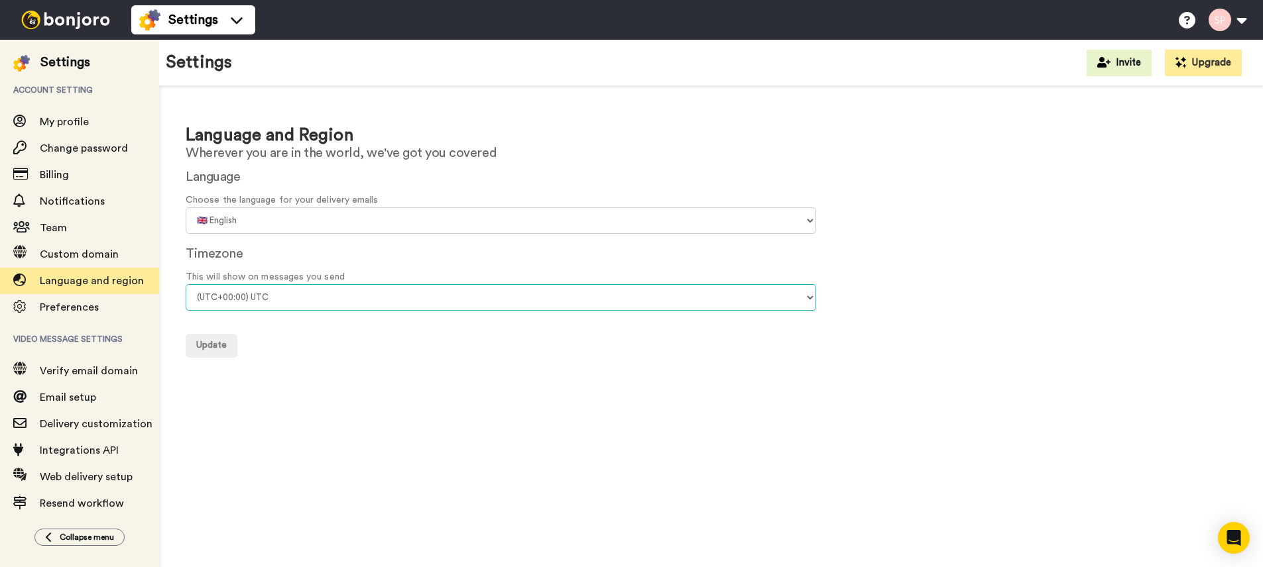
click at [278, 302] on select "(UTC-11:00) [GEOGRAPHIC_DATA] (UTC-11:00) [GEOGRAPHIC_DATA] (UTC-10:00) [US_STA…" at bounding box center [501, 297] width 630 height 27
select select "[GEOGRAPHIC_DATA]/[GEOGRAPHIC_DATA]"
click at [186, 284] on select "(UTC-11:00) [GEOGRAPHIC_DATA] (UTC-11:00) [GEOGRAPHIC_DATA] (UTC-10:00) [US_STA…" at bounding box center [501, 297] width 630 height 27
click at [205, 350] on span "Update" at bounding box center [211, 345] width 30 height 9
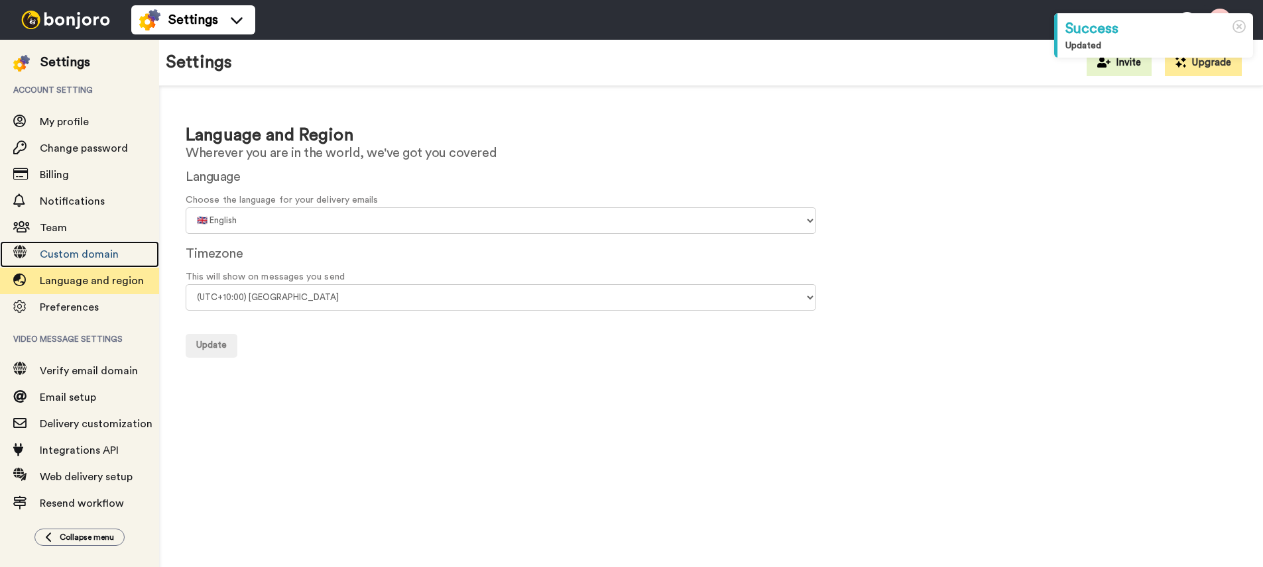
click at [121, 257] on span "Custom domain" at bounding box center [99, 255] width 119 height 16
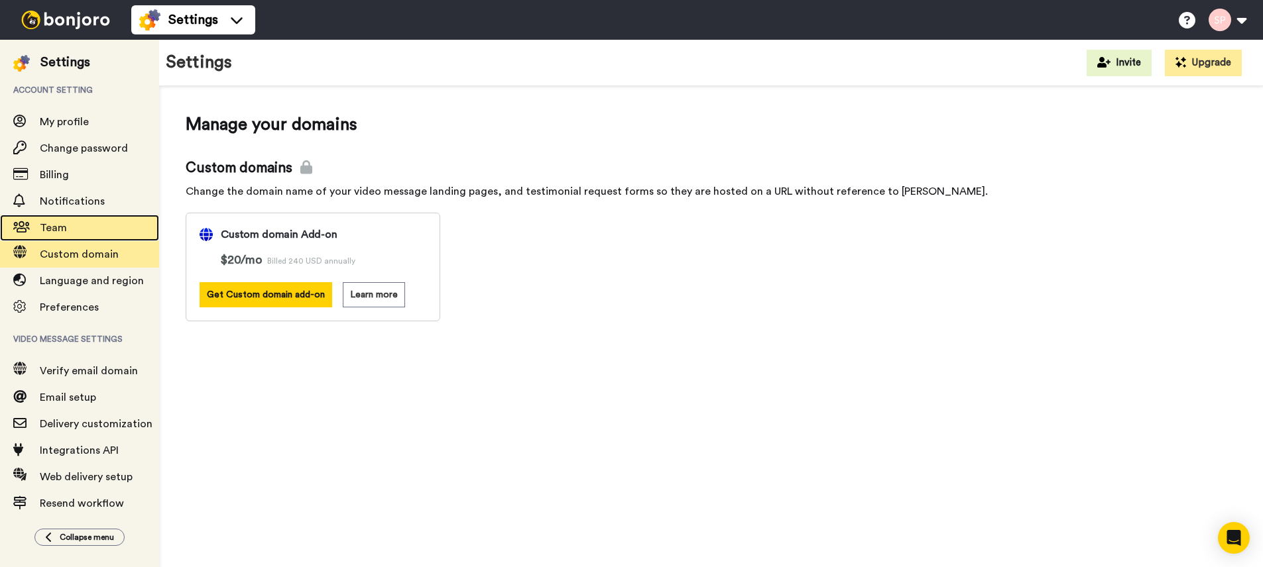
click at [55, 227] on span "Team" at bounding box center [53, 228] width 27 height 11
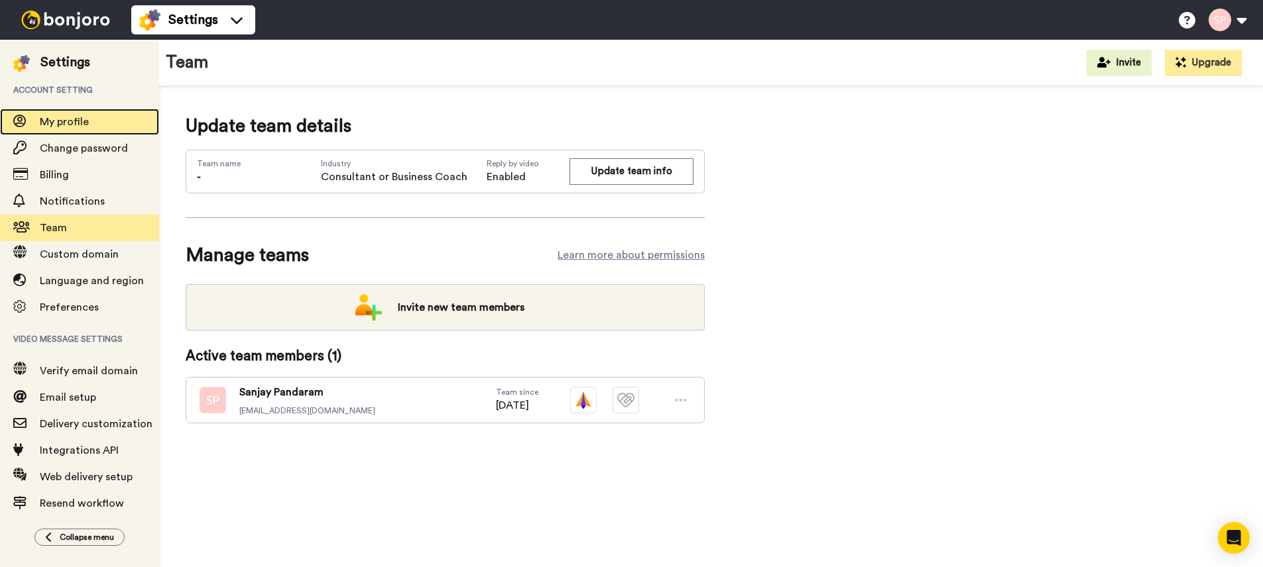
click at [93, 127] on span "My profile" at bounding box center [99, 122] width 119 height 16
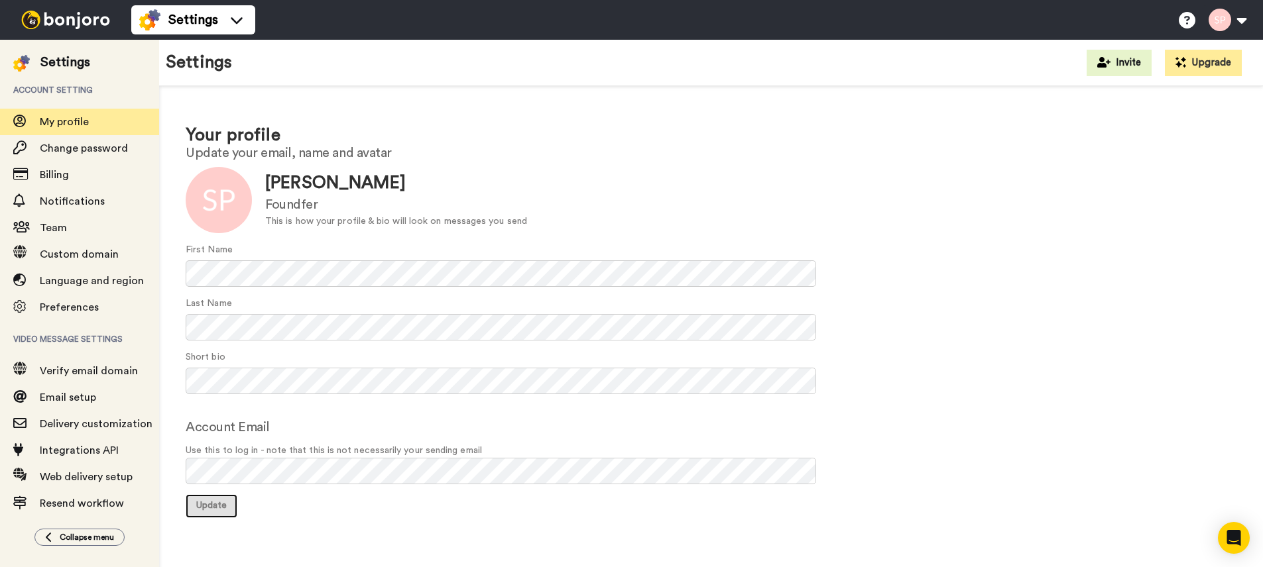
click at [223, 507] on span "Update" at bounding box center [211, 505] width 30 height 9
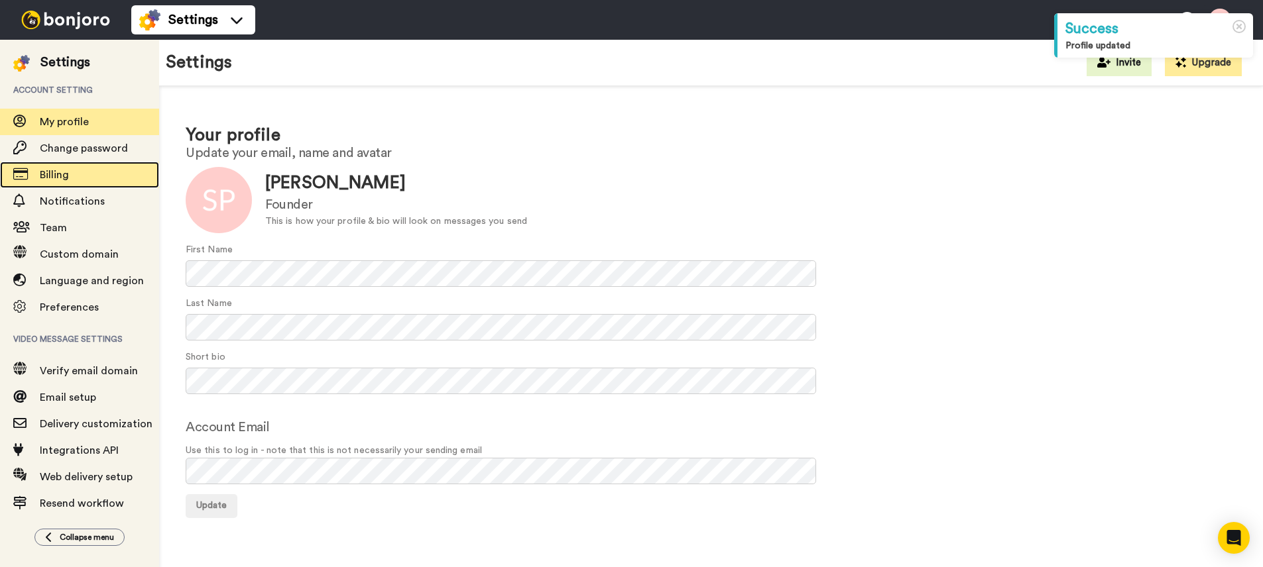
click at [78, 172] on span "Billing" at bounding box center [99, 175] width 119 height 16
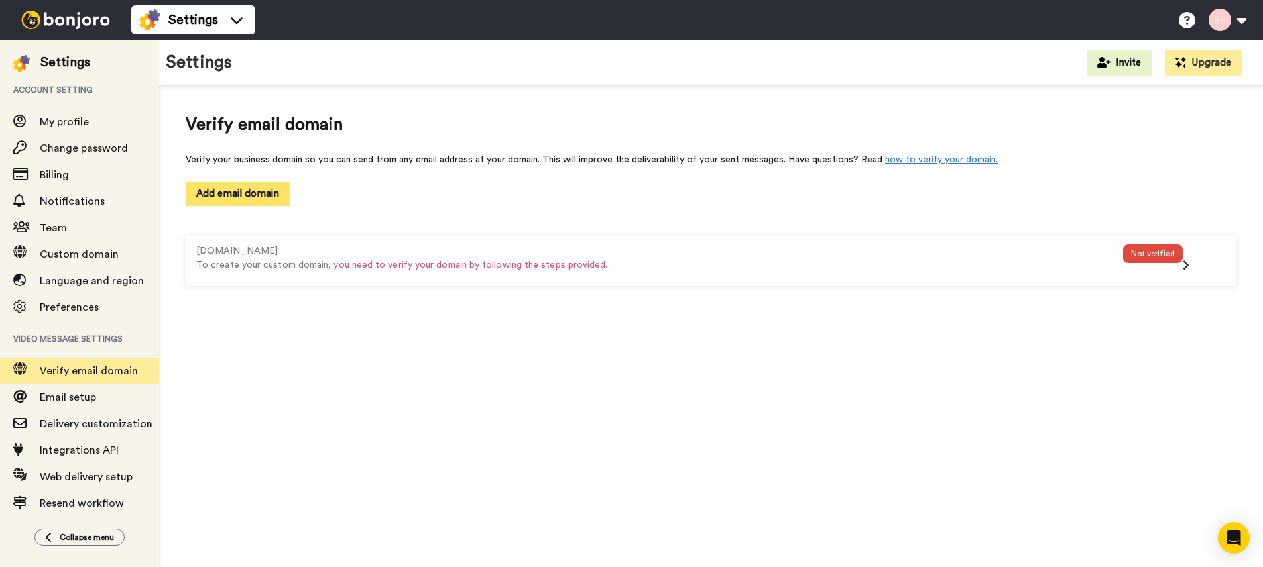
click at [270, 193] on button "Add email domain" at bounding box center [238, 193] width 104 height 23
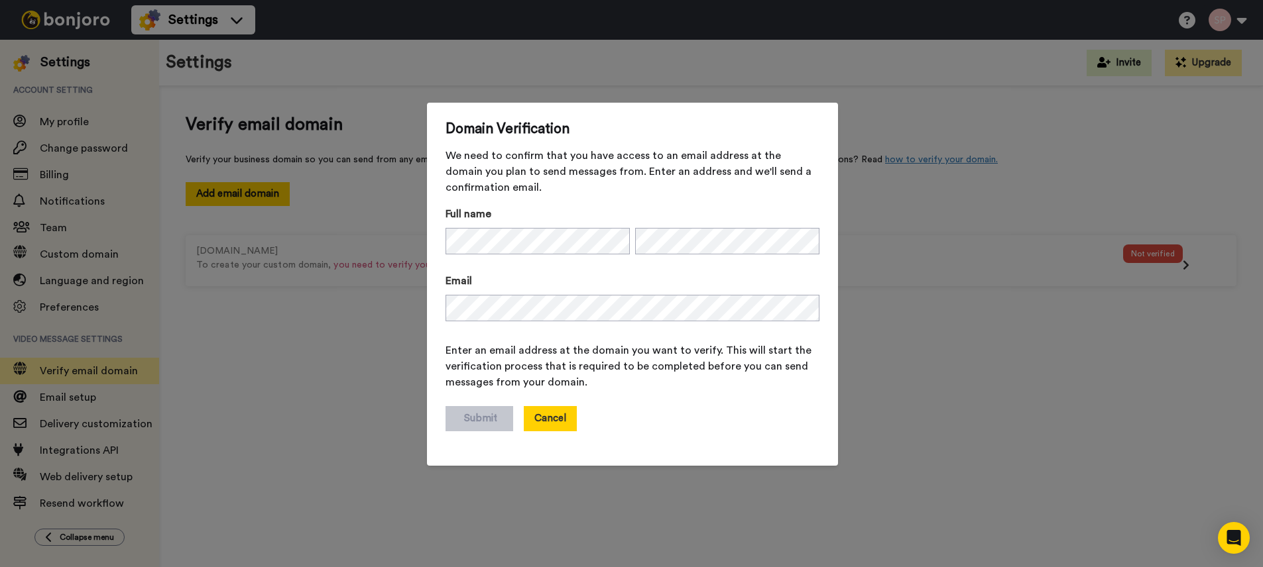
click at [551, 415] on button "Cancel" at bounding box center [550, 418] width 53 height 25
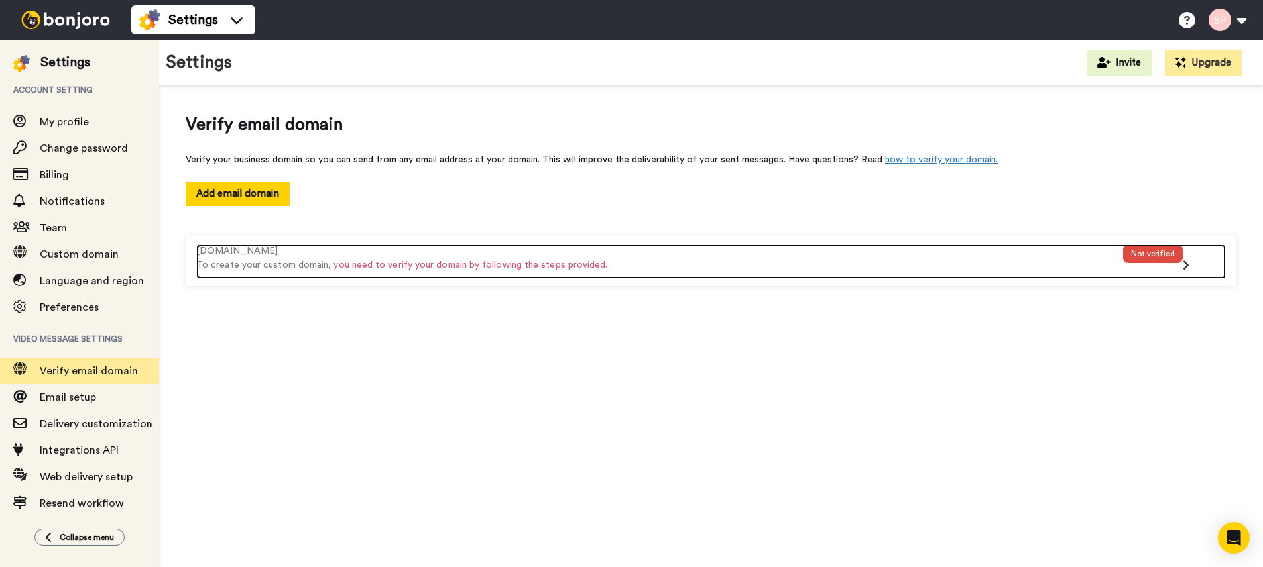
click at [1150, 266] on div "Not verified" at bounding box center [1153, 262] width 60 height 34
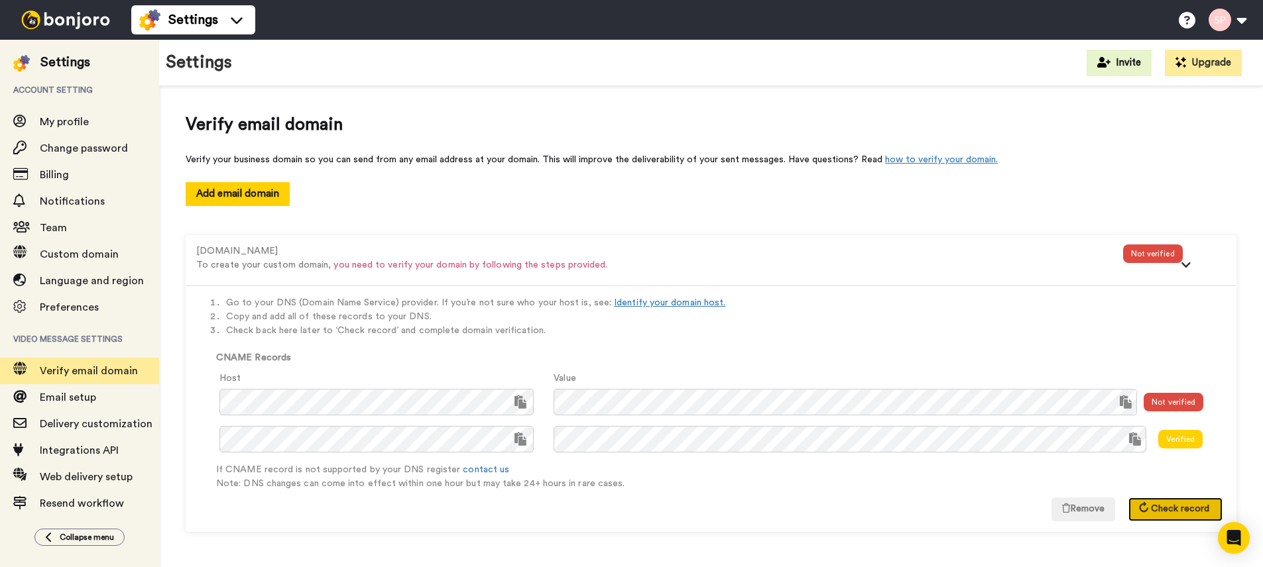
click at [1182, 508] on span "Check record" at bounding box center [1180, 508] width 58 height 9
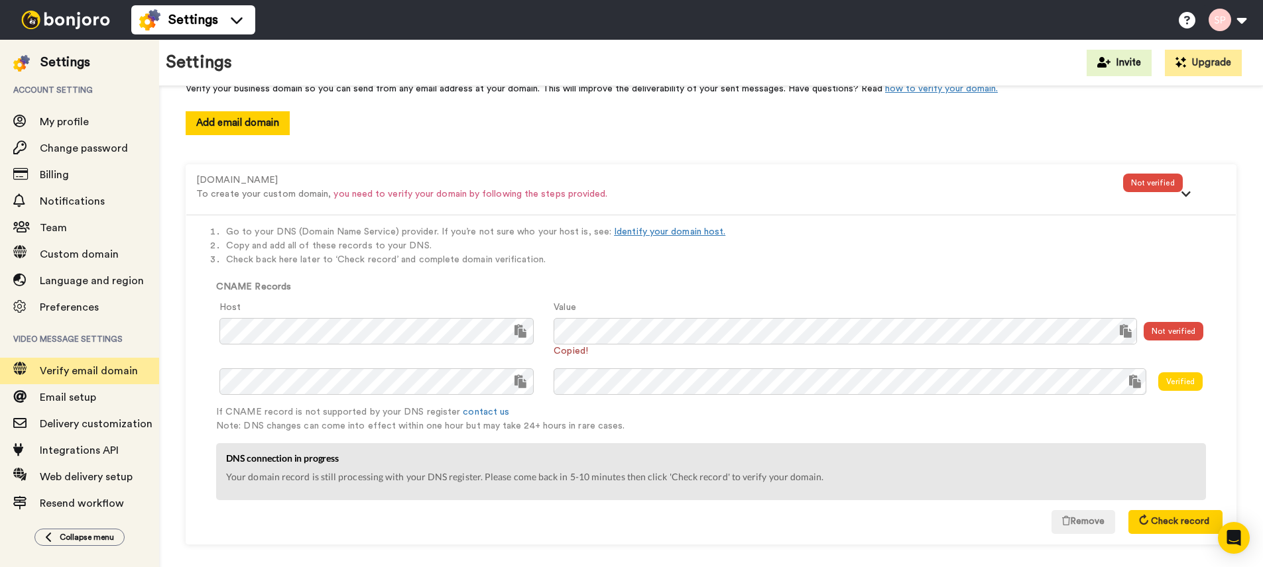
scroll to position [80, 0]
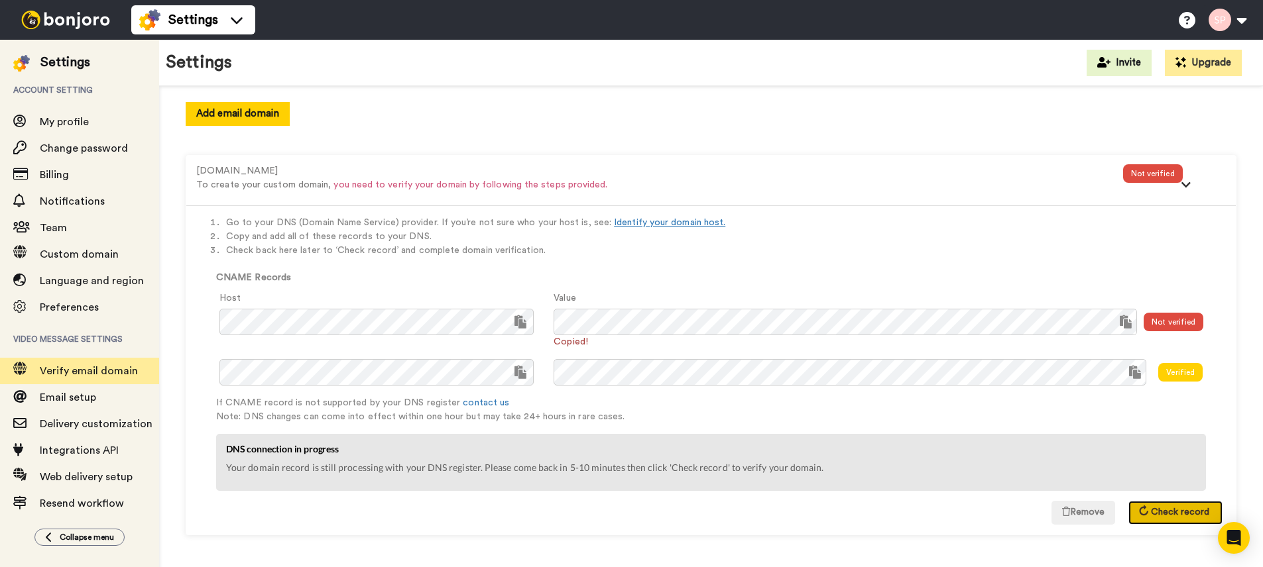
click at [1176, 512] on span "Check record" at bounding box center [1180, 512] width 58 height 9
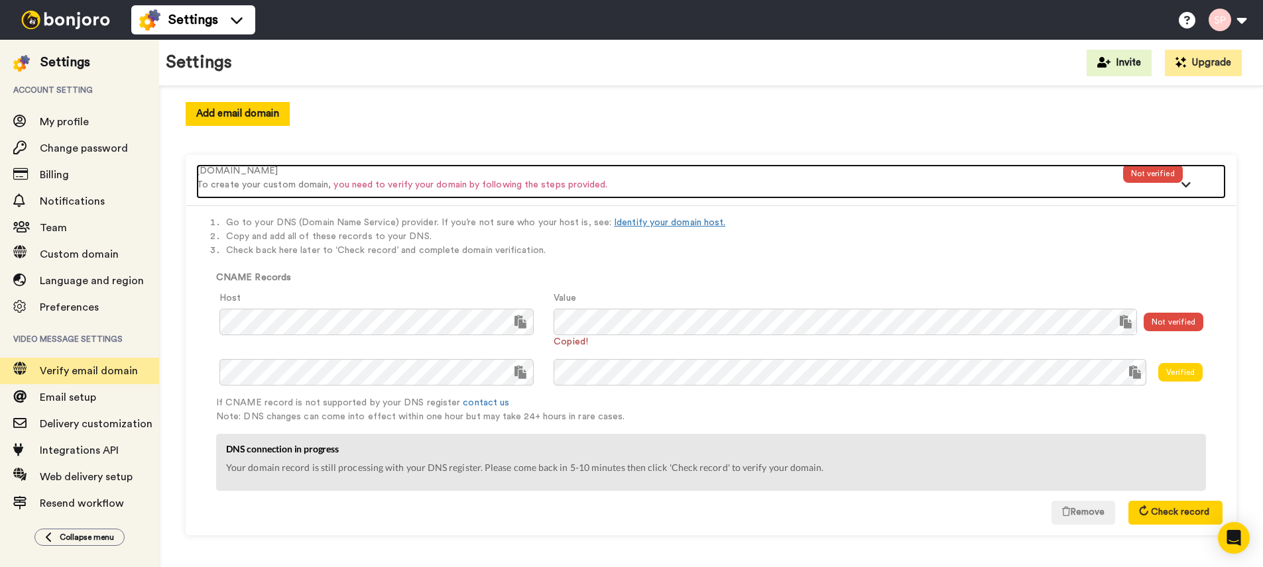
drag, startPoint x: 715, startPoint y: 166, endPoint x: 605, endPoint y: 255, distance: 140.9
click at [715, 166] on div "businessbuyersinstitute.com.au" at bounding box center [659, 171] width 927 height 14
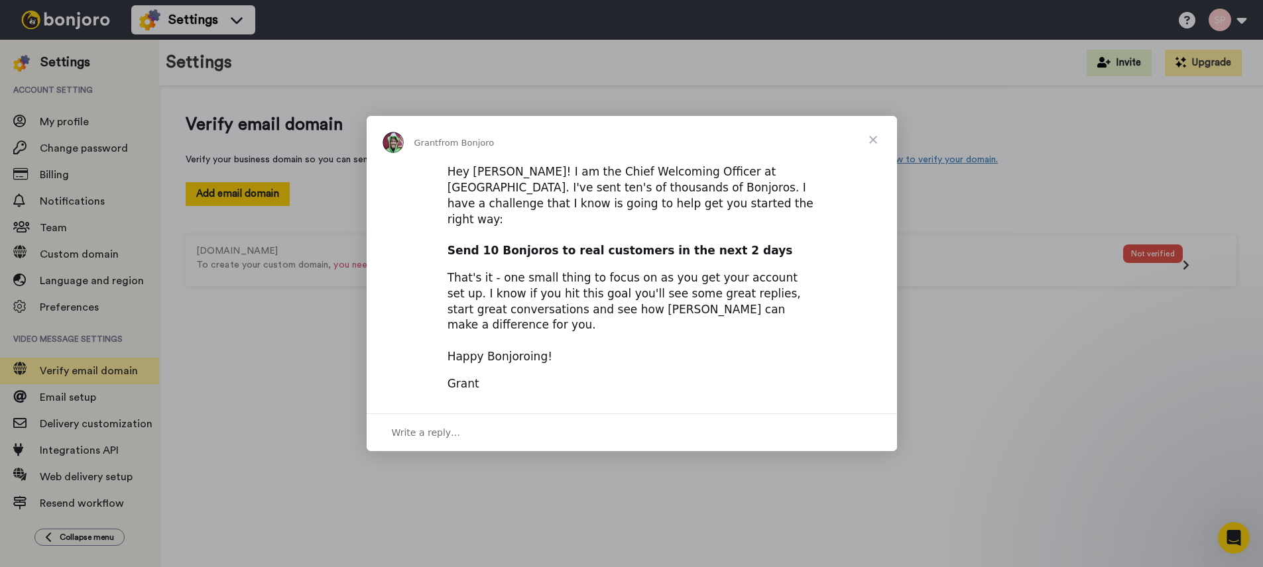
click at [877, 154] on span "Close" at bounding box center [873, 140] width 48 height 48
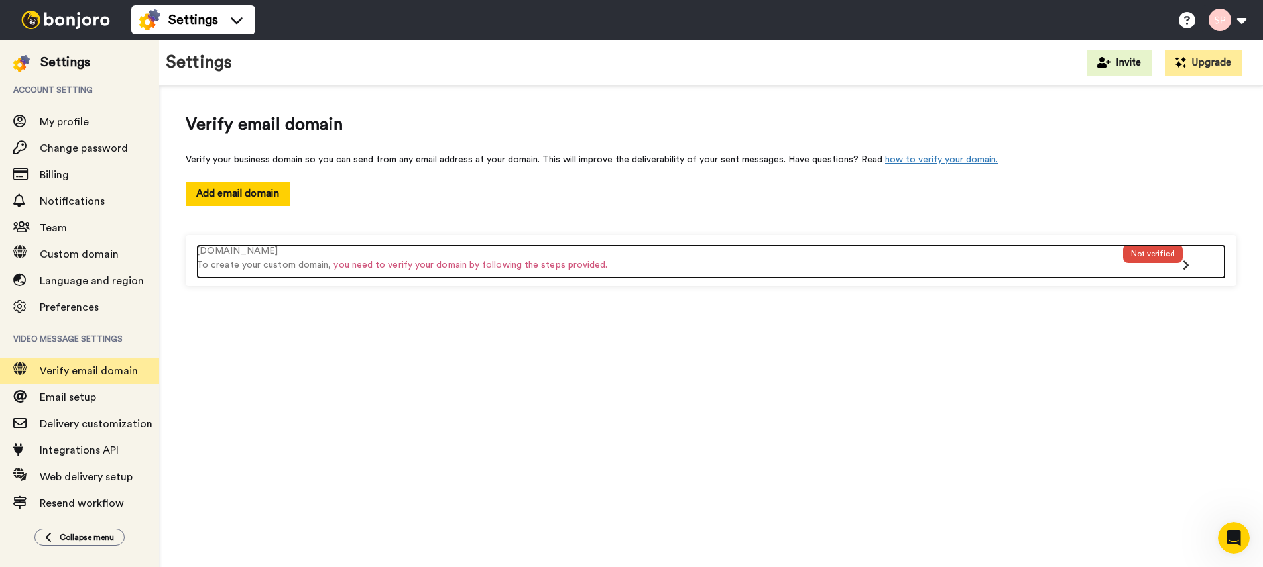
click at [1184, 270] on icon at bounding box center [1185, 265] width 7 height 11
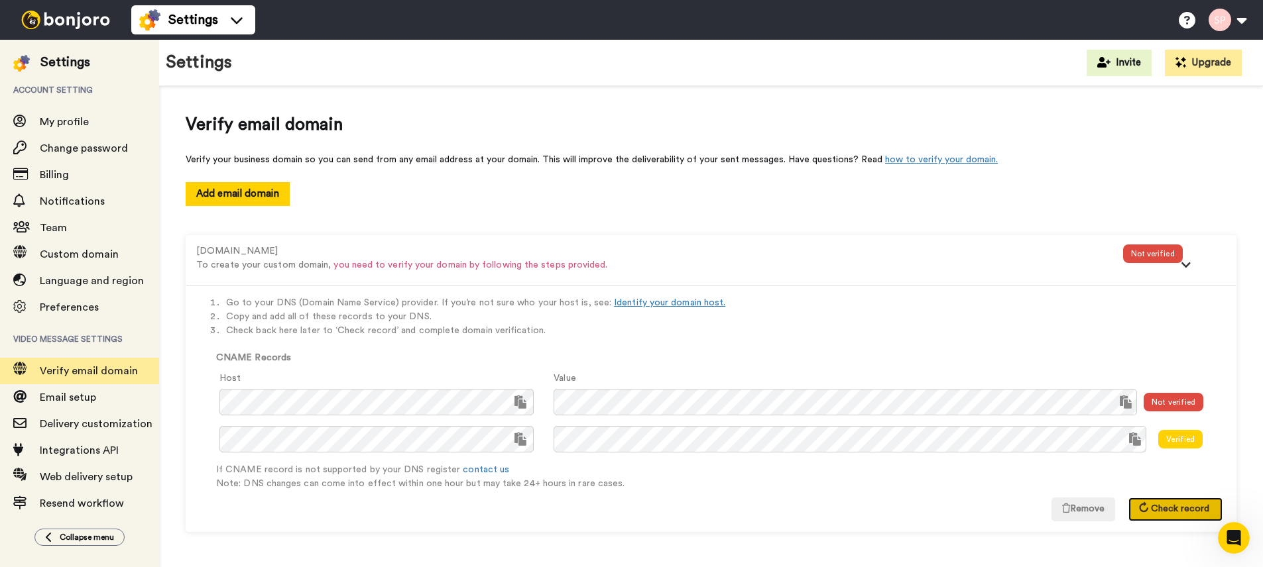
click at [1185, 508] on span "Check record" at bounding box center [1180, 508] width 58 height 9
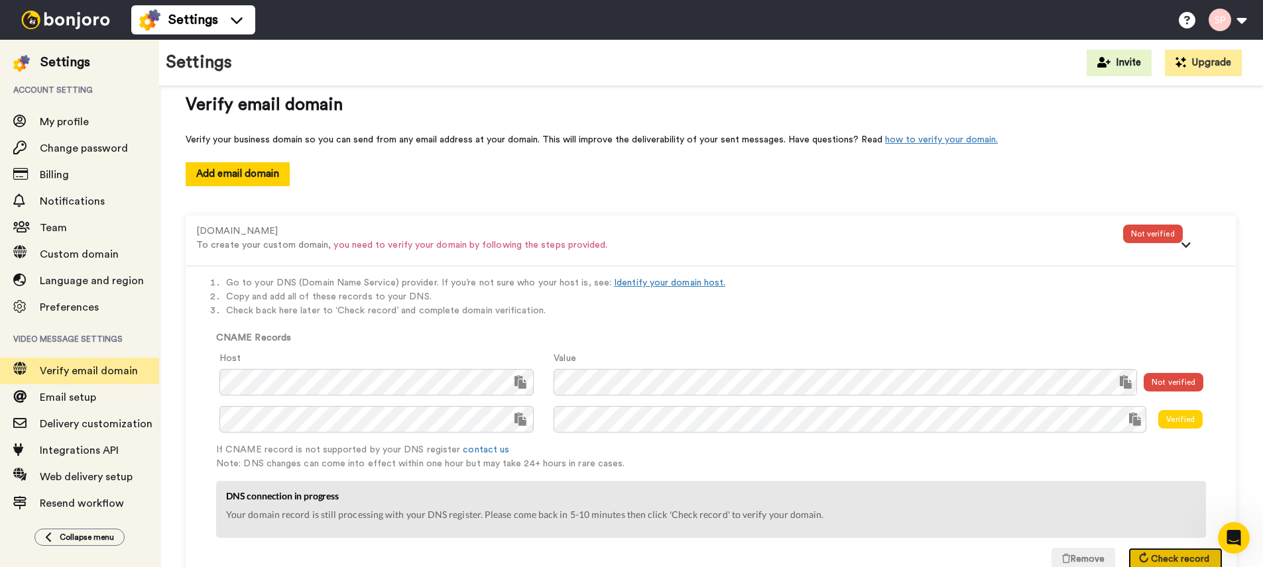
scroll to position [67, 0]
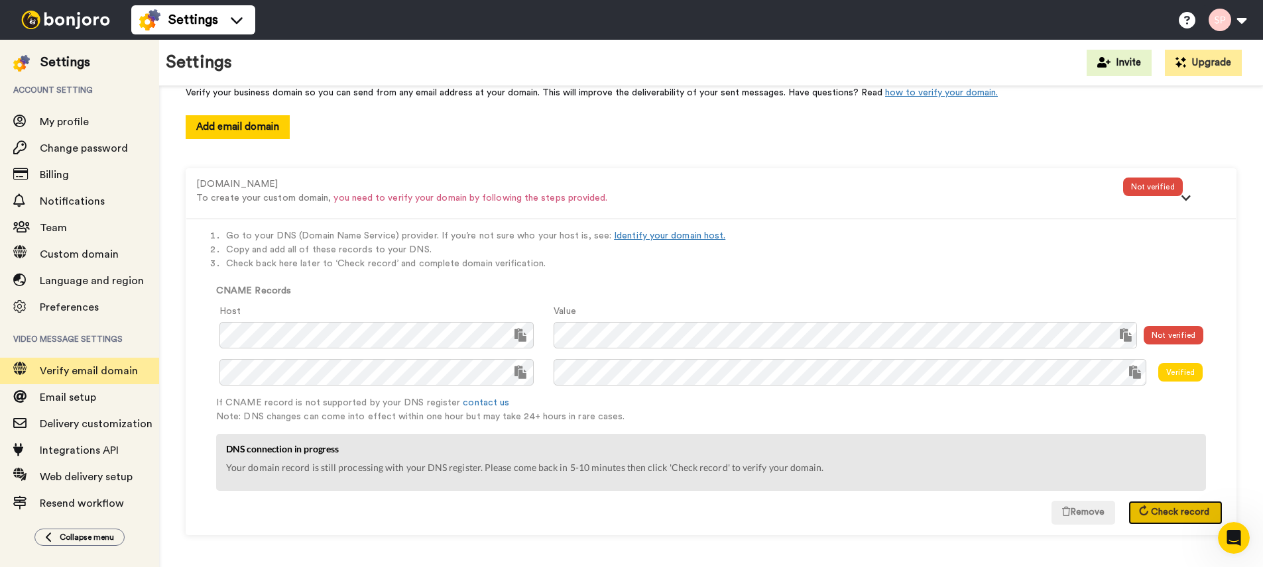
click at [1148, 512] on icon at bounding box center [1143, 511] width 13 height 13
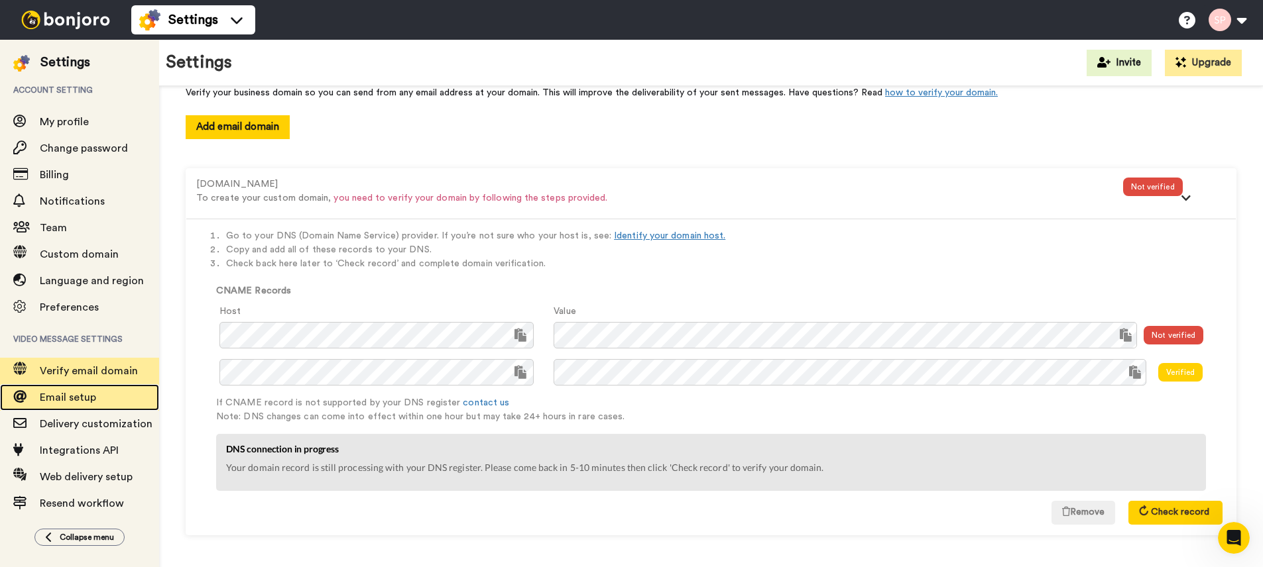
click at [109, 396] on span "Email setup" at bounding box center [99, 398] width 119 height 16
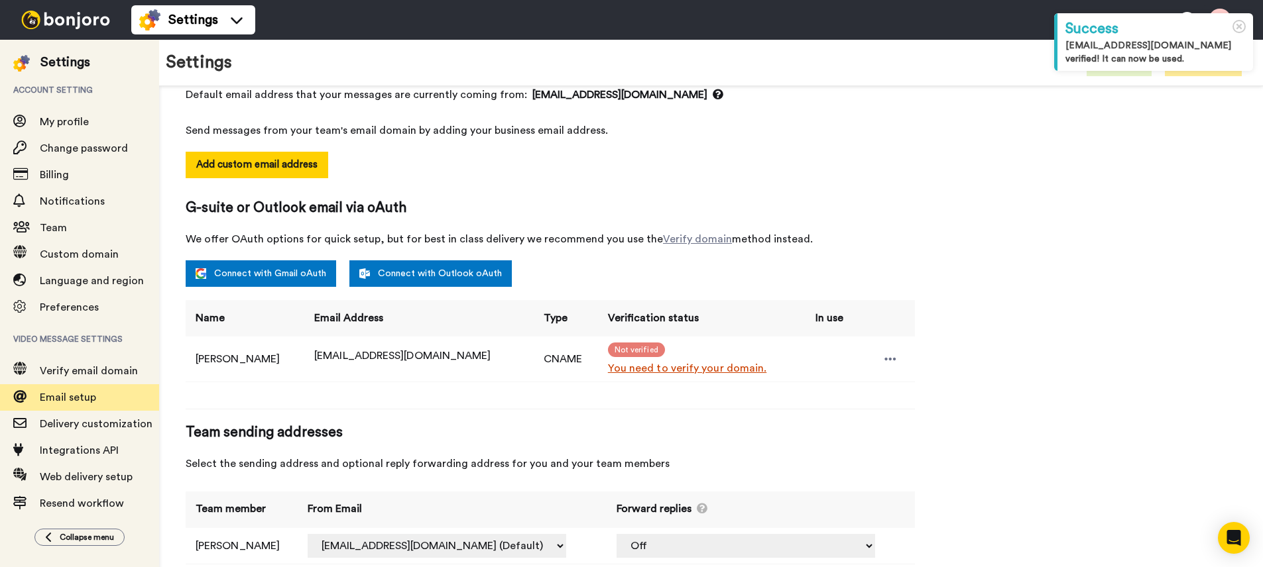
scroll to position [181, 0]
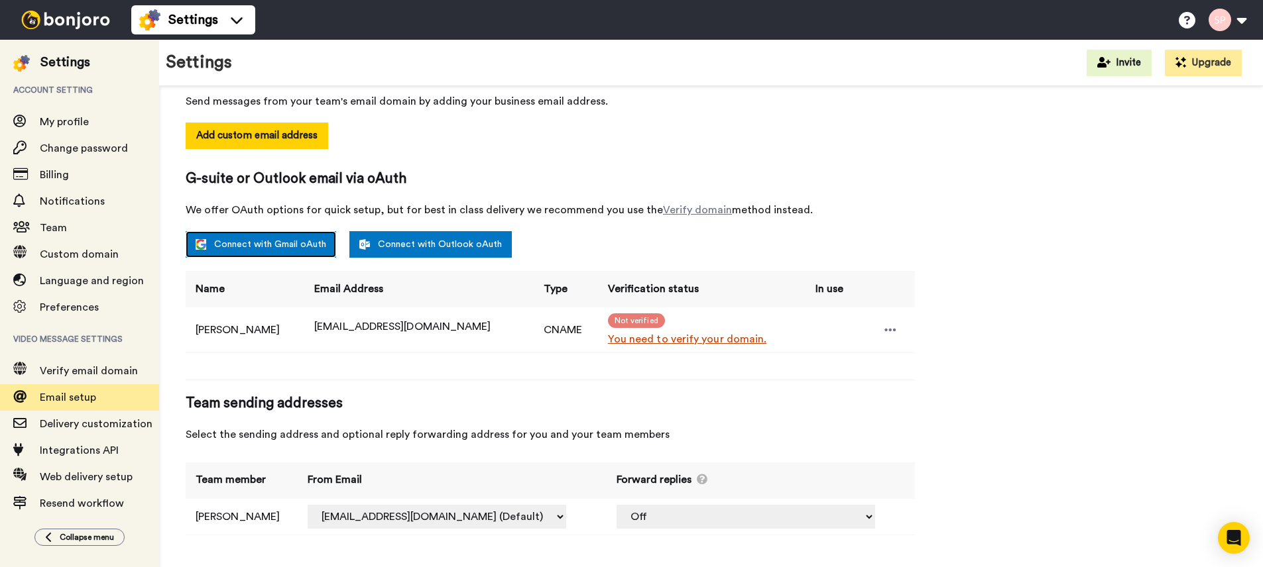
click at [315, 242] on link "Connect with Gmail oAuth" at bounding box center [261, 244] width 150 height 27
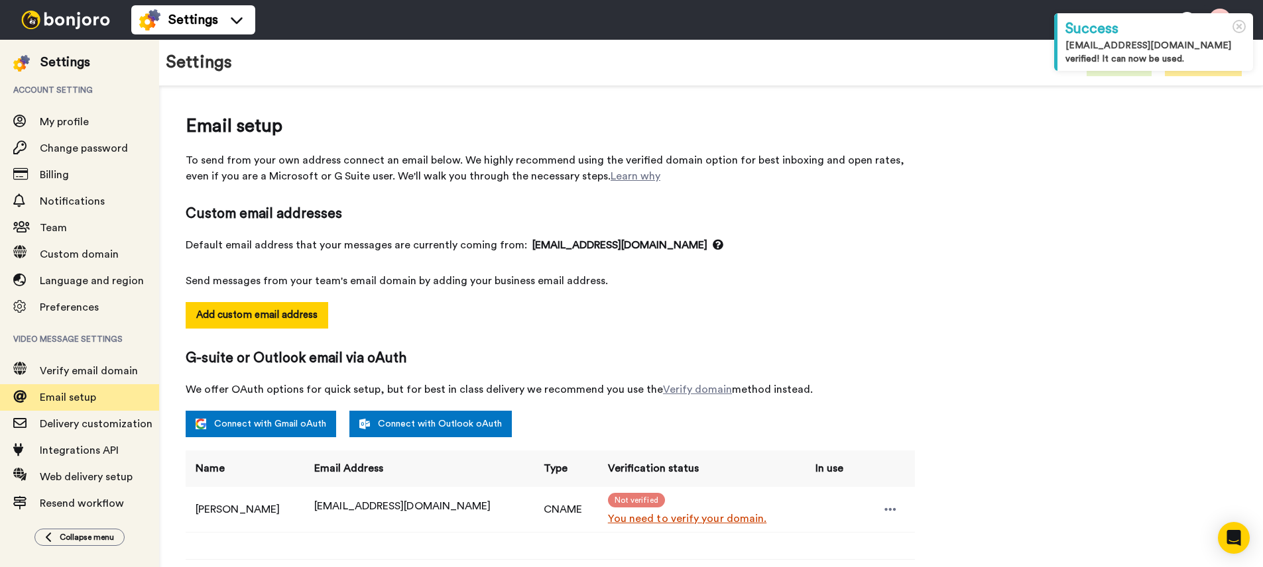
scroll to position [181, 0]
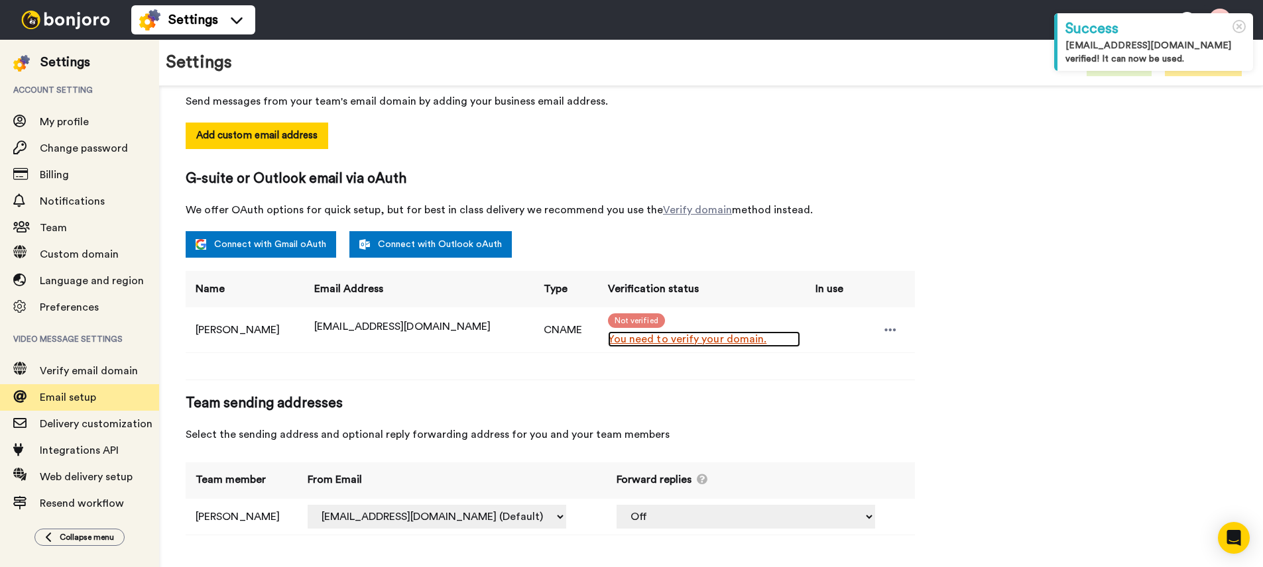
click at [705, 341] on link "You need to verify your domain." at bounding box center [704, 339] width 192 height 16
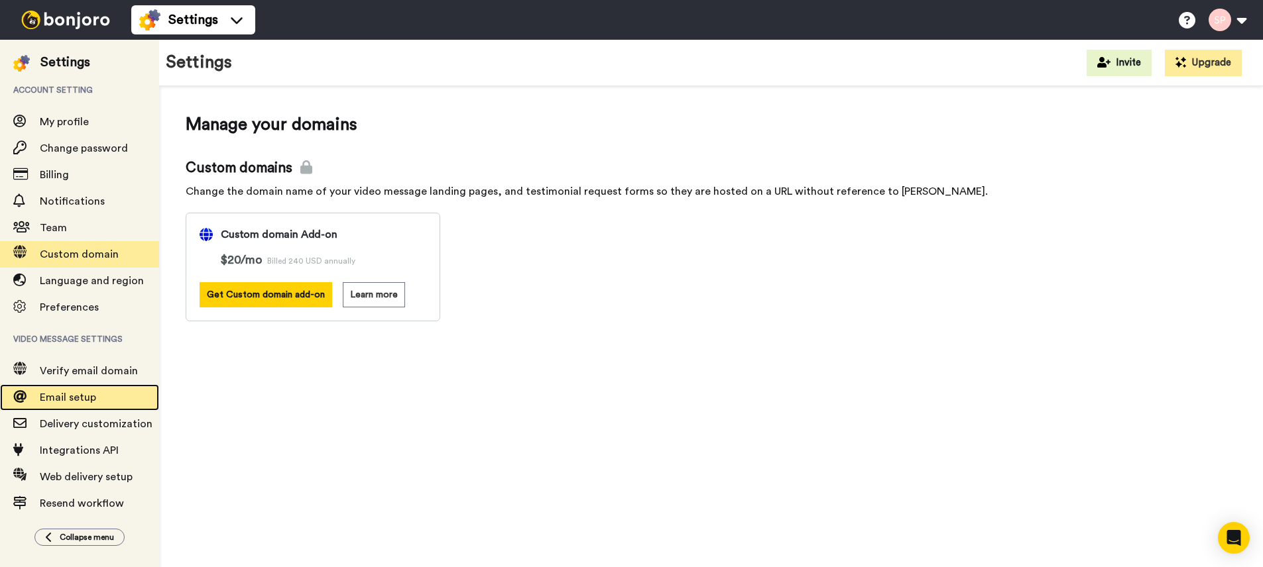
click at [98, 394] on span "Email setup" at bounding box center [99, 398] width 119 height 16
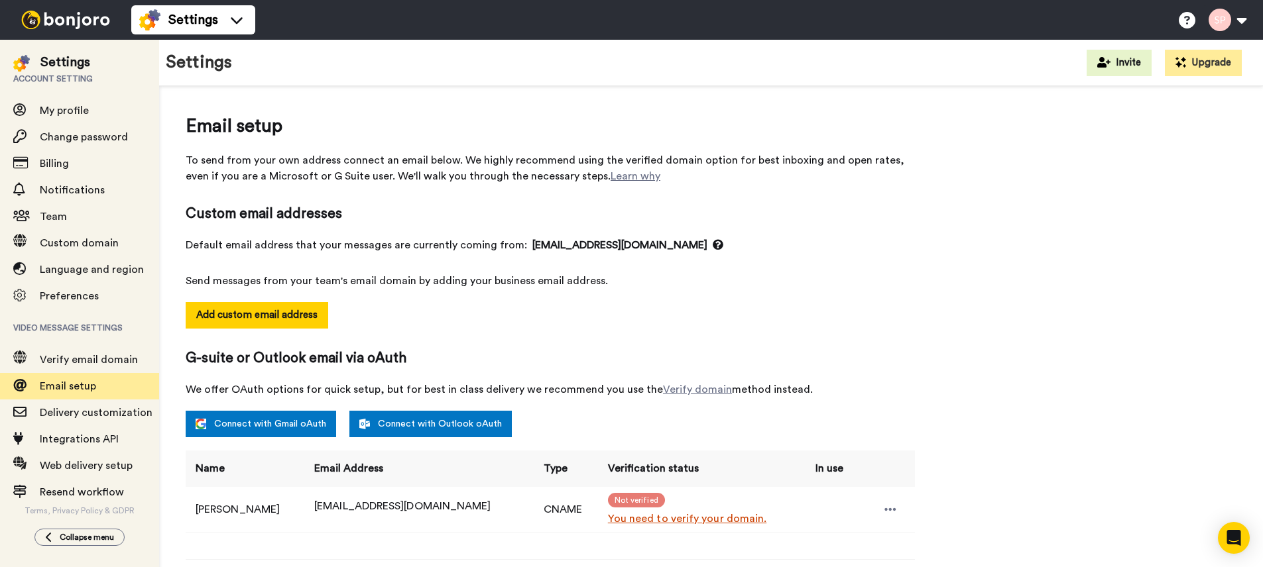
scroll to position [13, 0]
click at [887, 503] on icon at bounding box center [890, 509] width 12 height 13
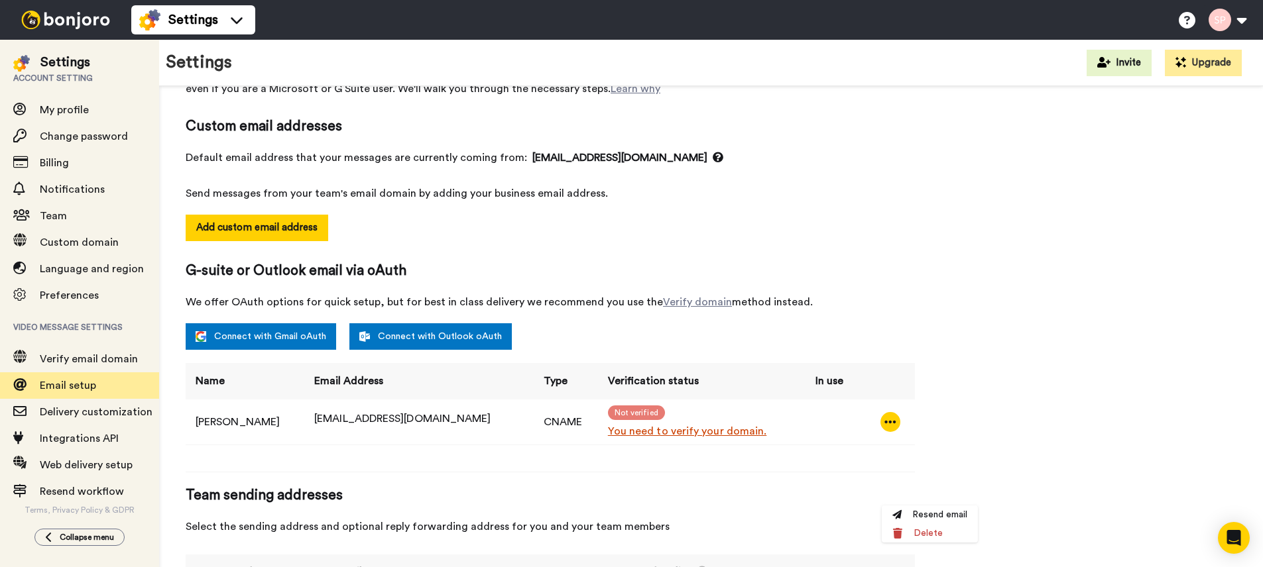
scroll to position [107, 0]
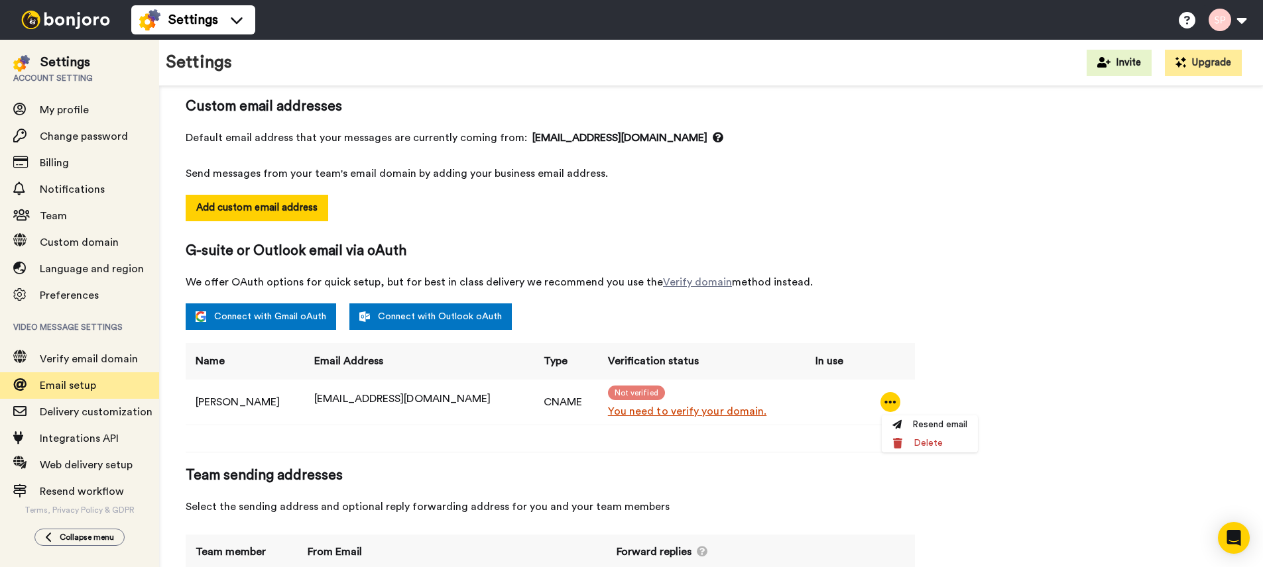
click at [526, 432] on div "Name Email Address Type Verification status In use [PERSON_NAME] [EMAIL_ADDRESS…" at bounding box center [550, 390] width 729 height 95
drag, startPoint x: 237, startPoint y: 284, endPoint x: 636, endPoint y: 269, distance: 399.3
click at [636, 269] on div "G-suite or Outlook email via oAuth We offer OAuth options for quick setup, but …" at bounding box center [550, 265] width 729 height 49
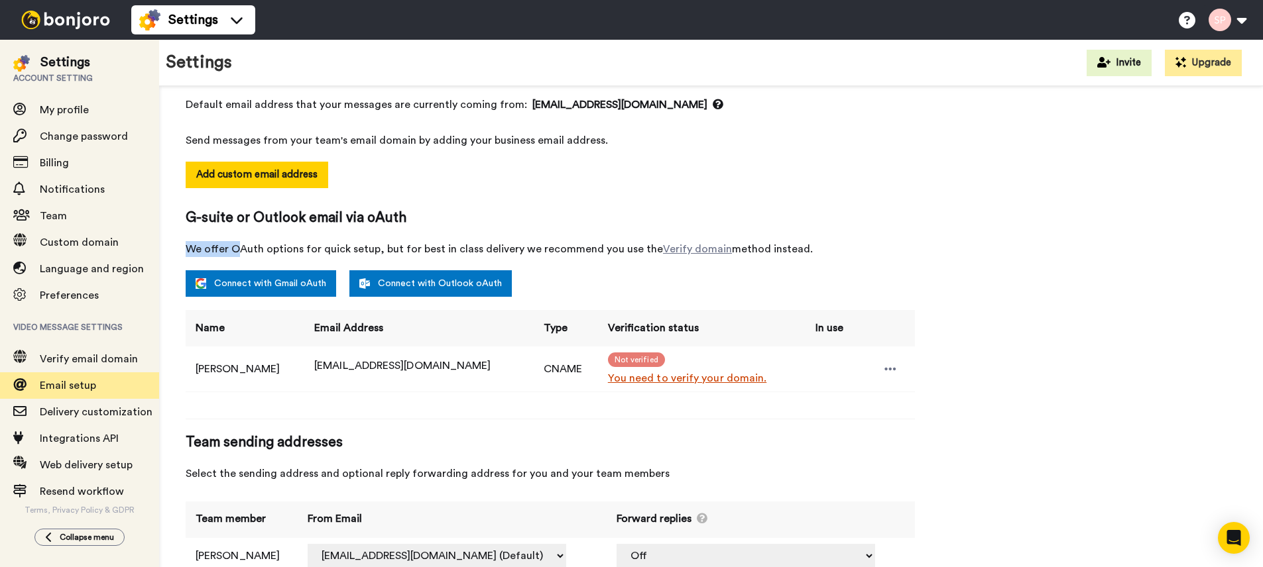
scroll to position [181, 0]
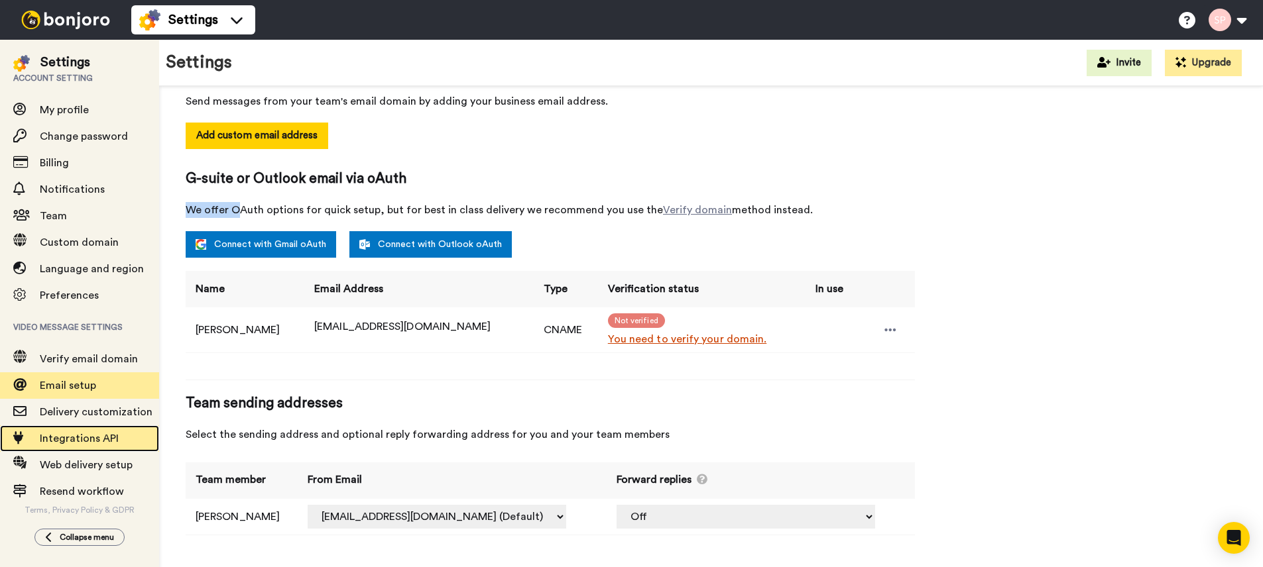
click at [121, 437] on span "Integrations API" at bounding box center [99, 439] width 119 height 16
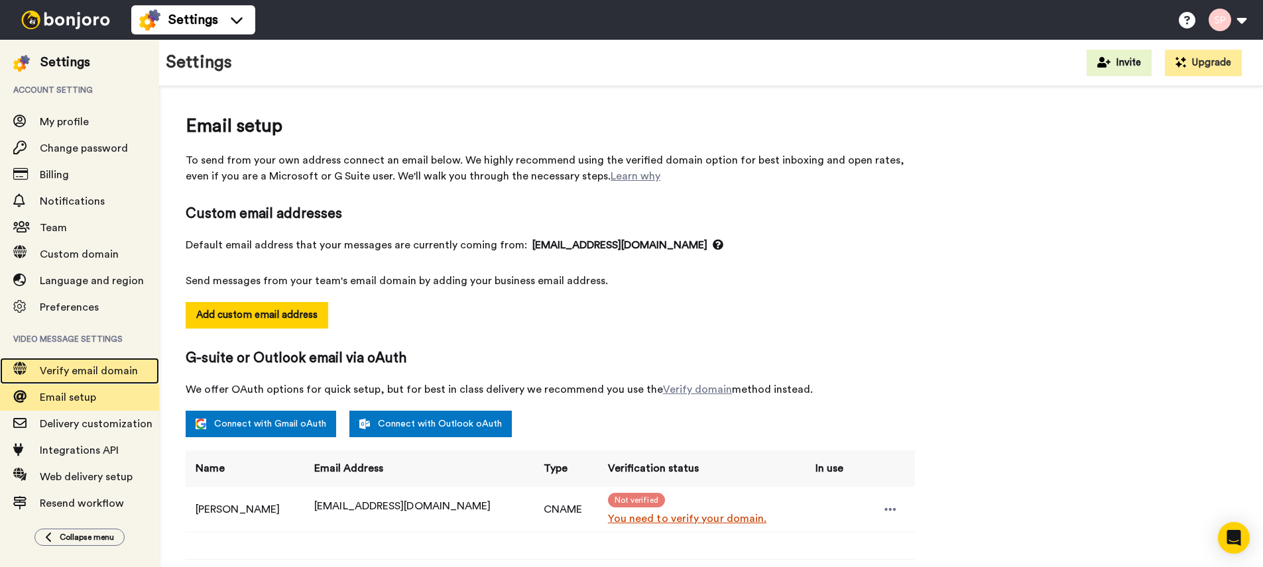
click at [107, 370] on span "Verify email domain" at bounding box center [89, 371] width 98 height 11
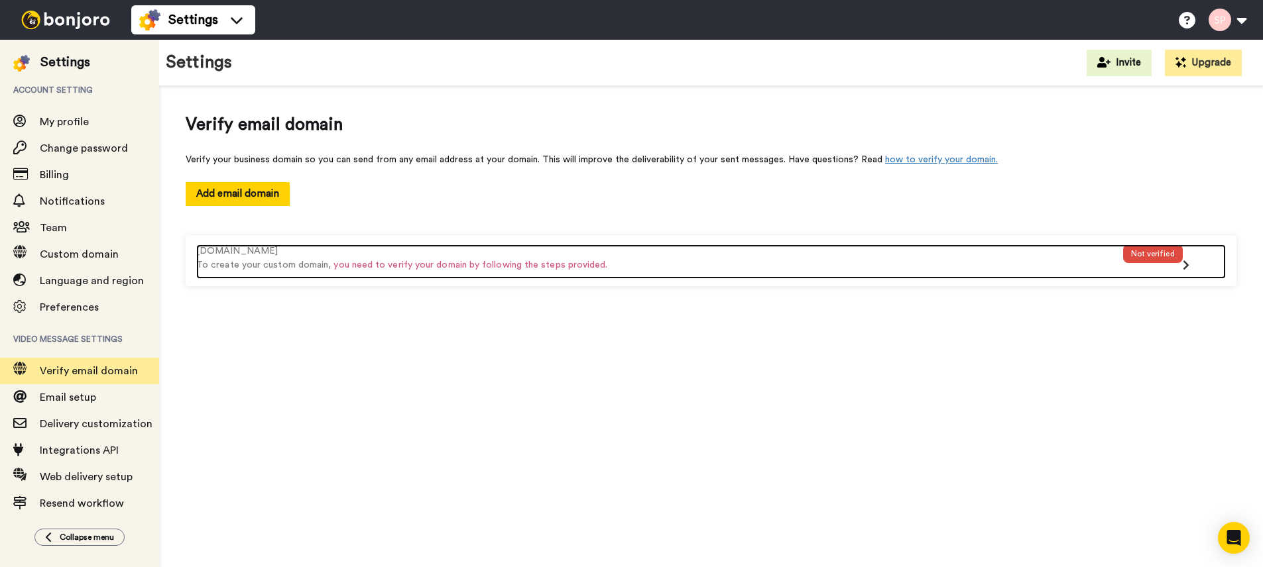
click at [1175, 260] on div "Not verified" at bounding box center [1153, 254] width 60 height 19
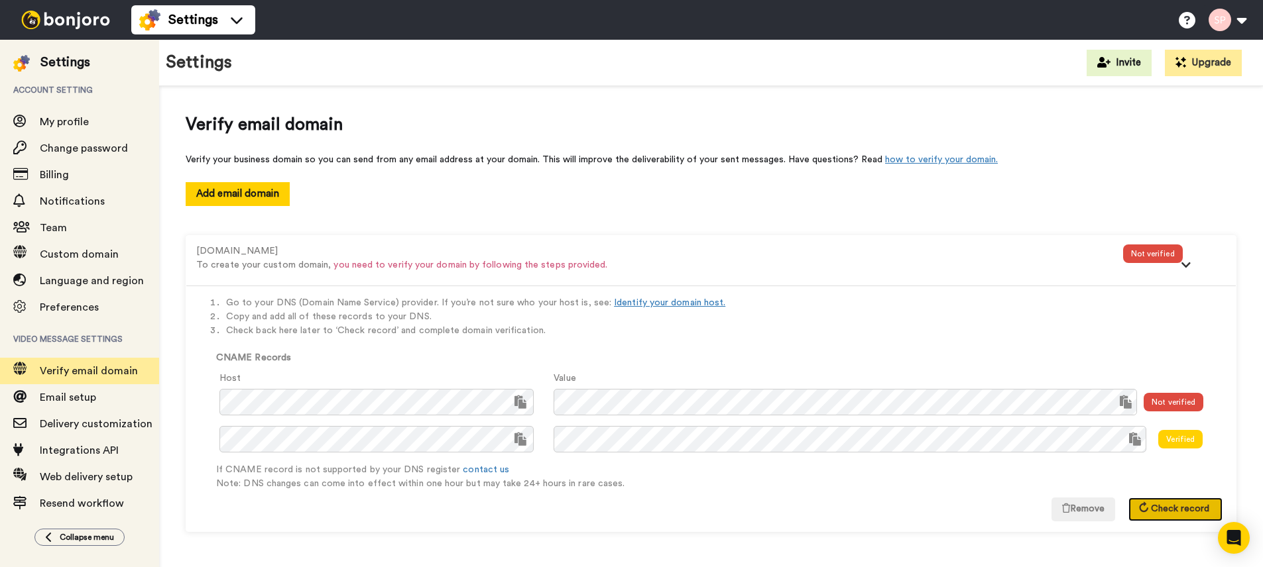
click at [1186, 508] on span "Check record" at bounding box center [1180, 508] width 58 height 9
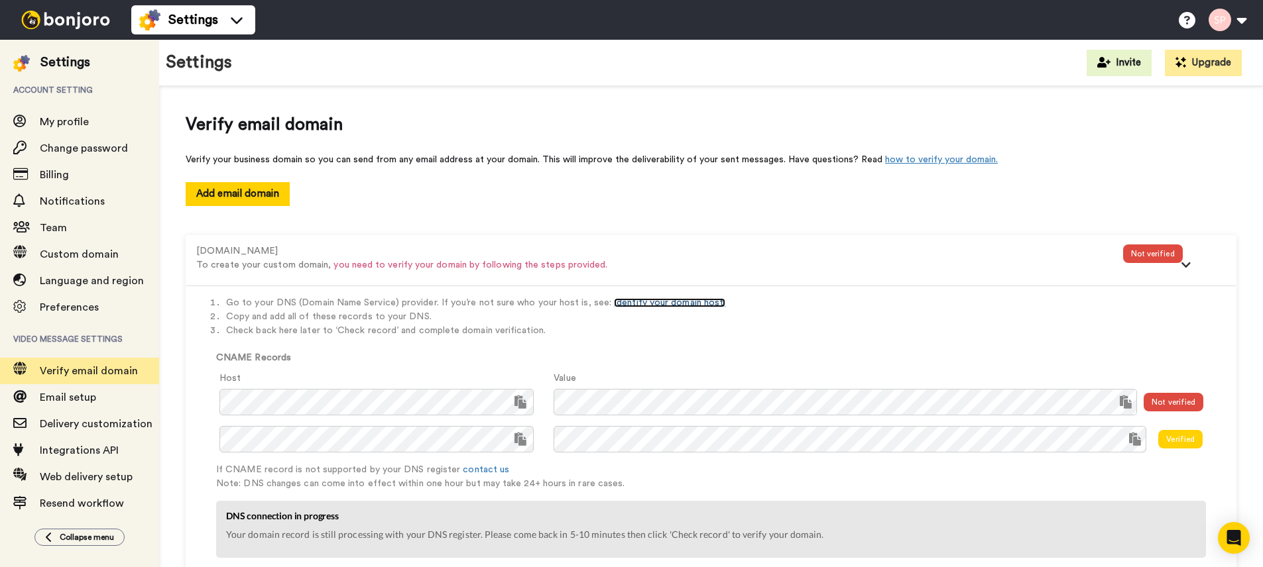
click at [698, 302] on link "Identify your domain host." at bounding box center [669, 302] width 111 height 9
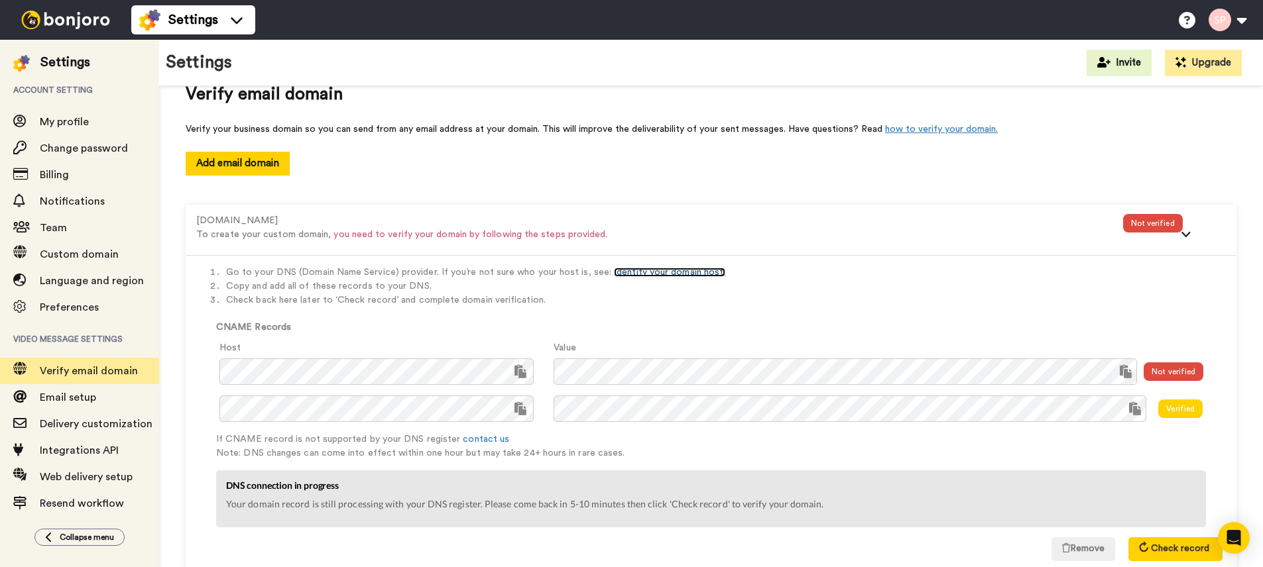
scroll to position [67, 0]
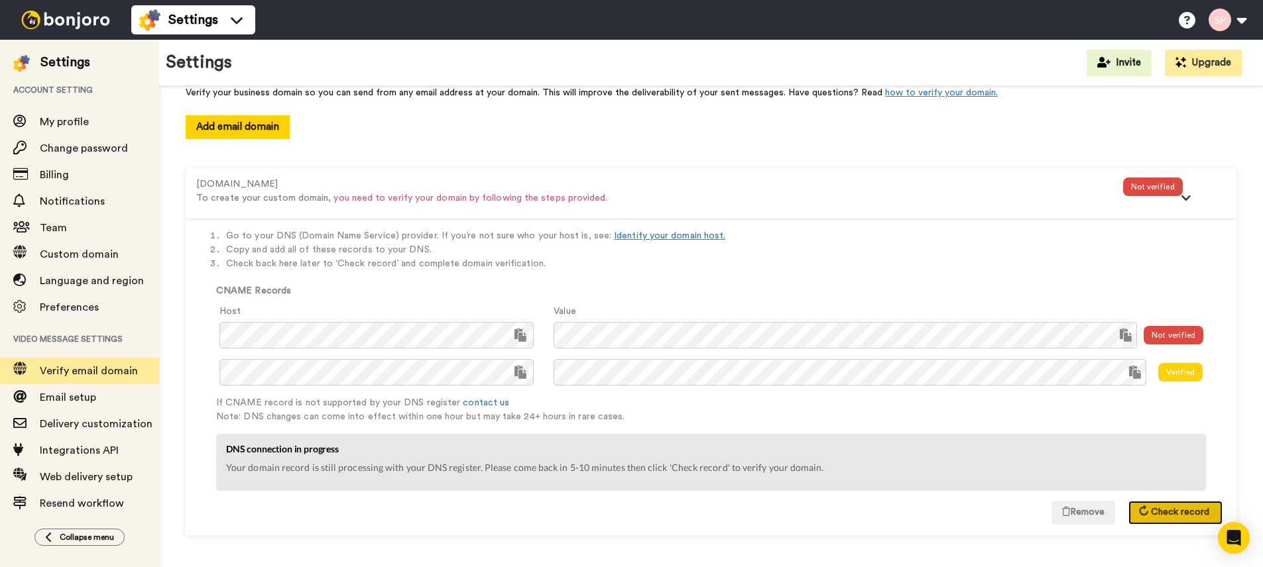
click at [1184, 512] on span "Check record" at bounding box center [1180, 512] width 58 height 9
click at [1166, 520] on button "Check record" at bounding box center [1175, 513] width 94 height 24
click at [1166, 519] on button "Check record" at bounding box center [1175, 513] width 94 height 24
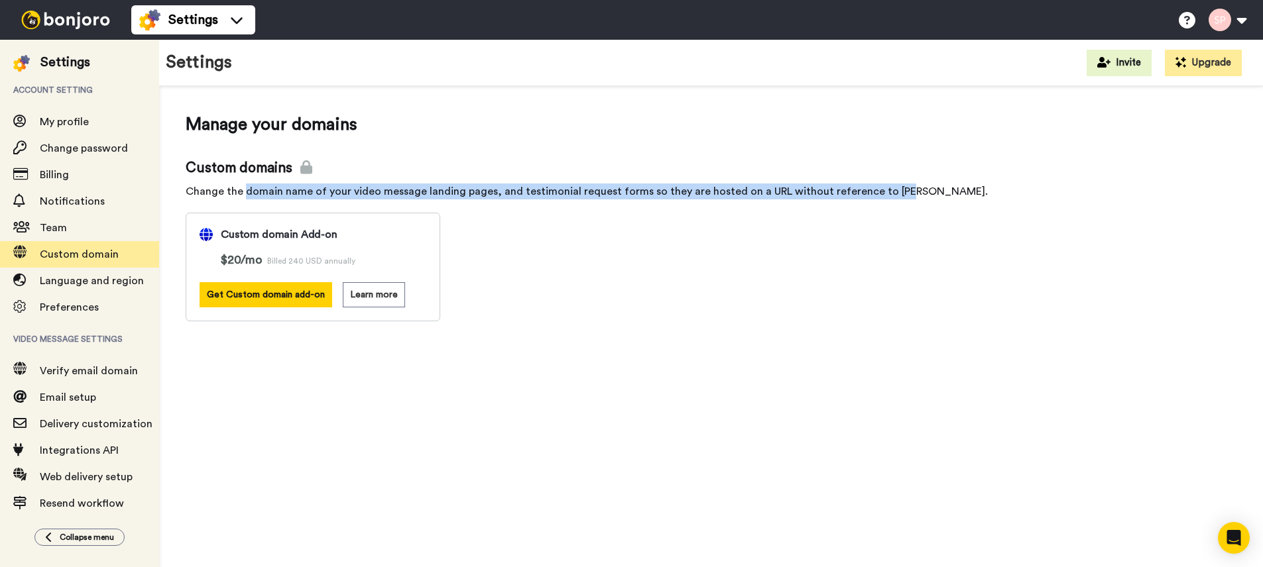
drag, startPoint x: 245, startPoint y: 191, endPoint x: 890, endPoint y: 192, distance: 644.9
click at [890, 192] on div "Change the domain name of your video message landing pages, and testimonial req…" at bounding box center [711, 192] width 1051 height 16
click at [107, 394] on span "Email setup" at bounding box center [99, 398] width 119 height 16
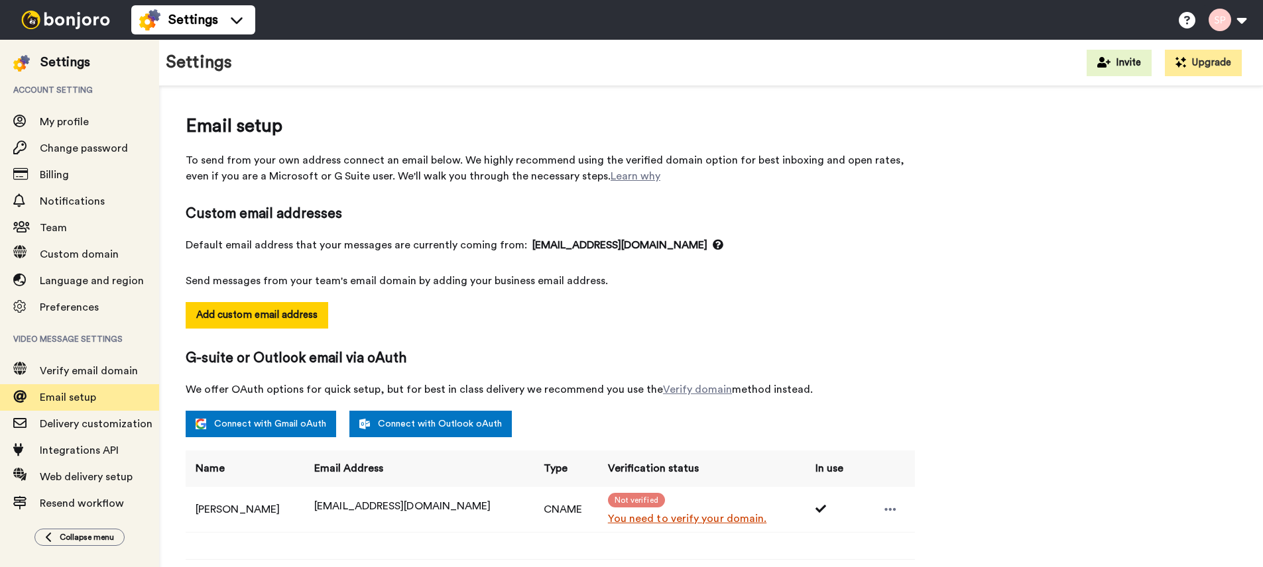
select select "164372"
click at [895, 510] on icon at bounding box center [889, 509] width 11 height 3
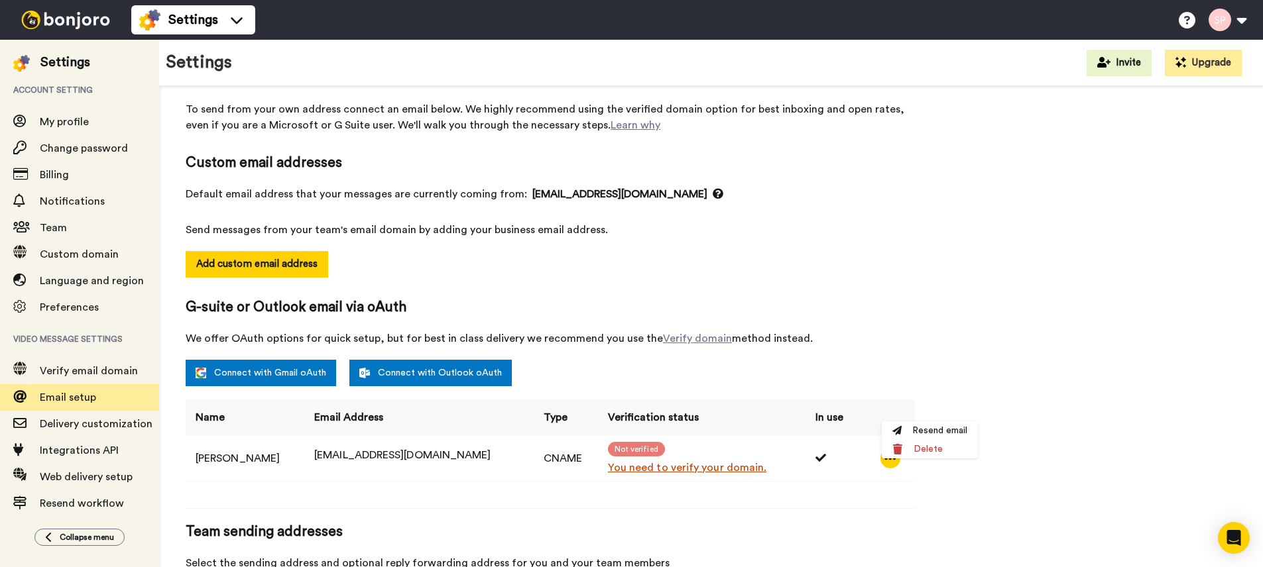
scroll to position [141, 0]
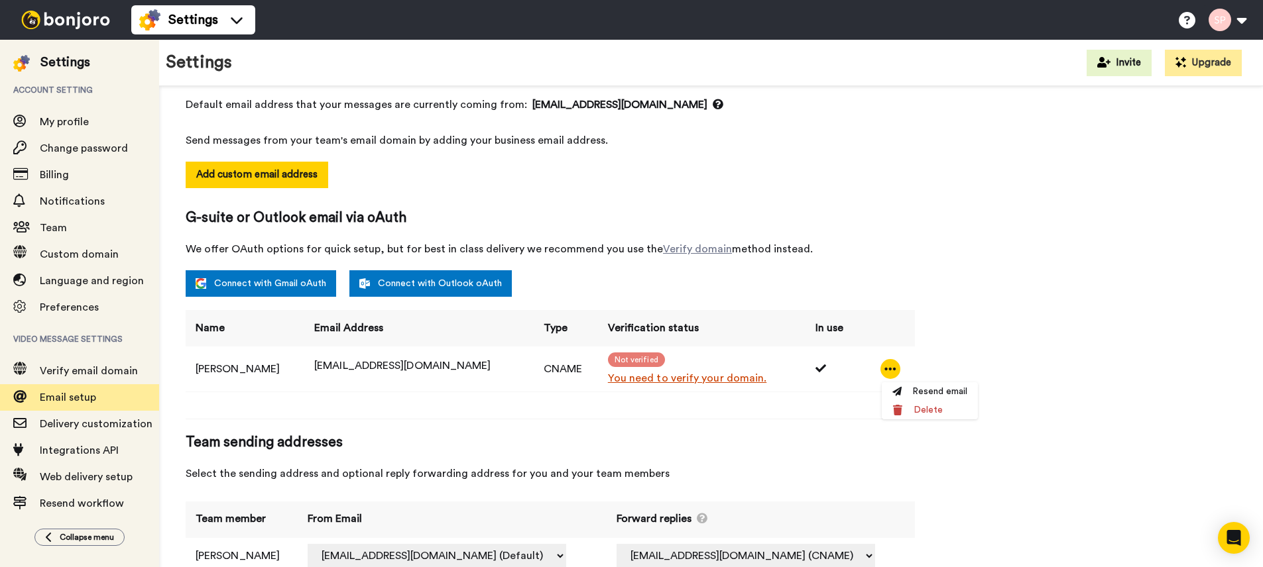
drag, startPoint x: 773, startPoint y: 426, endPoint x: 744, endPoint y: 427, distance: 29.2
click at [772, 426] on div "Email setup To send from your own address connect an email below. We highly rec…" at bounding box center [550, 280] width 729 height 616
click at [78, 373] on span "Verify email domain" at bounding box center [89, 371] width 98 height 11
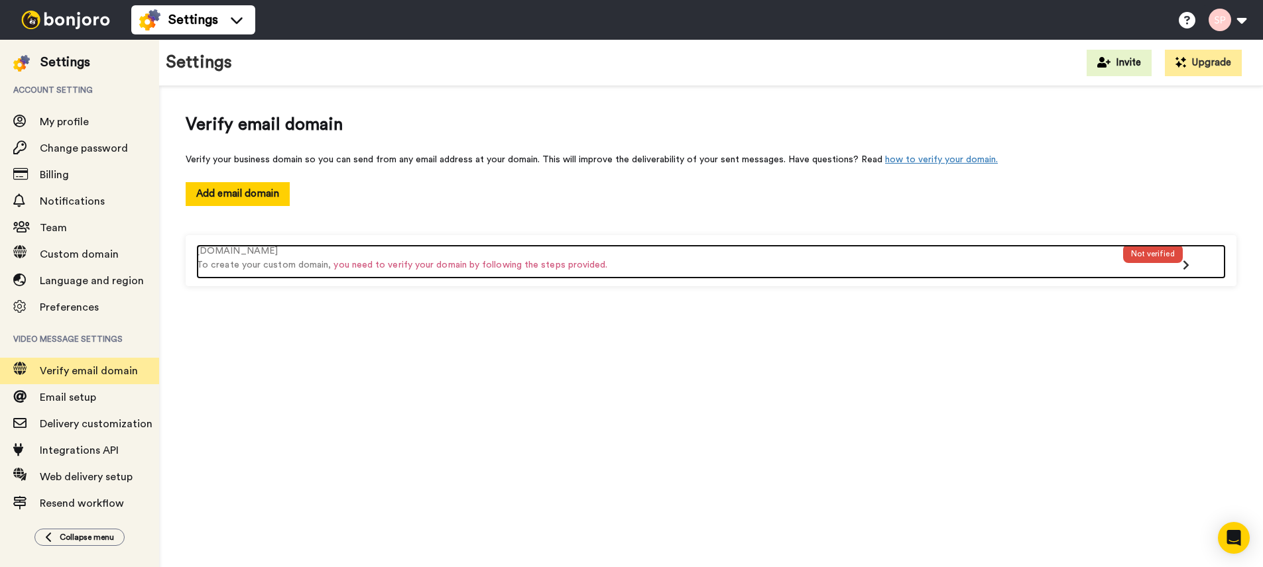
click at [1161, 249] on div "Not verified" at bounding box center [1153, 254] width 60 height 19
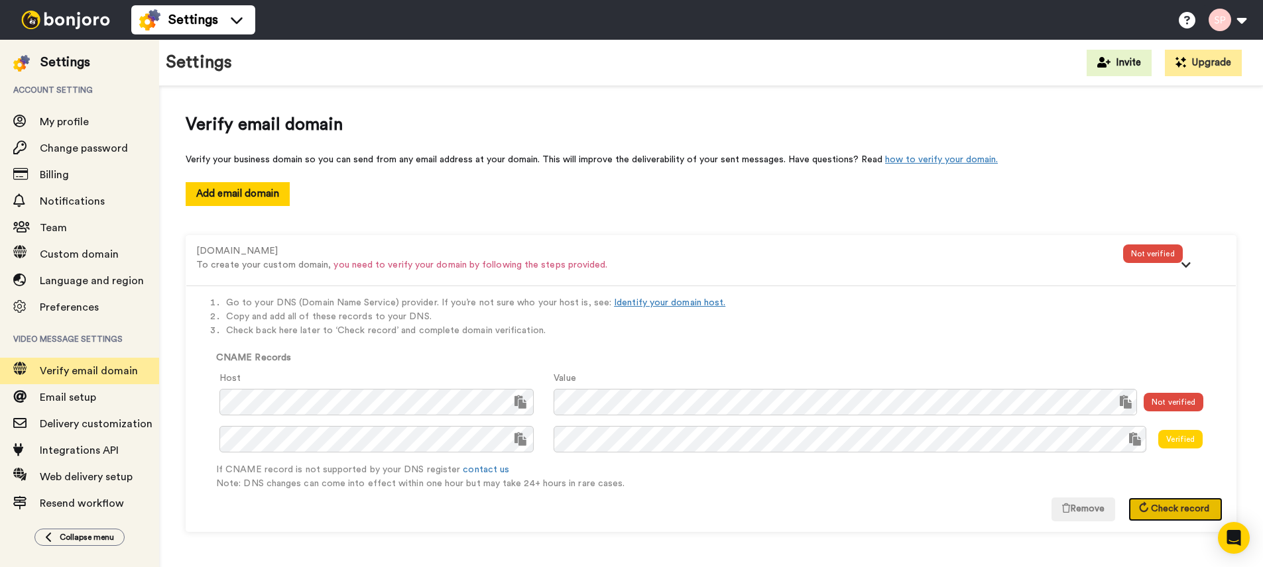
click at [1180, 508] on span "Check record" at bounding box center [1180, 508] width 58 height 9
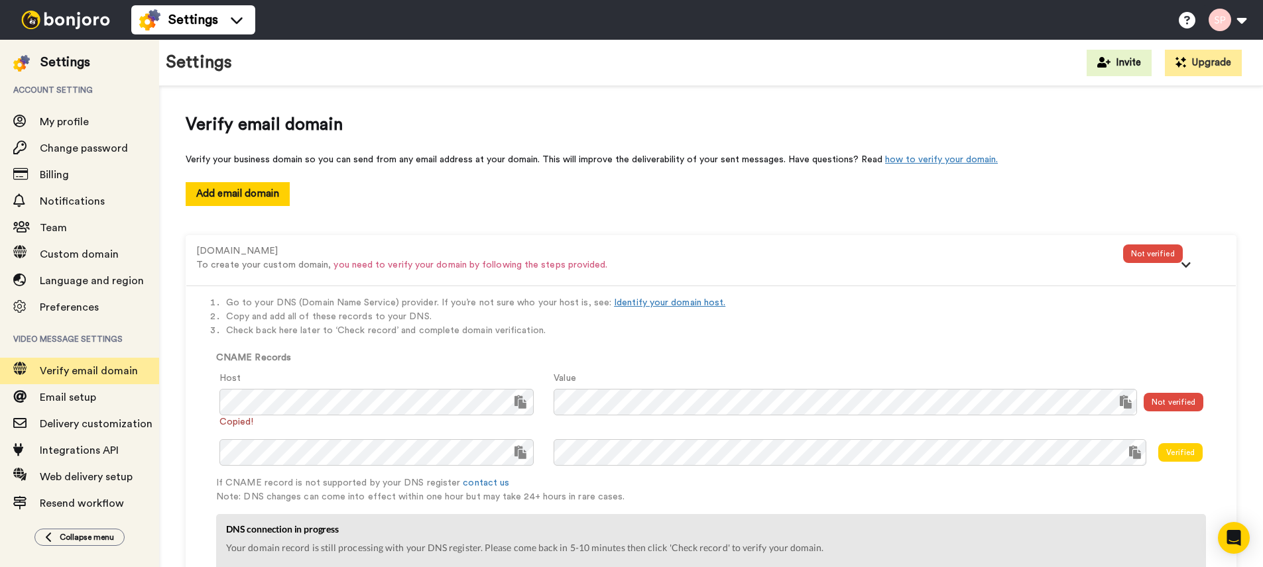
scroll to position [80, 0]
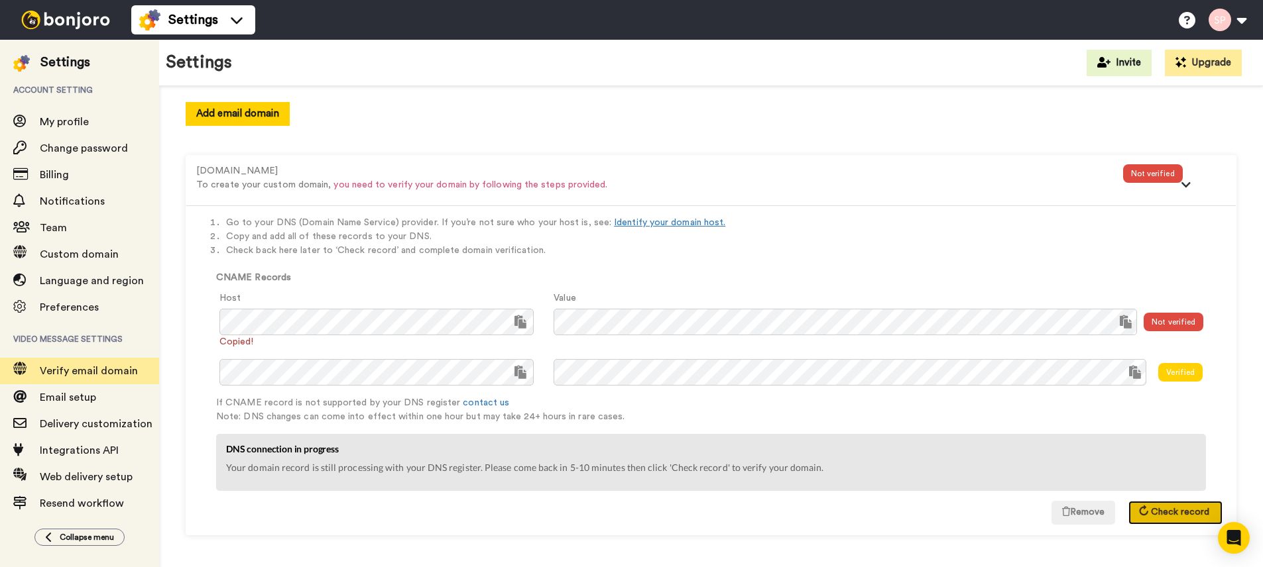
click at [1179, 517] on span "Check record" at bounding box center [1180, 512] width 58 height 9
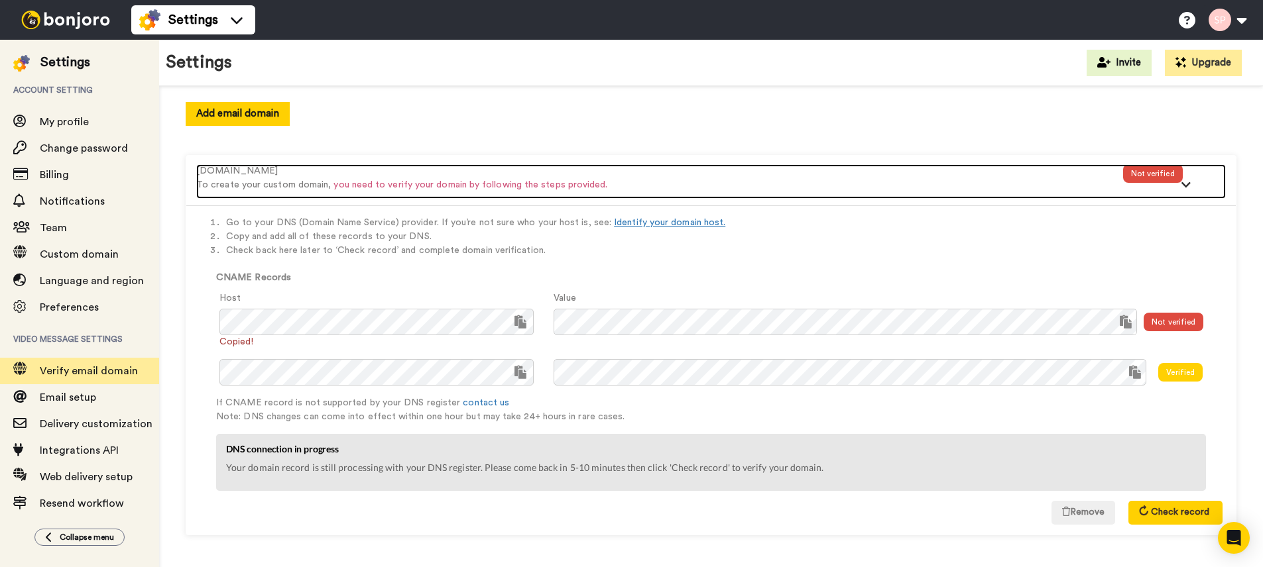
drag, startPoint x: 756, startPoint y: 194, endPoint x: 728, endPoint y: 185, distance: 29.1
click at [756, 194] on div "[DOMAIN_NAME] To create your custom domain, you need to verify your domain by f…" at bounding box center [659, 181] width 927 height 34
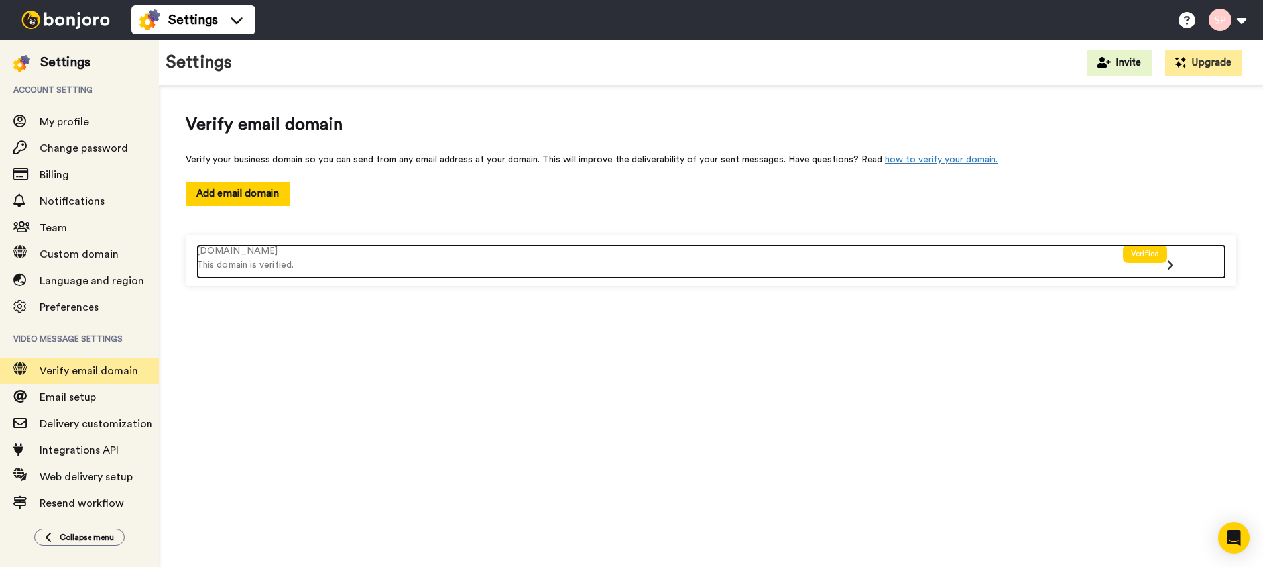
click at [1167, 269] on icon at bounding box center [1170, 265] width 7 height 11
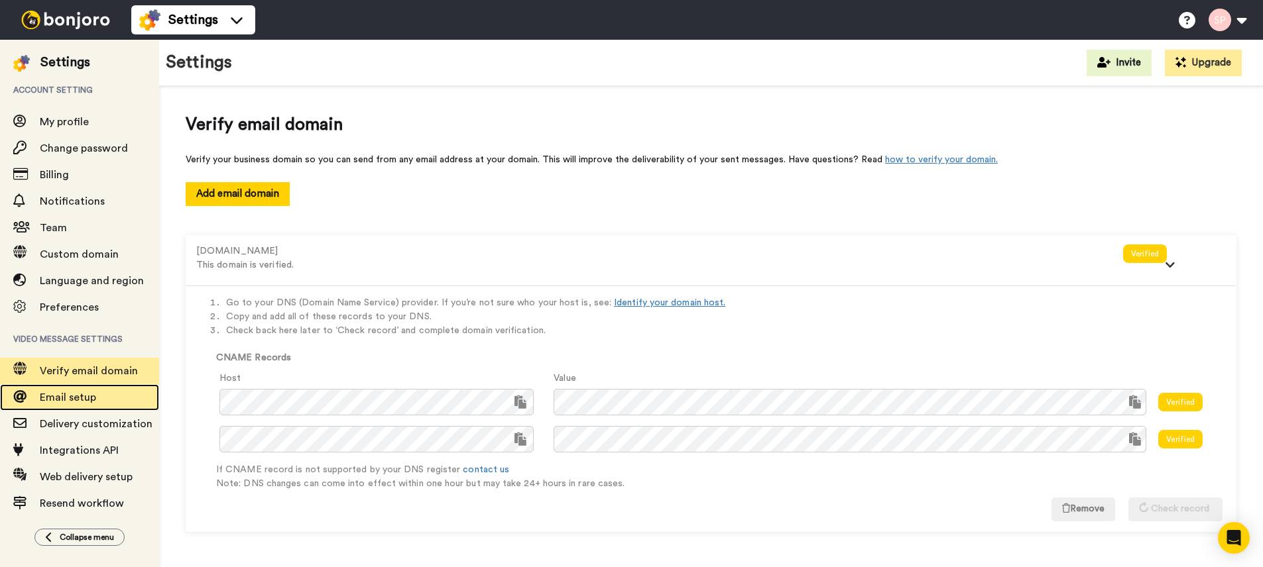
click at [96, 394] on span "Email setup" at bounding box center [99, 398] width 119 height 16
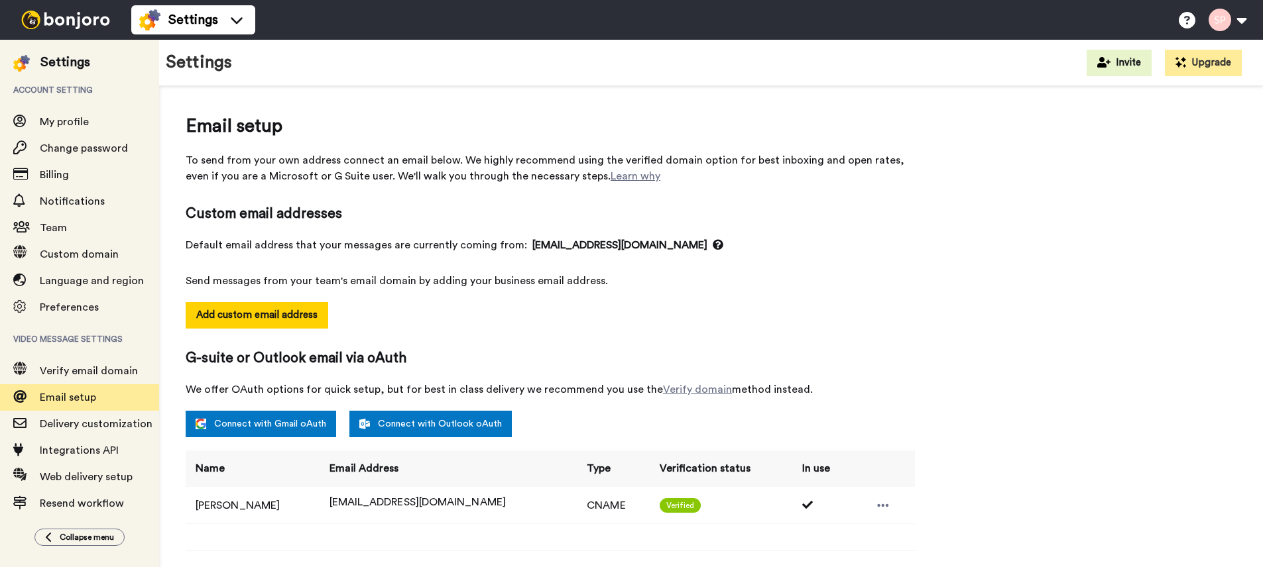
select select "164372"
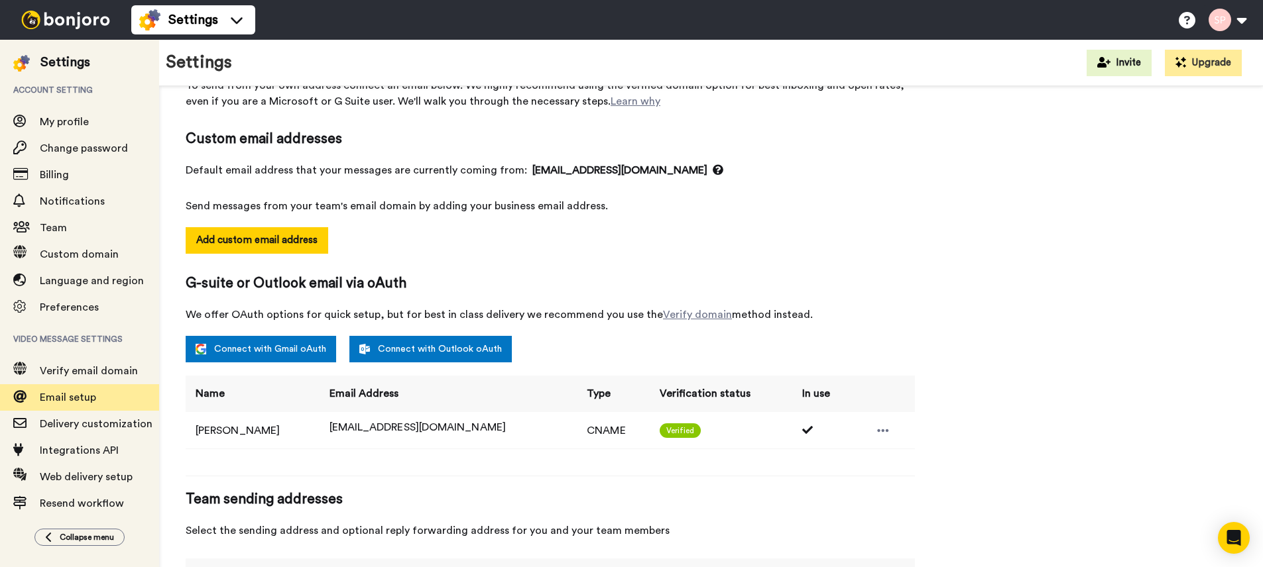
scroll to position [172, 0]
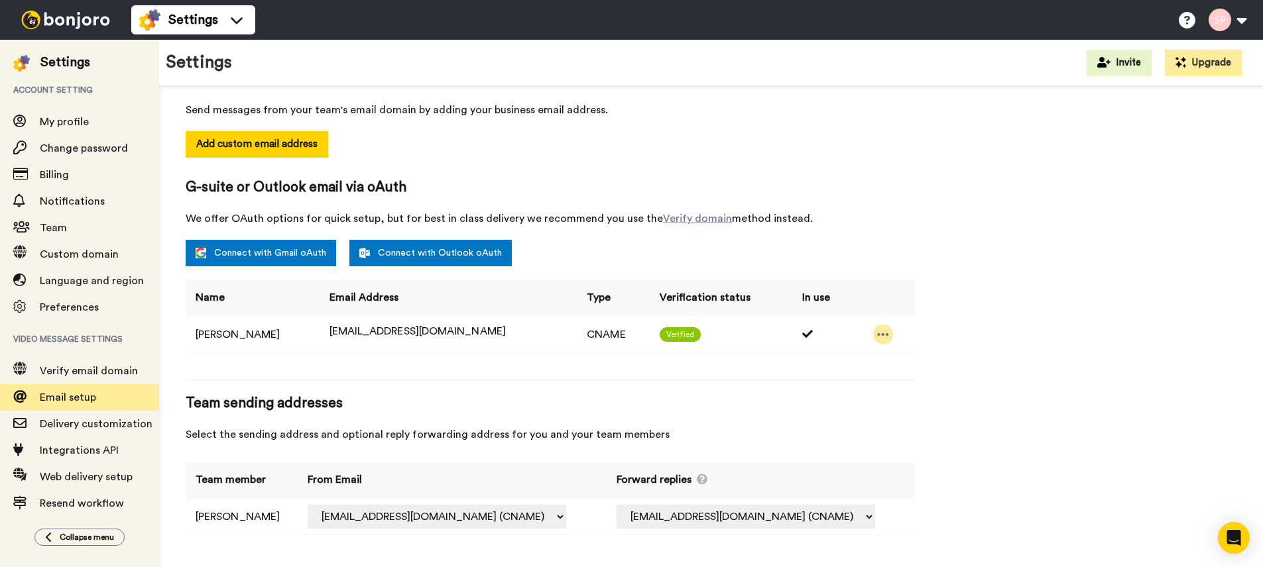
click at [885, 329] on icon at bounding box center [883, 334] width 12 height 13
click at [1019, 245] on div "Email setup To send from your own address connect an email below. We highly rec…" at bounding box center [711, 245] width 1051 height 607
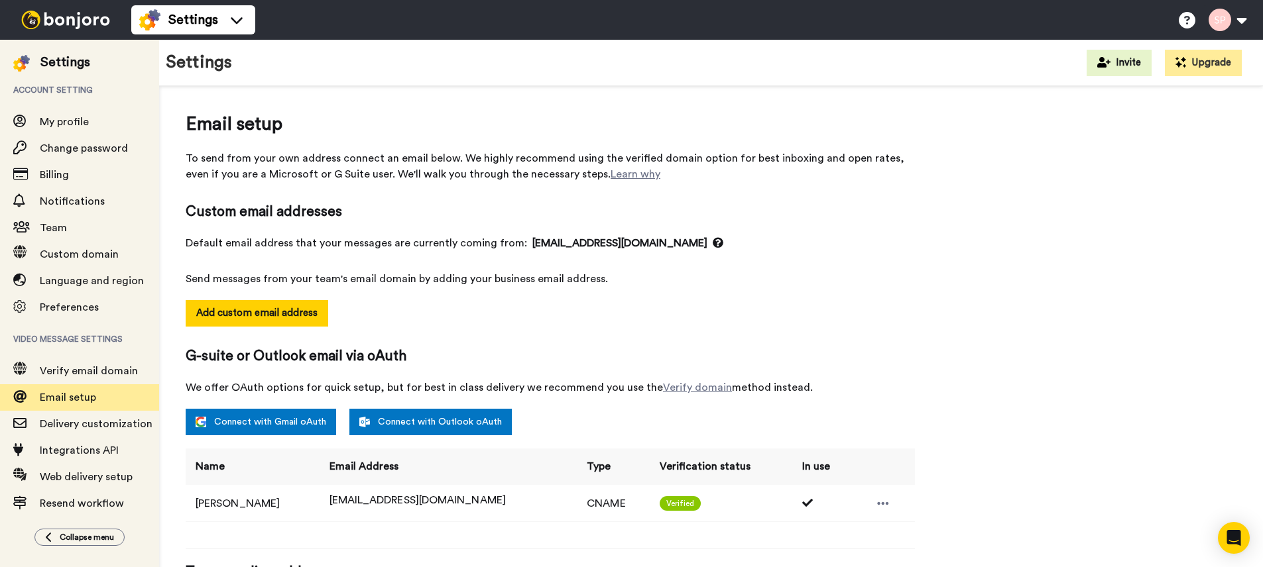
scroll to position [0, 0]
